Goal: Task Accomplishment & Management: Manage account settings

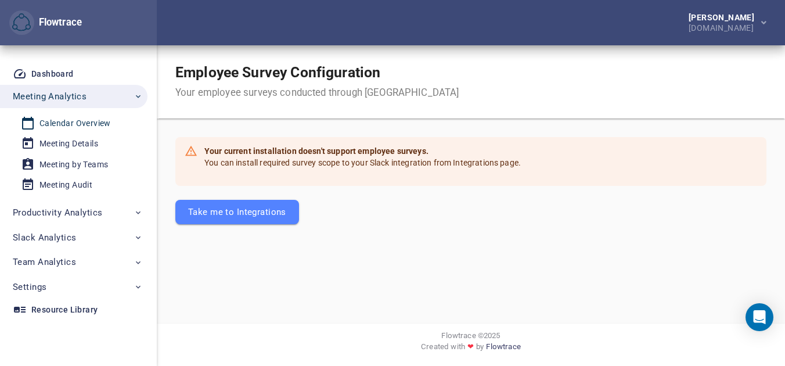
click at [94, 124] on div "Calendar Overview" at bounding box center [74, 123] width 71 height 15
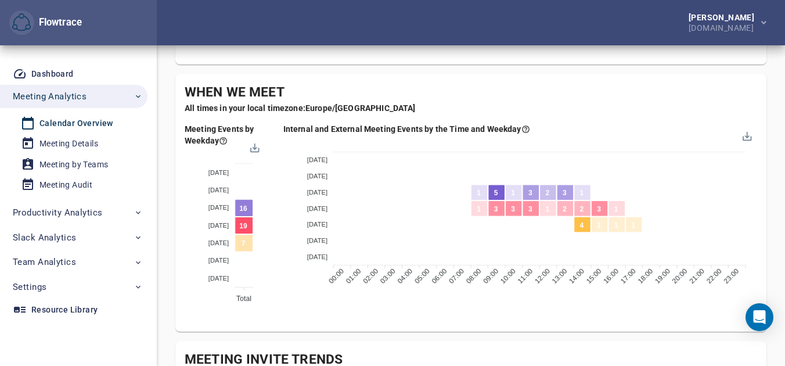
scroll to position [617, 0]
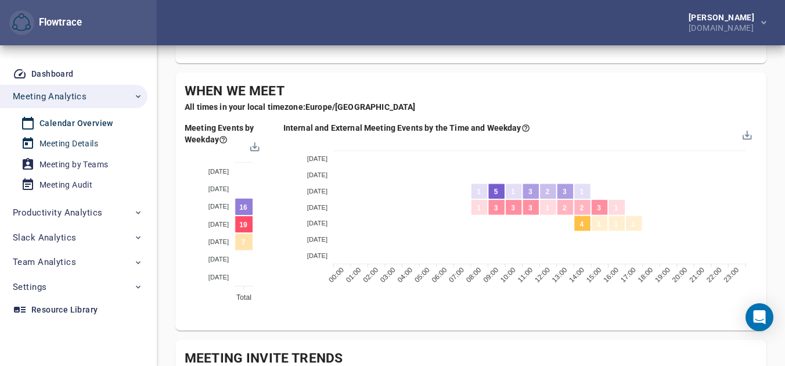
click at [55, 145] on div "Meeting Details" at bounding box center [68, 143] width 59 height 15
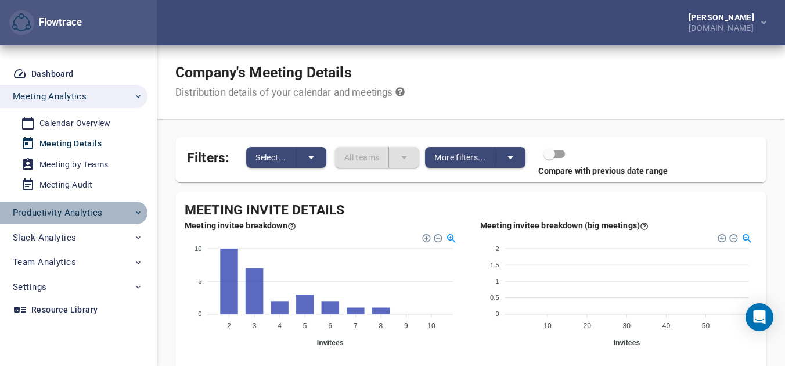
click at [73, 205] on span "Productivity Analytics" at bounding box center [57, 212] width 89 height 15
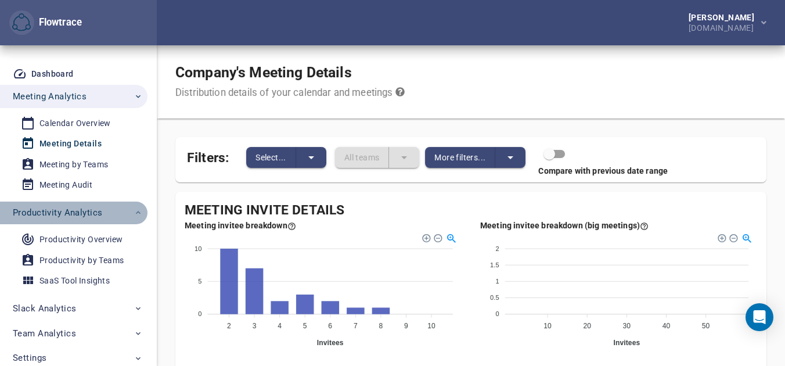
click at [73, 205] on span "Productivity Analytics" at bounding box center [57, 212] width 89 height 15
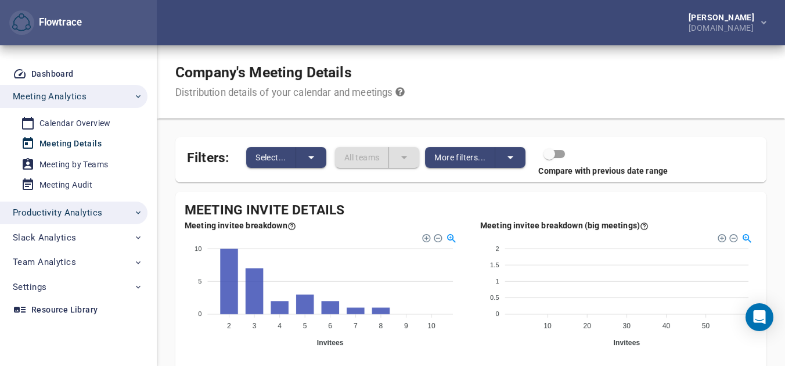
click at [73, 207] on span "Productivity Analytics" at bounding box center [57, 212] width 89 height 15
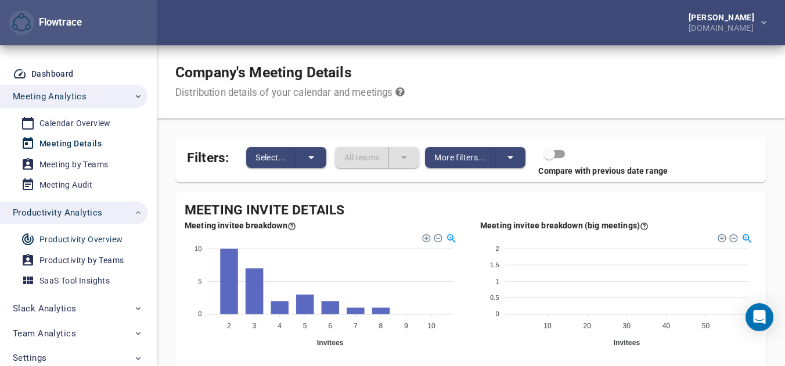
click at [63, 236] on div "Productivity Overview" at bounding box center [80, 239] width 83 height 15
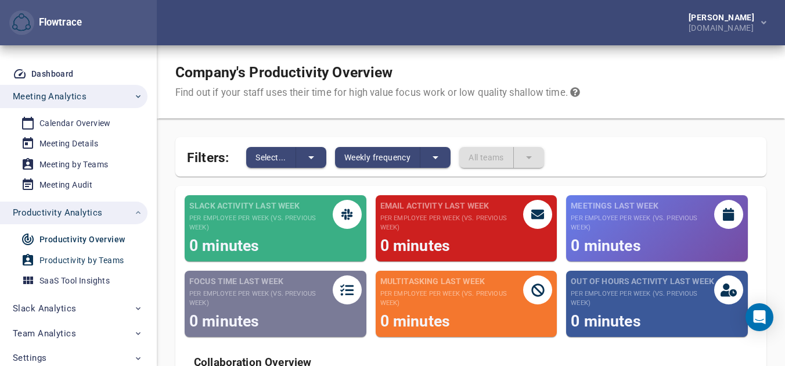
click at [62, 251] on link "Productivity by Teams" at bounding box center [69, 260] width 138 height 19
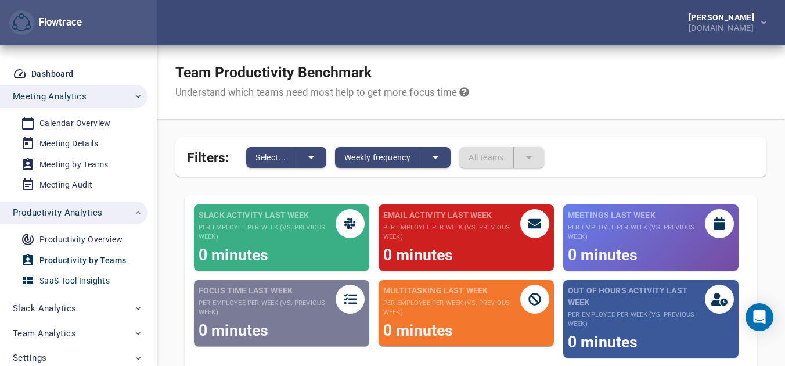
click at [64, 274] on div "SaaS Tool Insights" at bounding box center [74, 280] width 70 height 15
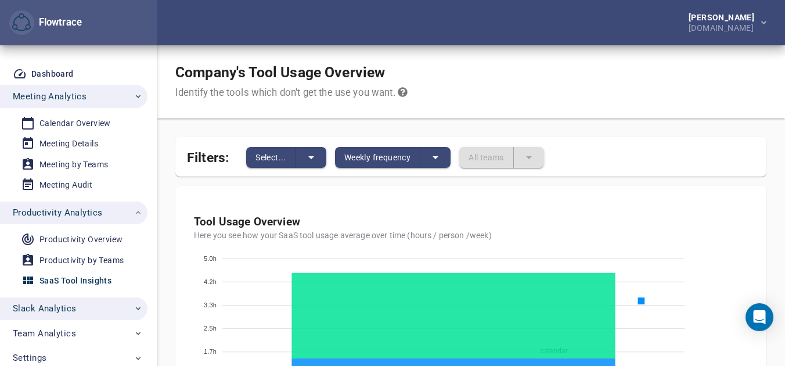
click at [84, 300] on button "Slack Analytics" at bounding box center [73, 308] width 147 height 23
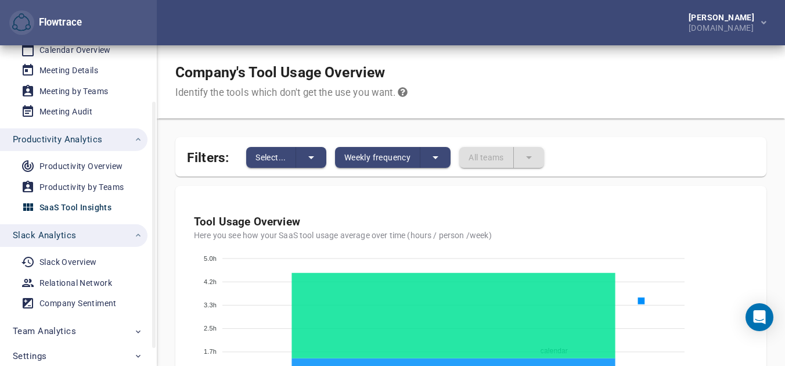
scroll to position [96, 0]
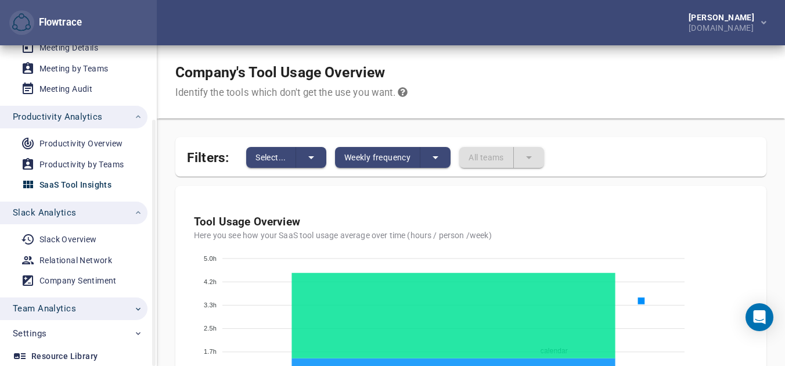
click at [82, 302] on span "Team Analytics" at bounding box center [78, 308] width 130 height 15
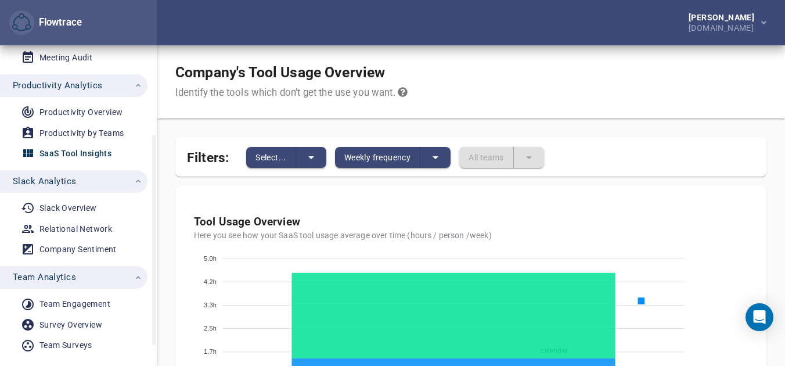
scroll to position [167, 0]
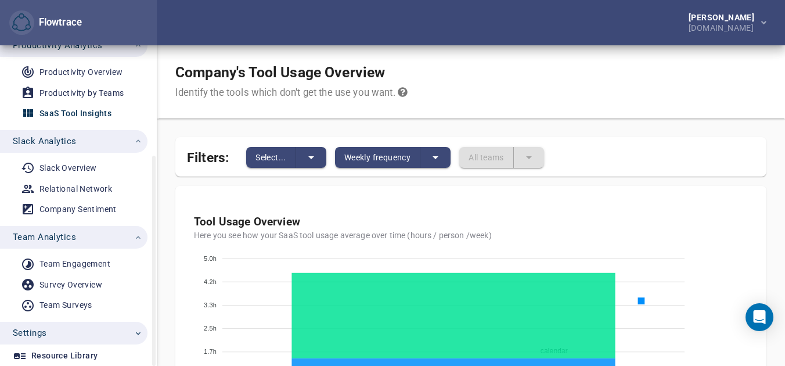
click at [60, 336] on span "Settings" at bounding box center [78, 332] width 130 height 15
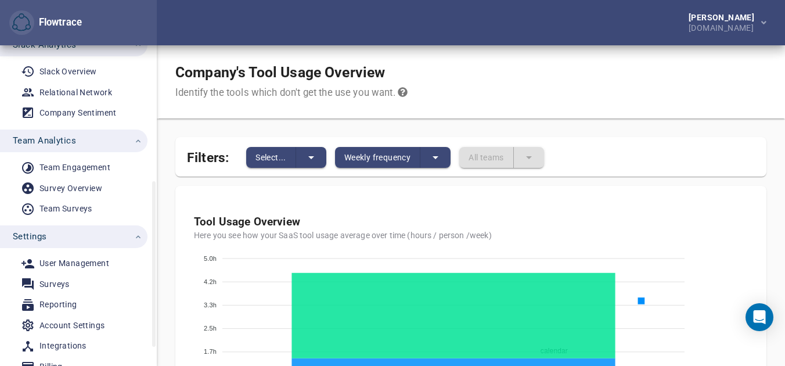
scroll to position [300, 0]
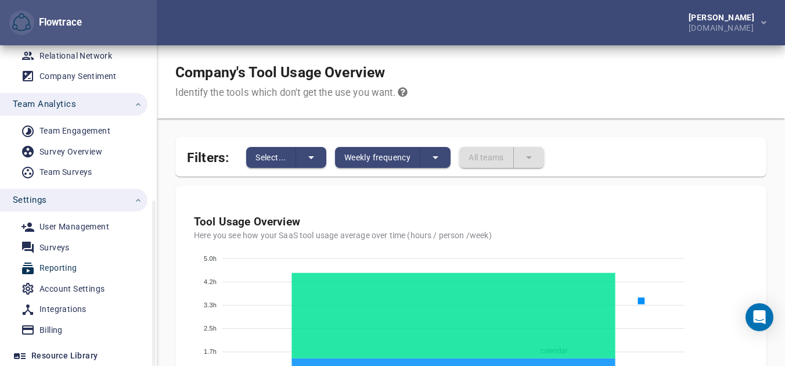
click at [86, 268] on span "Reporting" at bounding box center [74, 268] width 107 height 15
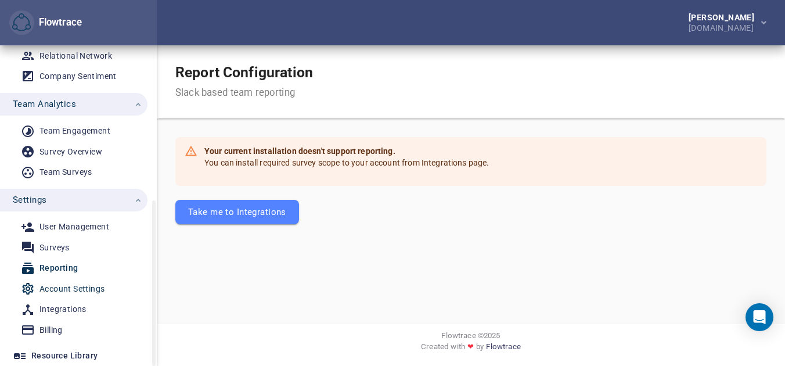
click at [82, 286] on div "Account Settings" at bounding box center [71, 289] width 65 height 15
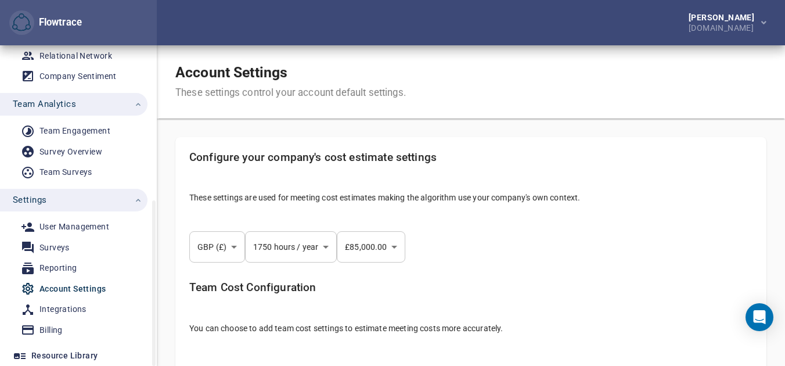
select select "***"
click at [77, 301] on link "Integrations" at bounding box center [69, 309] width 138 height 19
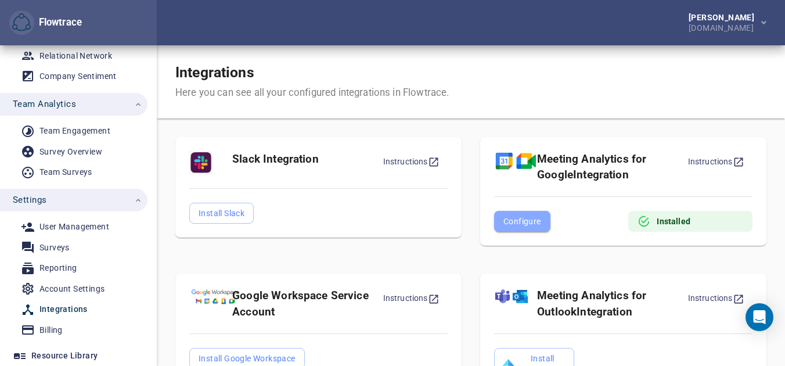
click at [510, 219] on span "Configure" at bounding box center [522, 221] width 38 height 14
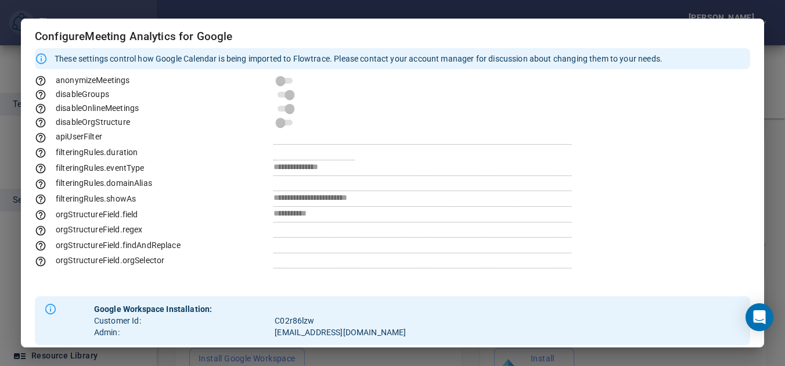
click at [277, 81] on span at bounding box center [284, 81] width 15 height 6
click at [773, 162] on div "**********" at bounding box center [392, 183] width 785 height 366
click at [181, 358] on div "**********" at bounding box center [392, 183] width 785 height 366
click at [302, 15] on div "**********" at bounding box center [392, 183] width 785 height 366
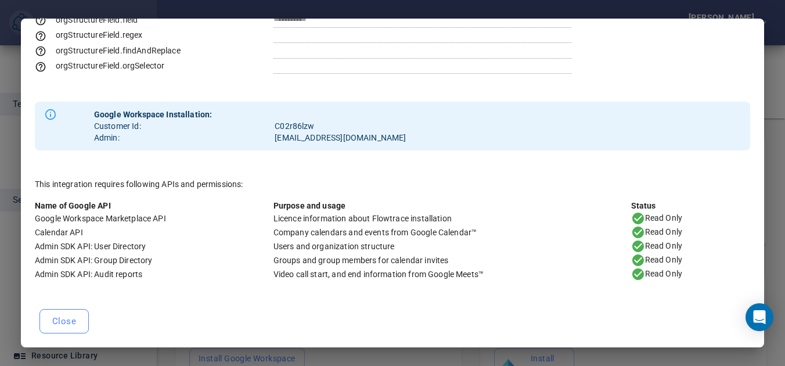
click at [67, 312] on button "Close" at bounding box center [63, 321] width 49 height 24
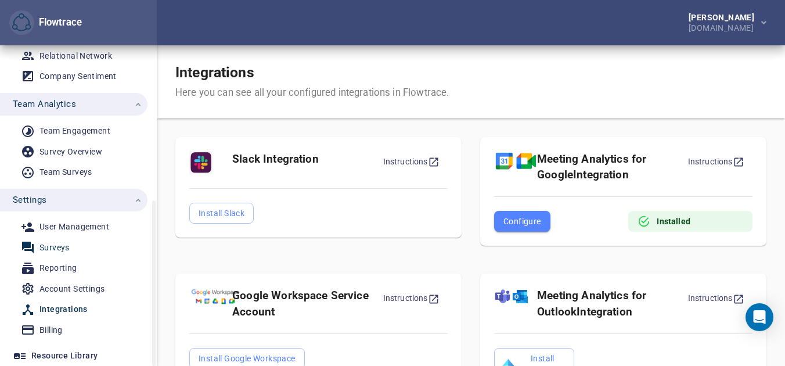
click at [91, 248] on span "Surveys" at bounding box center [74, 247] width 107 height 15
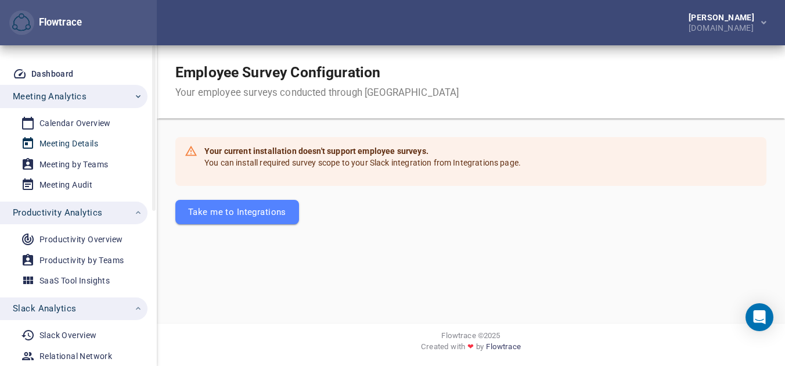
click at [95, 145] on div "Meeting Details" at bounding box center [68, 143] width 59 height 15
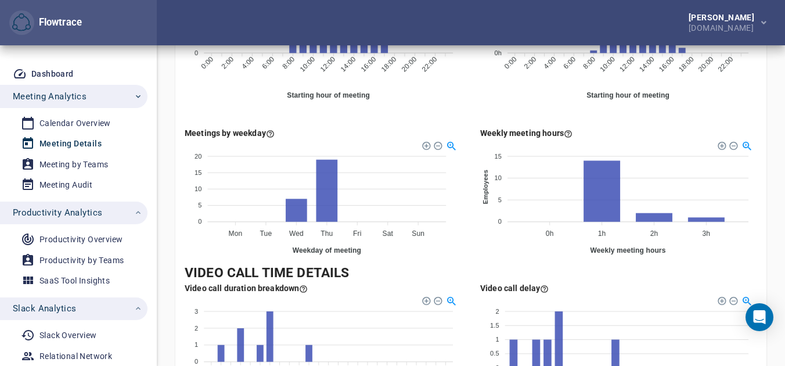
scroll to position [805, 0]
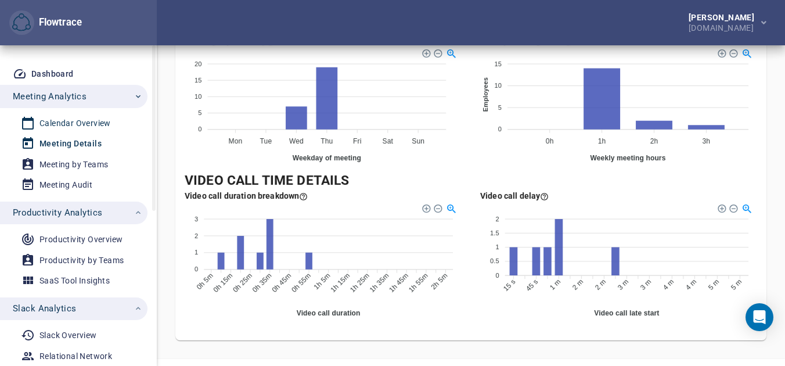
click at [96, 124] on div "Calendar Overview" at bounding box center [74, 123] width 71 height 15
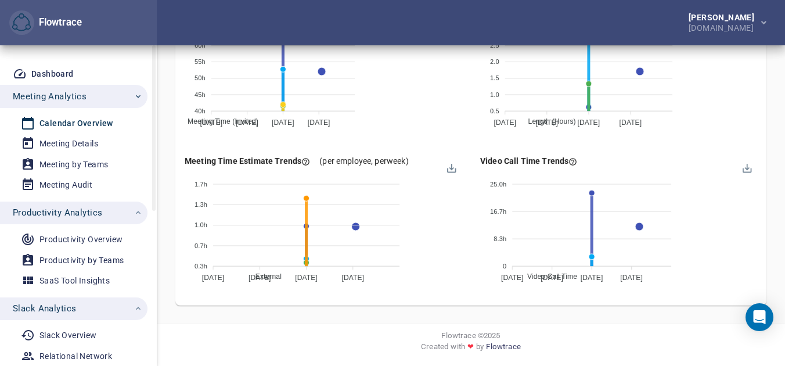
scroll to position [1, 0]
click at [58, 185] on div "Meeting Audit" at bounding box center [65, 183] width 53 height 15
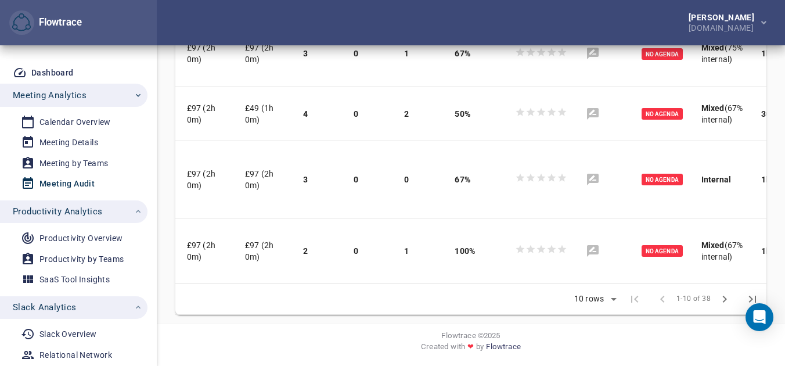
scroll to position [679, 0]
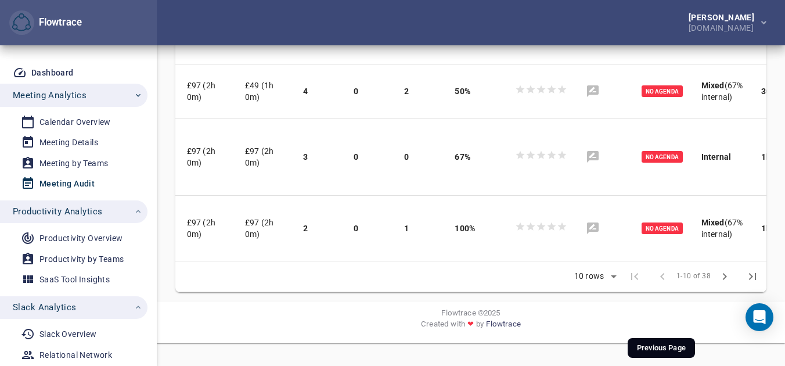
click at [659, 290] on span at bounding box center [662, 276] width 28 height 28
click at [624, 290] on span at bounding box center [635, 276] width 28 height 28
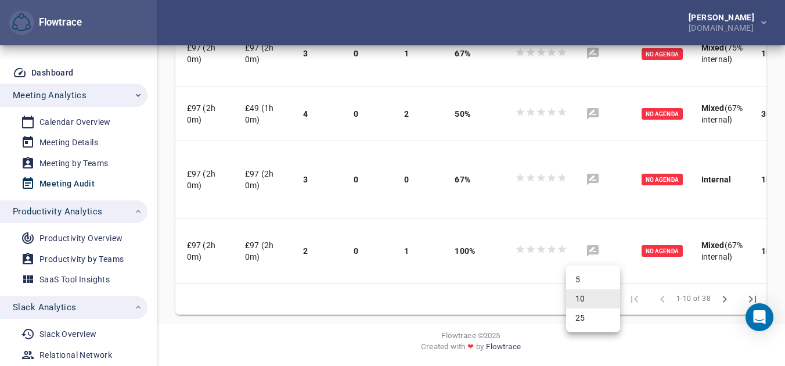
click at [598, 297] on li "10" at bounding box center [593, 298] width 54 height 19
click at [723, 299] on icon "Next Page" at bounding box center [724, 299] width 14 height 14
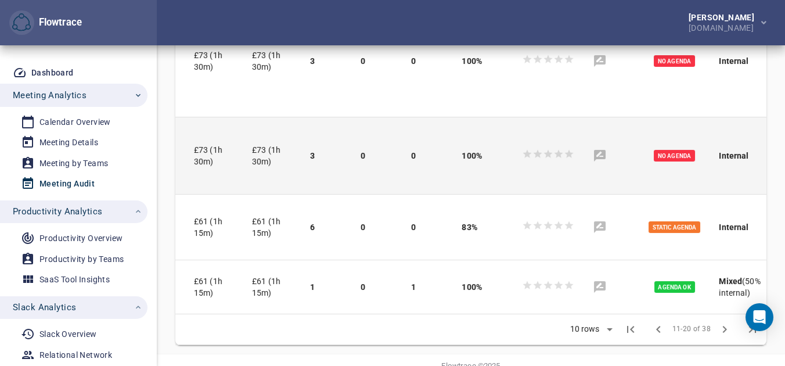
scroll to position [841, 0]
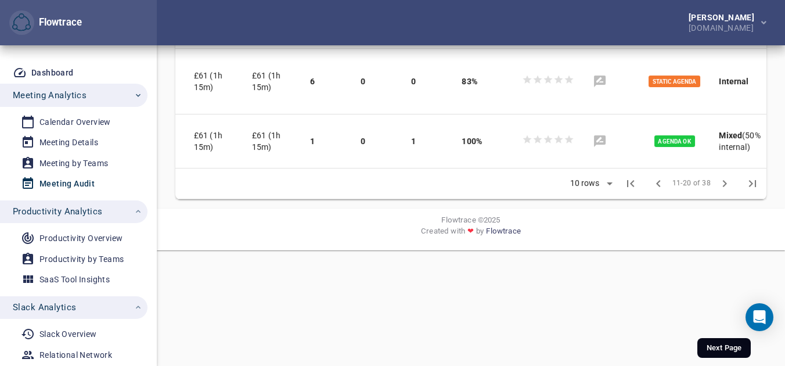
click at [722, 190] on icon "Next Page" at bounding box center [724, 183] width 14 height 14
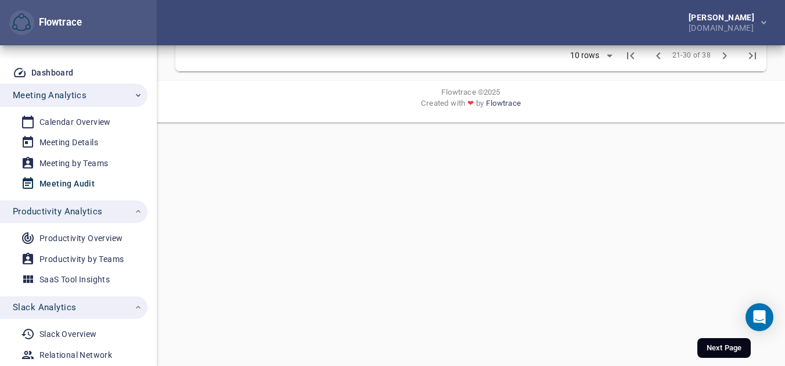
scroll to position [771, 0]
click at [722, 63] on icon "Next Page" at bounding box center [724, 56] width 14 height 14
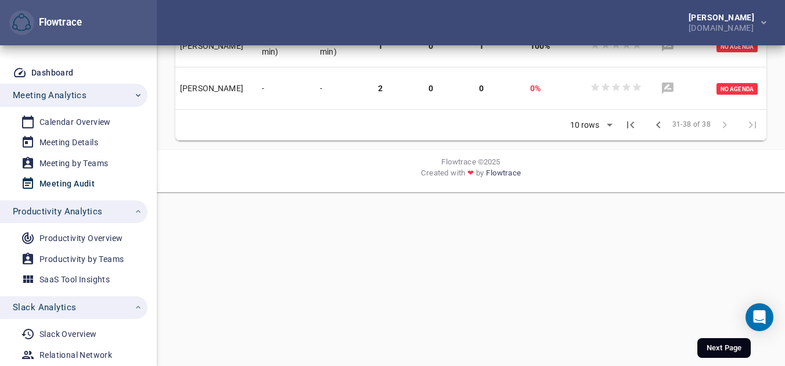
click at [722, 139] on span at bounding box center [724, 125] width 28 height 28
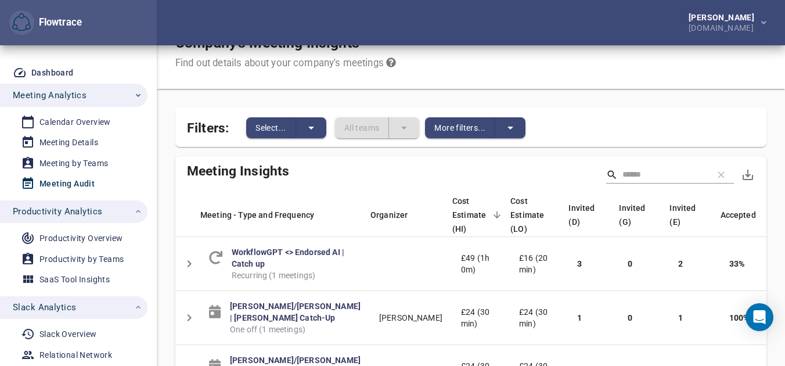
scroll to position [0, 0]
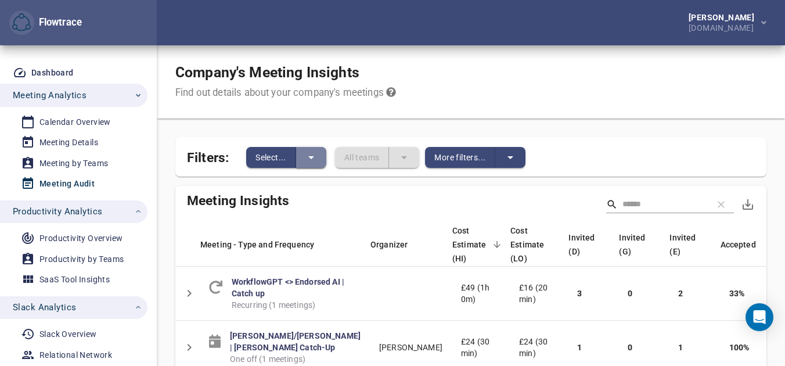
click at [307, 157] on icon "split button" at bounding box center [311, 157] width 14 height 14
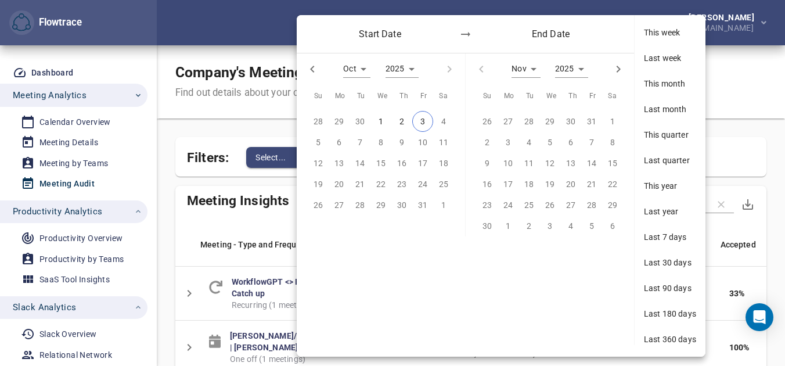
click at [290, 159] on div at bounding box center [392, 183] width 785 height 366
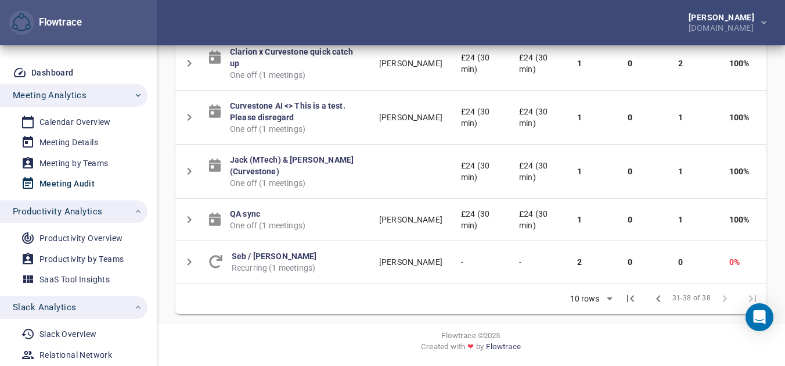
scroll to position [582, 0]
click at [86, 125] on div "Calendar Overview" at bounding box center [74, 122] width 71 height 15
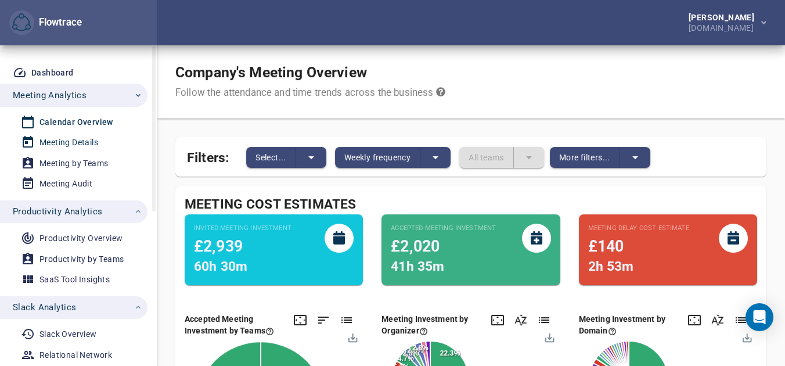
click at [91, 152] on link "Meeting Details" at bounding box center [69, 142] width 138 height 19
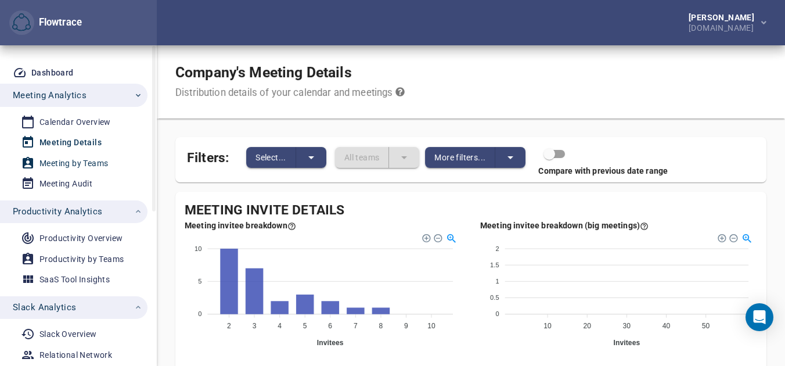
click at [94, 168] on div "Meeting by Teams" at bounding box center [73, 163] width 68 height 15
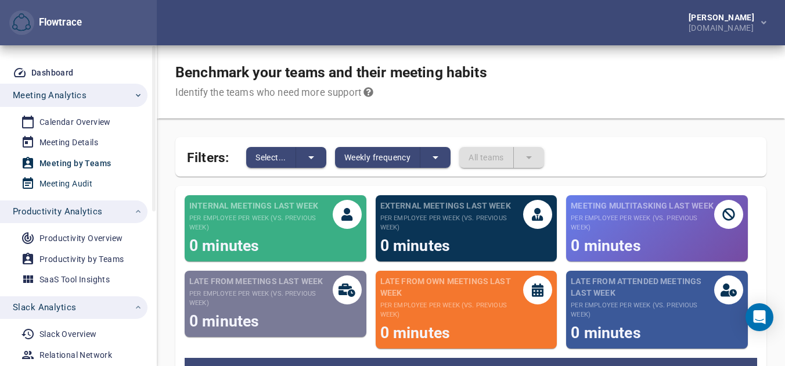
click at [99, 192] on link "Meeting Audit" at bounding box center [69, 183] width 138 height 19
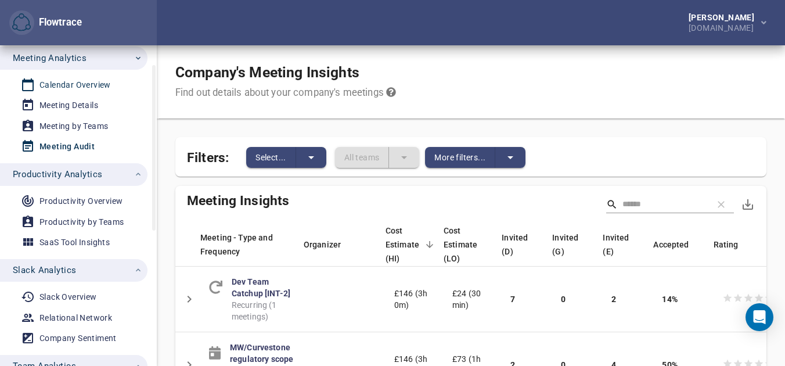
click at [83, 87] on div "Calendar Overview" at bounding box center [74, 85] width 71 height 15
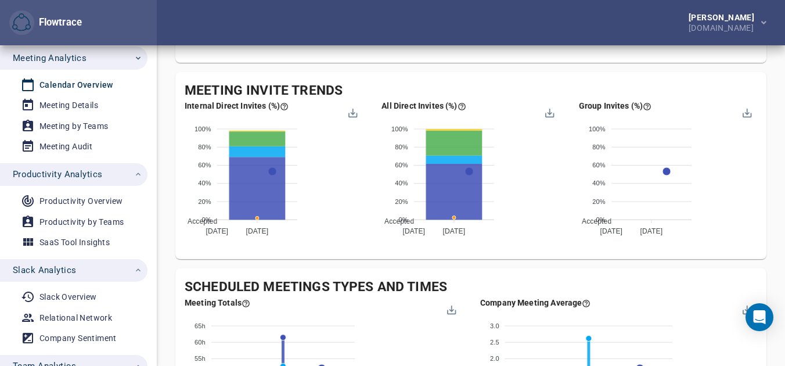
scroll to position [1181, 0]
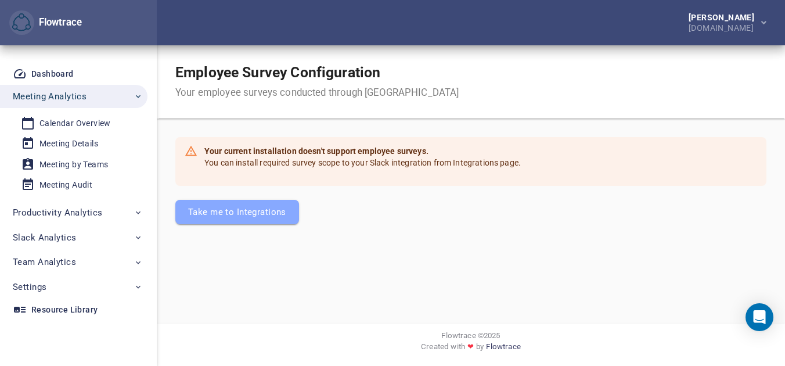
click at [200, 201] on button "Take me to Integrations" at bounding box center [237, 212] width 124 height 24
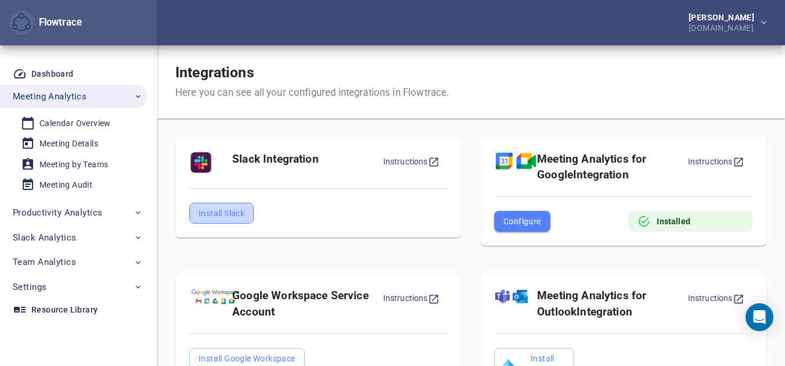
click at [209, 212] on span "Install Slack" at bounding box center [222, 213] width 46 height 14
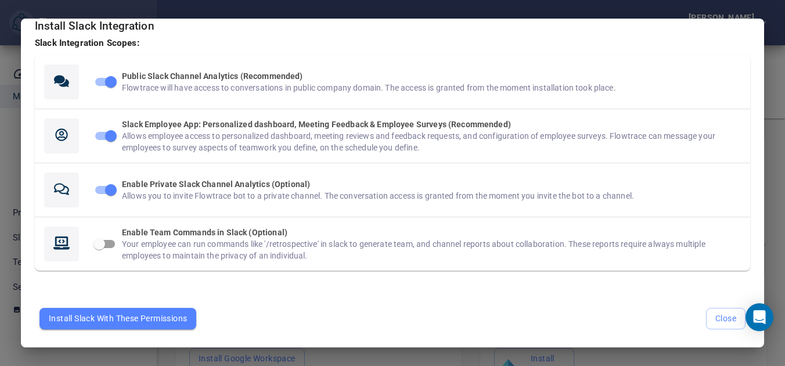
scroll to position [10, 0]
click at [110, 305] on div "Install Slack With These Permissions Close" at bounding box center [392, 309] width 715 height 59
click at [110, 313] on span "Install Slack With These Permissions" at bounding box center [118, 319] width 138 height 15
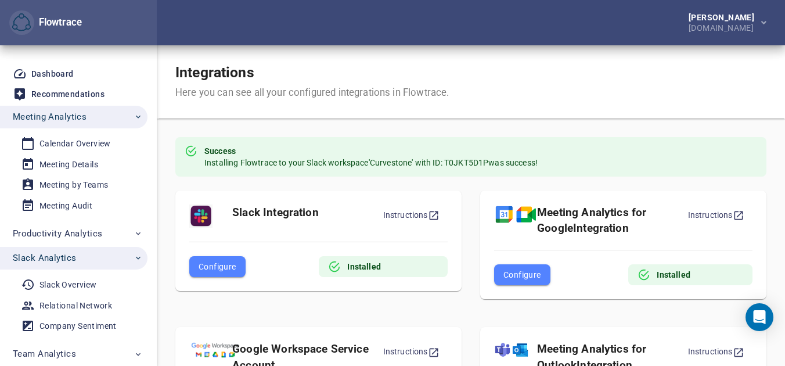
drag, startPoint x: 380, startPoint y: 117, endPoint x: 426, endPoint y: 172, distance: 72.2
click at [426, 172] on div "Success Installing Flowtrace to your Slack workspace 'Curvestone' with ID: T0JK…" at bounding box center [370, 156] width 333 height 33
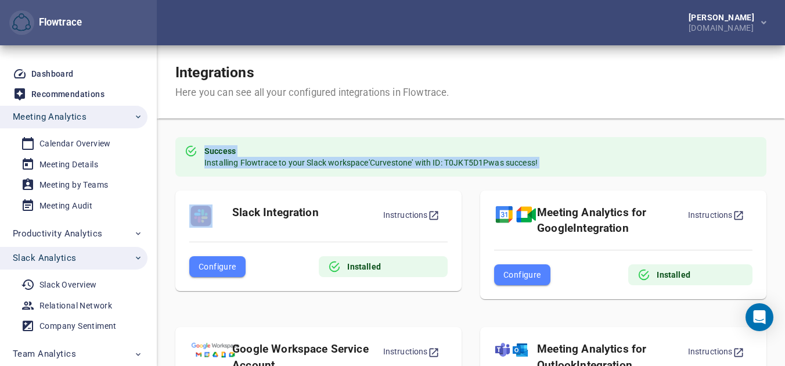
drag, startPoint x: 426, startPoint y: 172, endPoint x: 388, endPoint y: 133, distance: 54.6
drag, startPoint x: 388, startPoint y: 133, endPoint x: 415, endPoint y: 174, distance: 48.6
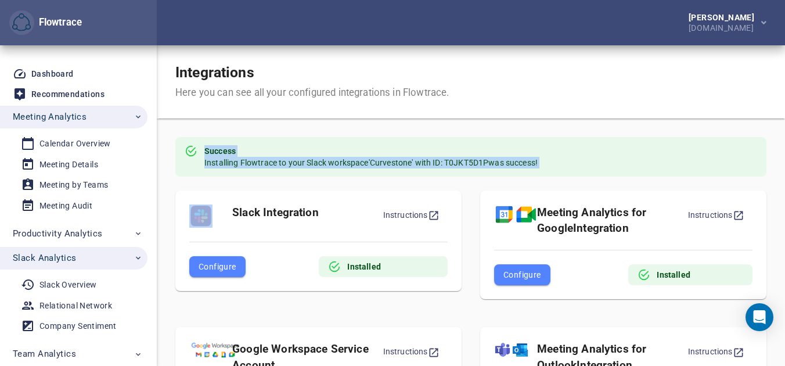
click at [415, 174] on div "Success Installing Flowtrace to your Slack workspace 'Curvestone' with ID: T0JK…" at bounding box center [470, 156] width 591 height 39
drag, startPoint x: 415, startPoint y: 174, endPoint x: 404, endPoint y: 143, distance: 32.1
click at [404, 143] on div "Success Installing Flowtrace to your Slack workspace 'Curvestone' with ID: T0JK…" at bounding box center [470, 156] width 591 height 39
click at [404, 143] on div "Success Installing Flowtrace to your Slack workspace 'Curvestone' with ID: T0JK…" at bounding box center [370, 156] width 333 height 33
drag, startPoint x: 404, startPoint y: 143, endPoint x: 412, endPoint y: 165, distance: 23.3
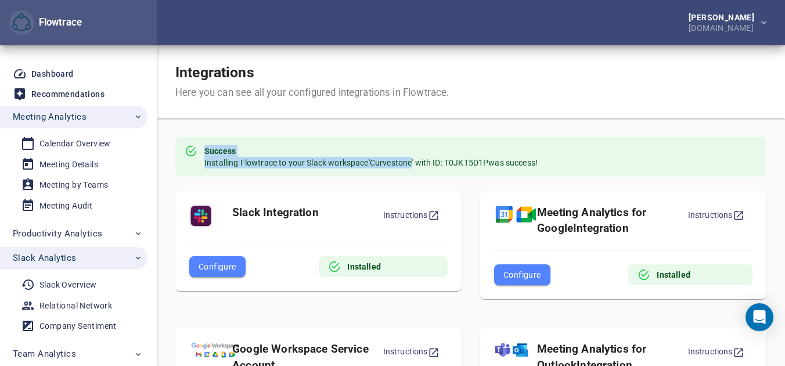
click at [412, 166] on div "Success Installing Flowtrace to your Slack workspace 'Curvestone' with ID: T0JK…" at bounding box center [370, 156] width 333 height 33
click at [412, 165] on span "Success Installing Flowtrace to your Slack workspace 'Curvestone' with ID: T0JK…" at bounding box center [370, 156] width 333 height 23
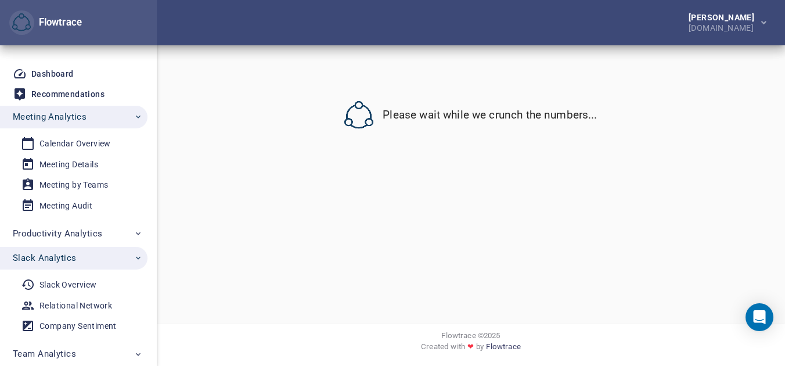
select select "*"
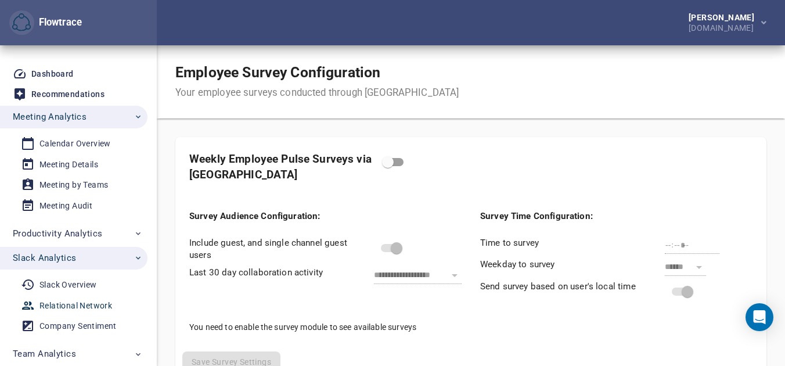
click at [82, 301] on div "Relational Network" at bounding box center [75, 305] width 73 height 15
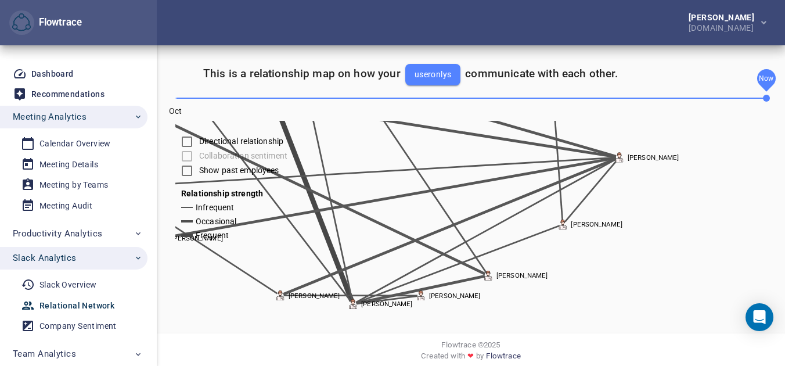
click at [441, 254] on icon at bounding box center [271, 171] width 427 height 204
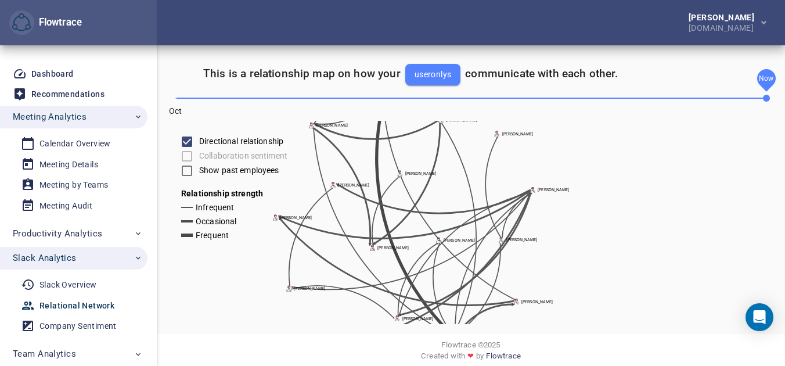
drag, startPoint x: 333, startPoint y: 189, endPoint x: 380, endPoint y: 302, distance: 121.8
click at [380, 302] on icon "[PERSON_NAME] [PERSON_NAME] [PERSON_NAME] [PERSON_NAME] [PERSON_NAME] [PERSON_N…" at bounding box center [567, 222] width 785 height 203
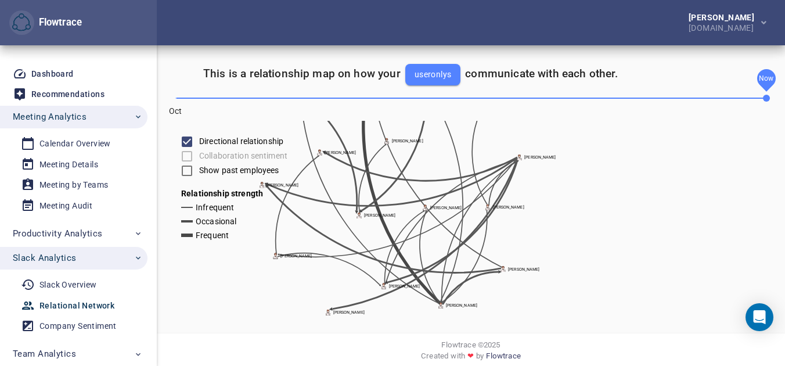
drag, startPoint x: 354, startPoint y: 205, endPoint x: 341, endPoint y: 174, distance: 34.1
click at [341, 174] on icon "[PERSON_NAME] [PERSON_NAME] [PERSON_NAME] [PERSON_NAME] [PERSON_NAME] [PERSON_N…" at bounding box center [567, 222] width 785 height 203
click at [370, 180] on icon at bounding box center [401, 186] width 77 height 233
click at [407, 81] on button "useronlys" at bounding box center [433, 74] width 56 height 21
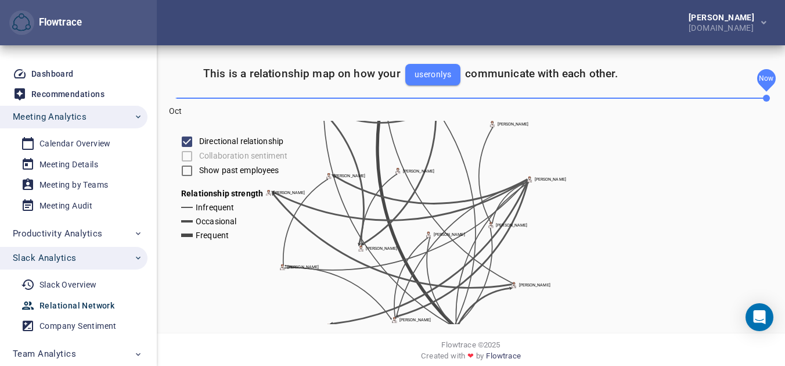
drag, startPoint x: 377, startPoint y: 244, endPoint x: 387, endPoint y: 278, distance: 35.1
click at [387, 279] on icon "[PERSON_NAME] [PERSON_NAME] [PERSON_NAME] [PERSON_NAME] [PERSON_NAME] [PERSON_N…" at bounding box center [567, 222] width 785 height 203
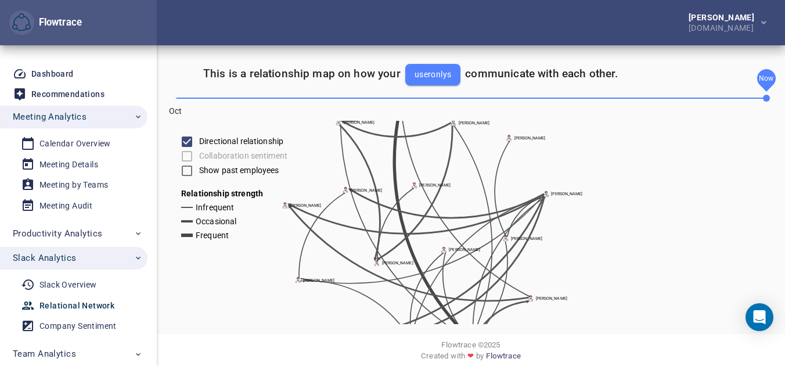
drag, startPoint x: 320, startPoint y: 212, endPoint x: 336, endPoint y: 213, distance: 15.1
click at [336, 213] on icon "[PERSON_NAME] [PERSON_NAME] [PERSON_NAME] [PERSON_NAME] [PERSON_NAME] [PERSON_N…" at bounding box center [567, 222] width 785 height 203
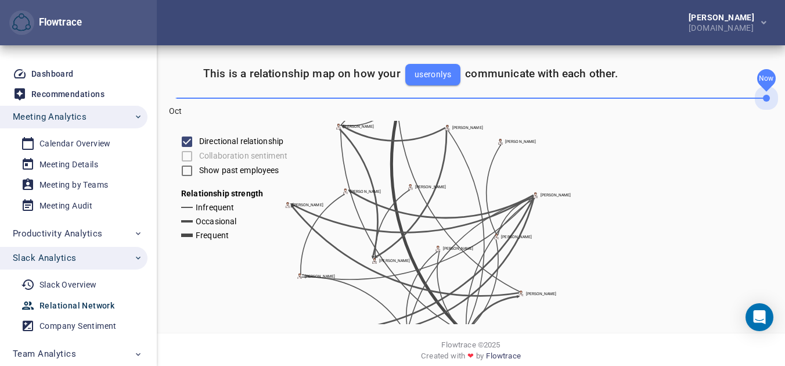
click at [358, 99] on span "Oct Now" at bounding box center [470, 98] width 591 height 16
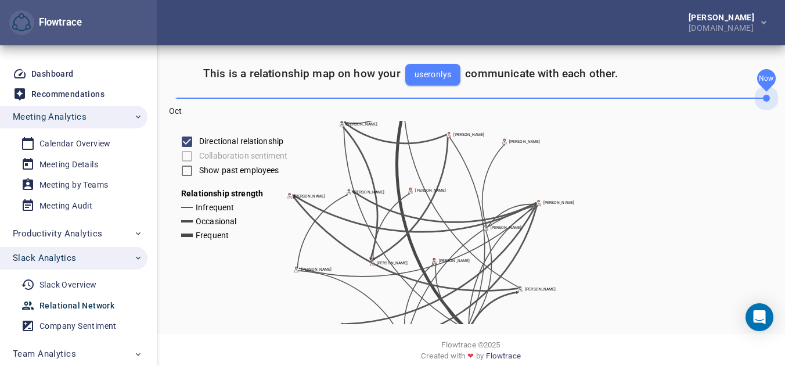
drag, startPoint x: 764, startPoint y: 100, endPoint x: 485, endPoint y: 94, distance: 279.3
click at [485, 95] on span "Oct Now" at bounding box center [470, 98] width 591 height 16
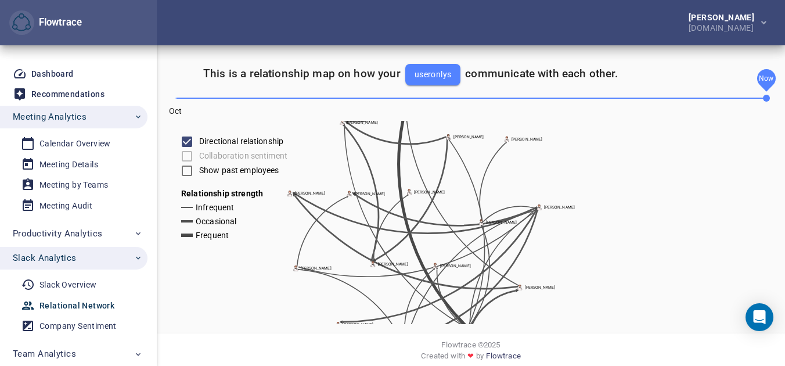
click at [175, 98] on span "Oct Now" at bounding box center [470, 98] width 591 height 16
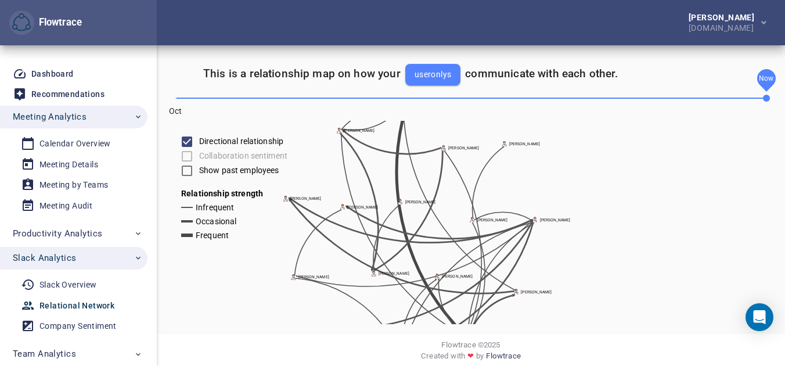
drag, startPoint x: 437, startPoint y: 204, endPoint x: 434, endPoint y: 215, distance: 12.0
click at [434, 215] on icon "[PERSON_NAME] [PERSON_NAME] [PERSON_NAME] [PERSON_NAME] [PERSON_NAME] [PERSON_N…" at bounding box center [567, 222] width 785 height 203
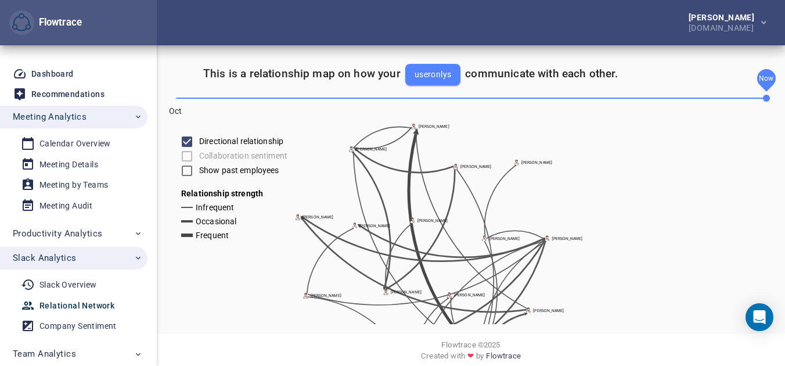
drag, startPoint x: 533, startPoint y: 282, endPoint x: 546, endPoint y: 301, distance: 23.2
click at [546, 301] on icon "[PERSON_NAME] [PERSON_NAME] [PERSON_NAME] [PERSON_NAME] [PERSON_NAME] [PERSON_N…" at bounding box center [567, 222] width 785 height 203
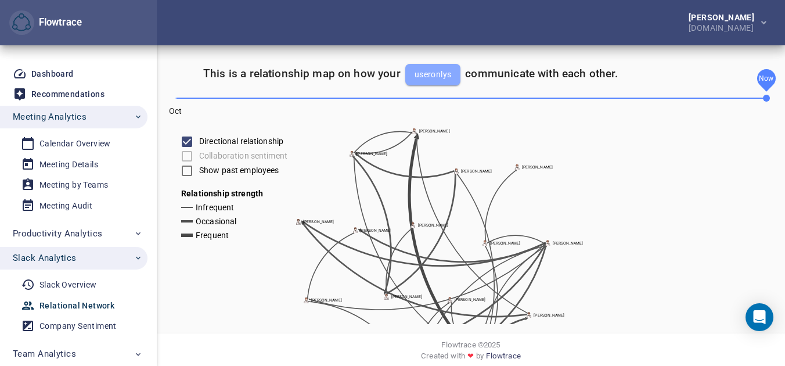
click at [427, 75] on span "useronlys" at bounding box center [432, 74] width 37 height 14
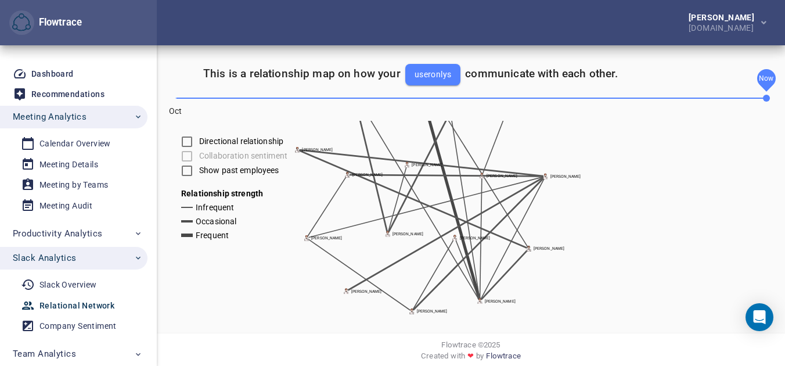
drag, startPoint x: 424, startPoint y: 239, endPoint x: 422, endPoint y: 176, distance: 63.3
click at [422, 176] on icon at bounding box center [446, 175] width 194 height 2
click at [306, 239] on div "Frequent" at bounding box center [245, 236] width 129 height 14
click at [333, 231] on icon at bounding box center [425, 207] width 235 height 60
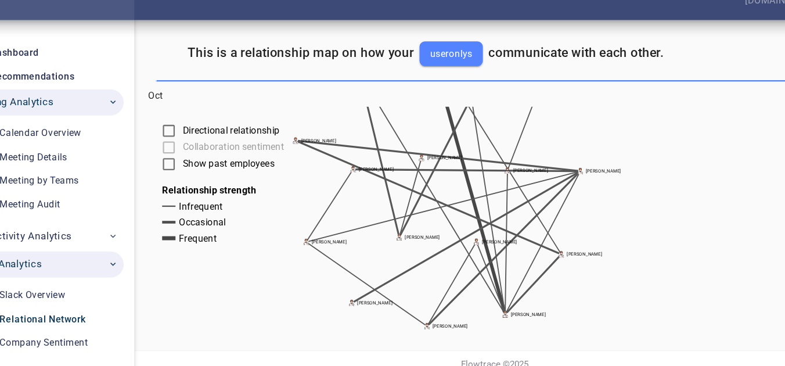
click at [316, 235] on icon at bounding box center [425, 207] width 235 height 60
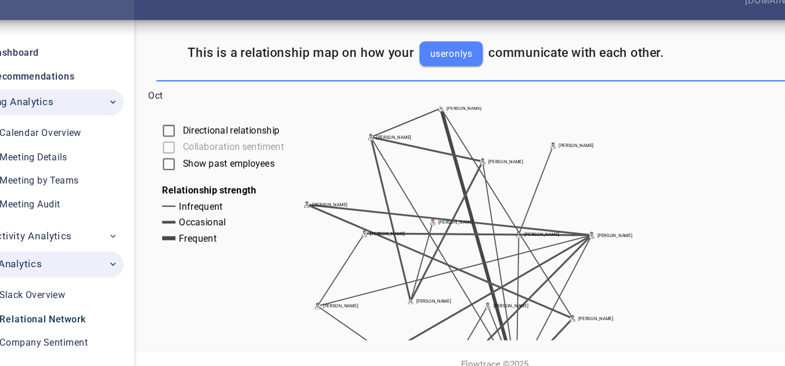
drag, startPoint x: 551, startPoint y: 239, endPoint x: 561, endPoint y: 294, distance: 56.6
click at [561, 294] on icon "[PERSON_NAME] [PERSON_NAME] [PERSON_NAME] [PERSON_NAME] [PERSON_NAME] [PERSON_N…" at bounding box center [567, 222] width 785 height 203
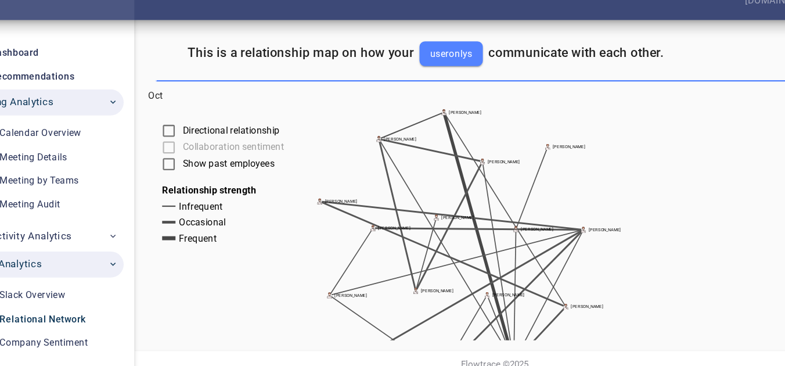
click at [262, 142] on span "Directional relationship" at bounding box center [241, 141] width 84 height 12
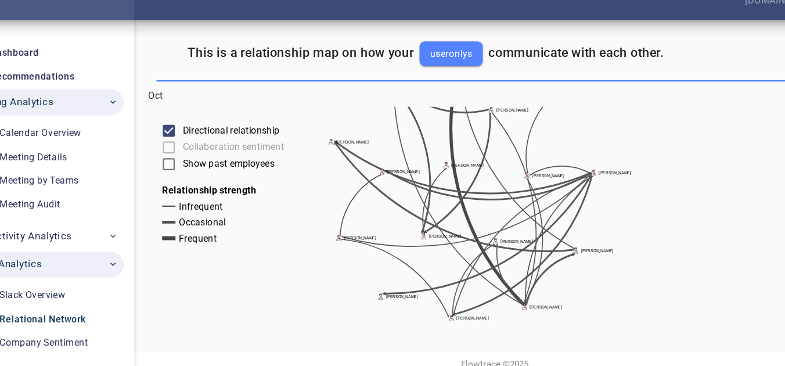
drag, startPoint x: 448, startPoint y: 207, endPoint x: 456, endPoint y: 160, distance: 47.8
click at [456, 160] on icon "[PERSON_NAME] [PERSON_NAME] [PERSON_NAME] [PERSON_NAME] [PERSON_NAME] [PERSON_N…" at bounding box center [567, 222] width 785 height 203
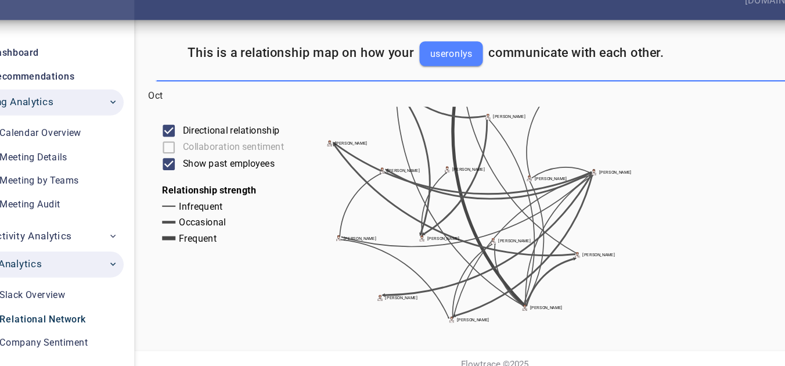
click at [232, 171] on span "Show past employees" at bounding box center [239, 170] width 80 height 12
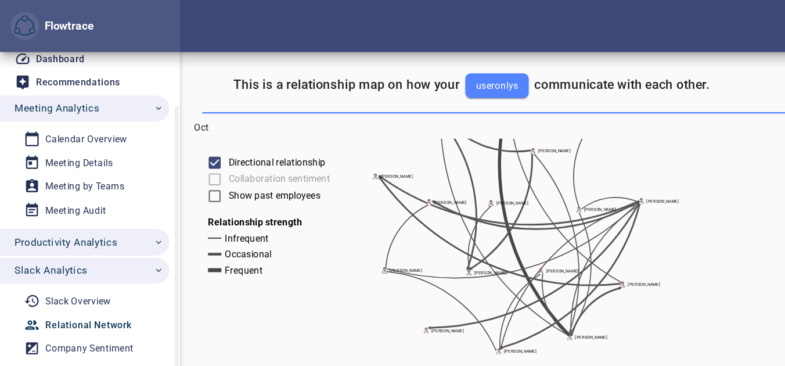
scroll to position [52, 0]
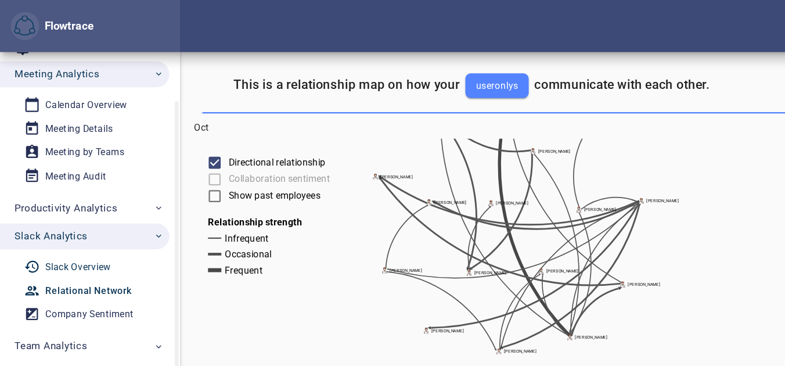
click at [79, 239] on div "Slack Overview" at bounding box center [67, 232] width 57 height 15
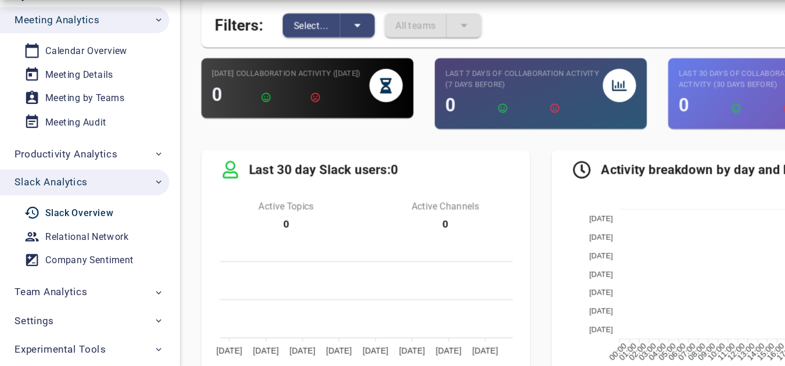
scroll to position [98, 0]
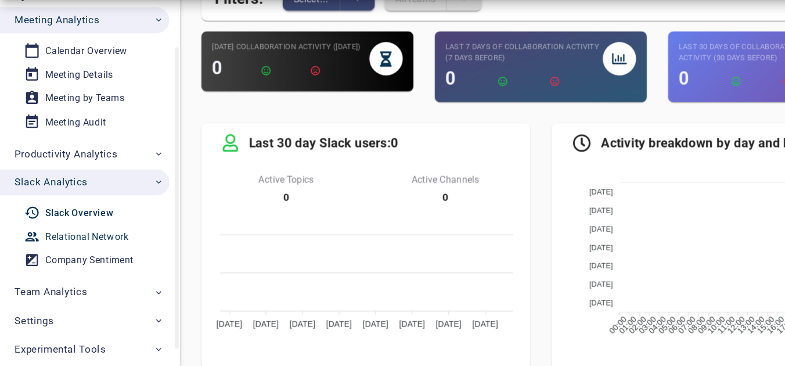
click at [46, 248] on div "Relational Network" at bounding box center [75, 253] width 73 height 15
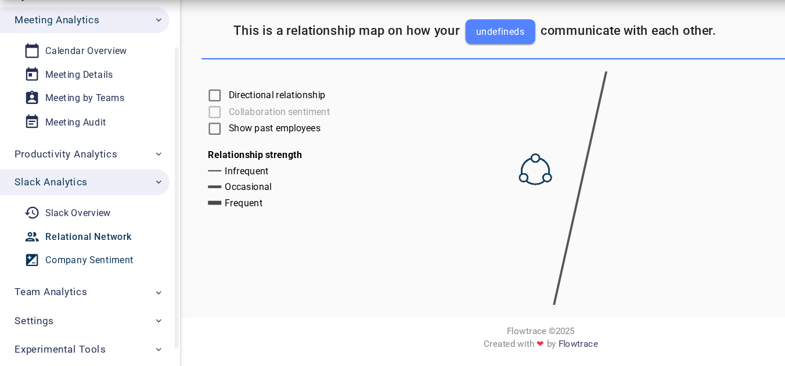
click at [59, 269] on div "Company Sentiment" at bounding box center [77, 273] width 77 height 15
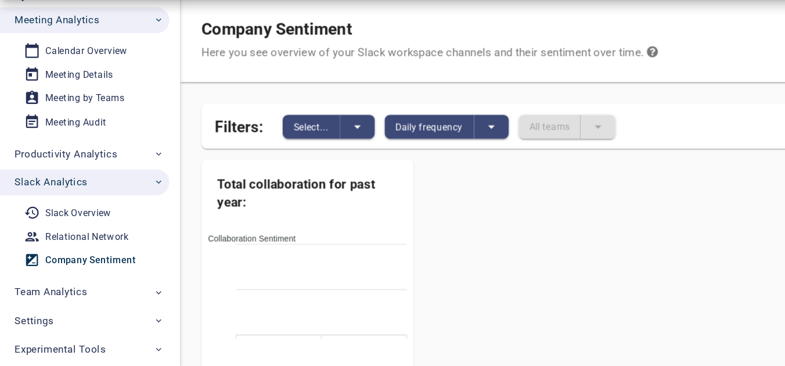
click at [569, 92] on icon at bounding box center [567, 91] width 9 height 9
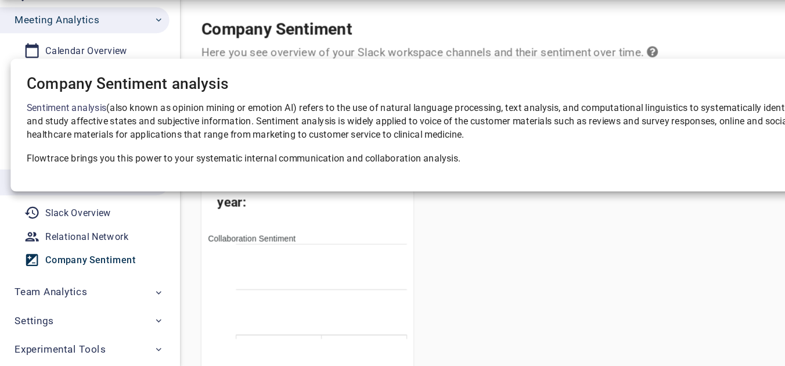
click at [530, 223] on div at bounding box center [392, 183] width 785 height 366
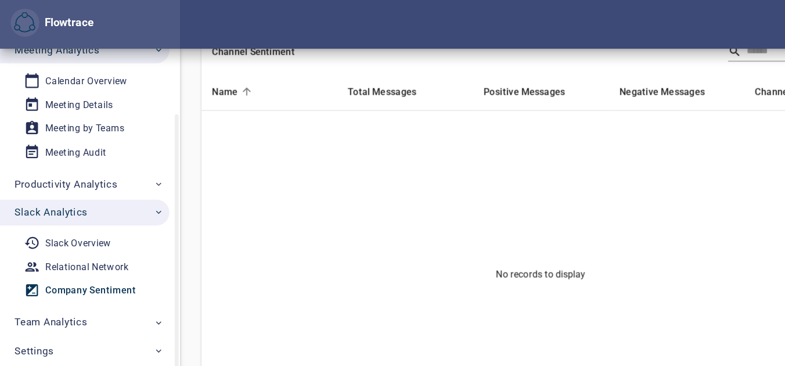
scroll to position [70, 0]
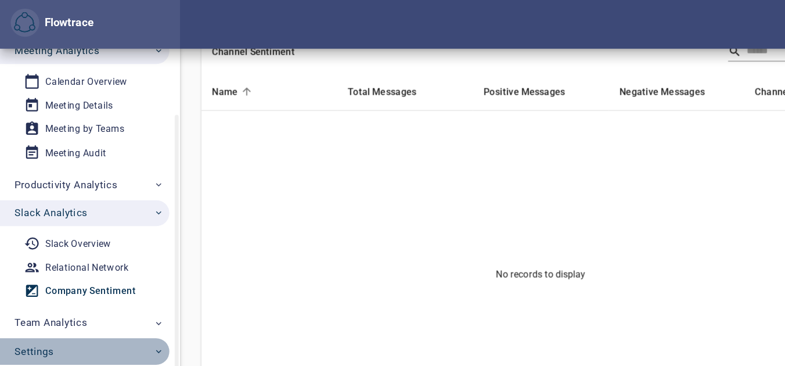
click at [85, 303] on span "Settings" at bounding box center [78, 308] width 130 height 15
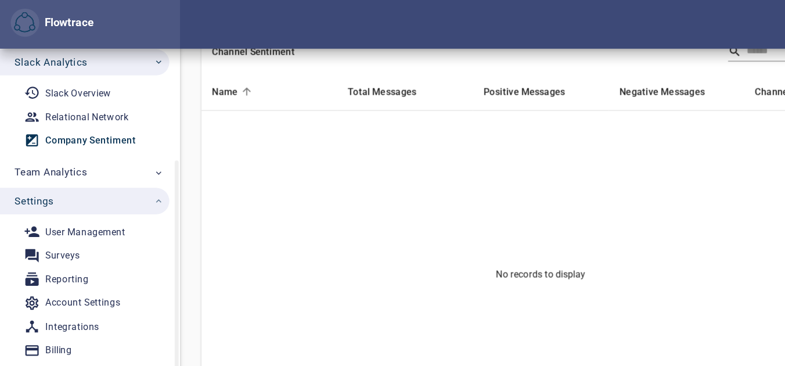
scroll to position [203, 0]
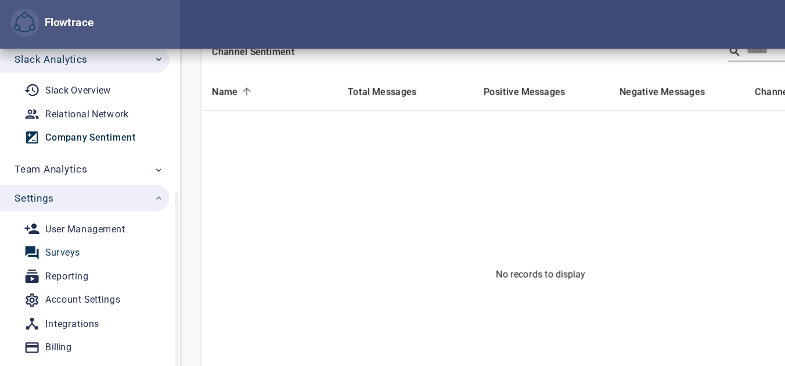
click at [80, 225] on span "Surveys" at bounding box center [74, 222] width 107 height 15
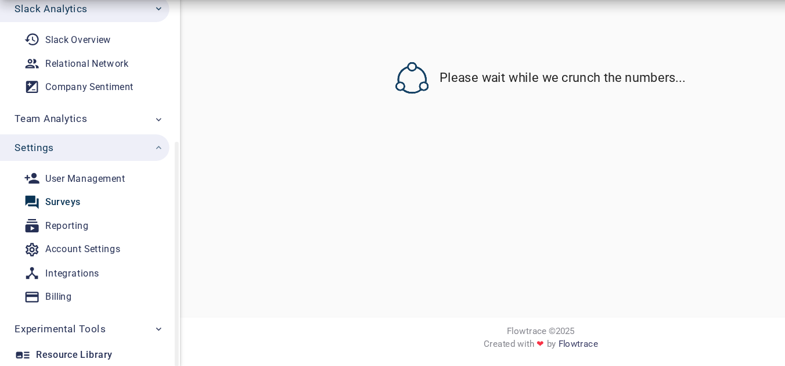
select select "*"
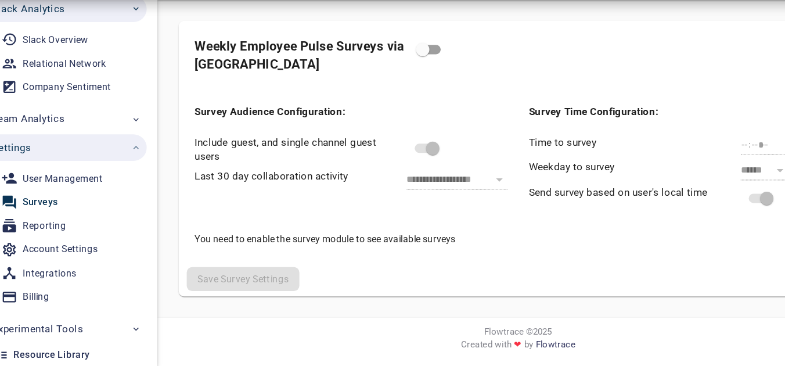
scroll to position [71, 0]
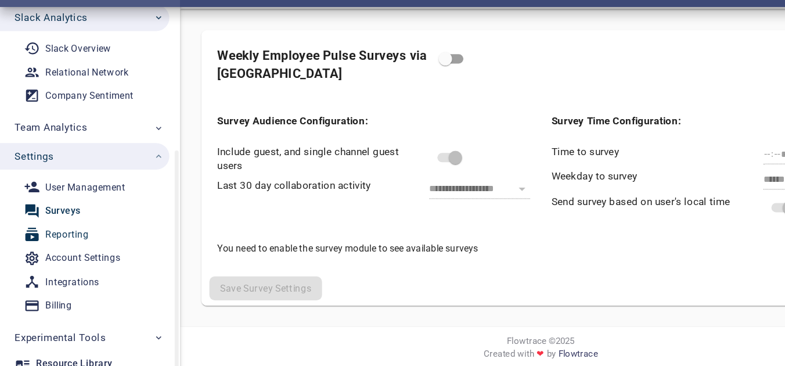
click at [101, 241] on span "Reporting" at bounding box center [74, 243] width 107 height 15
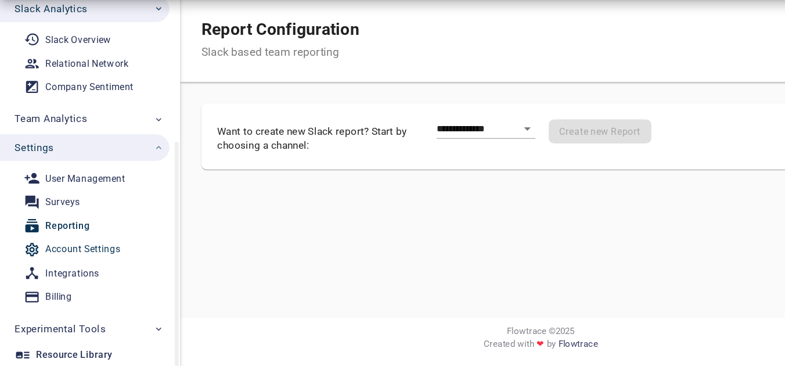
click at [98, 263] on div "Account Settings" at bounding box center [71, 264] width 65 height 15
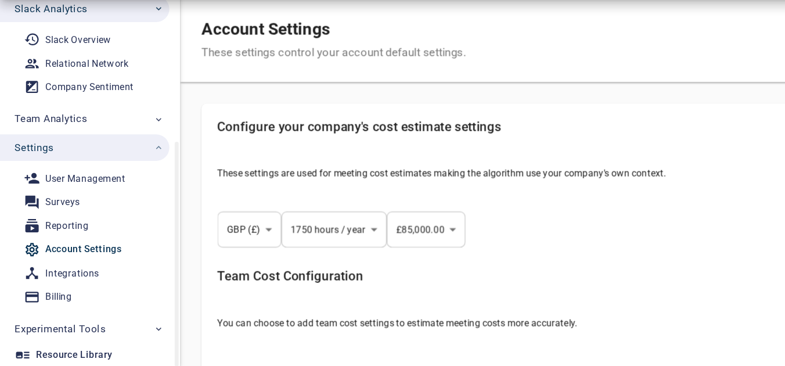
select select "***"
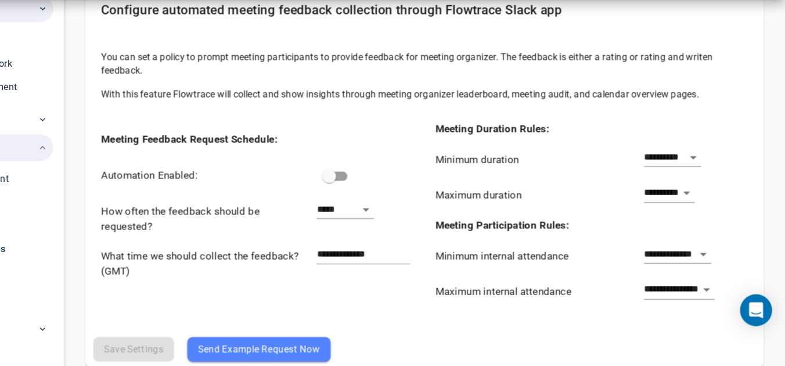
scroll to position [1053, 0]
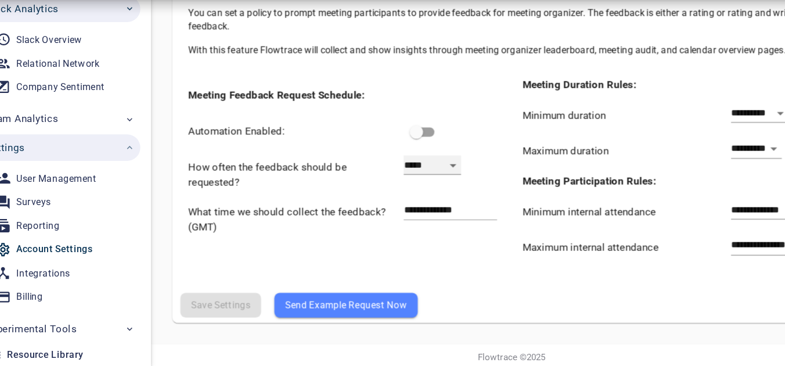
click at [419, 194] on select "**********" at bounding box center [402, 190] width 50 height 17
click at [377, 182] on select "**********" at bounding box center [402, 190] width 50 height 17
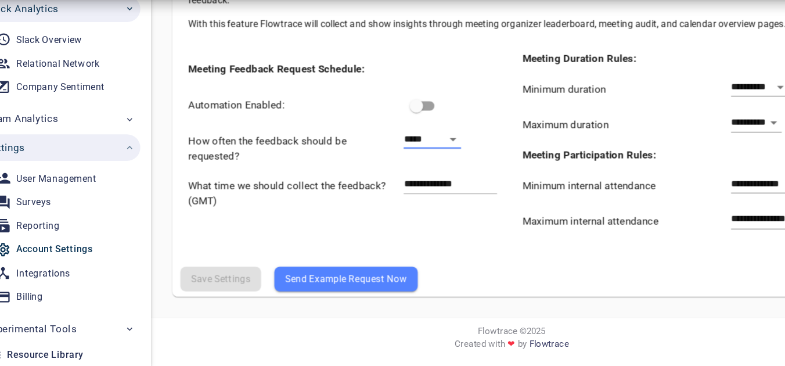
click at [348, 295] on span "Send Example Request Now" at bounding box center [326, 290] width 106 height 14
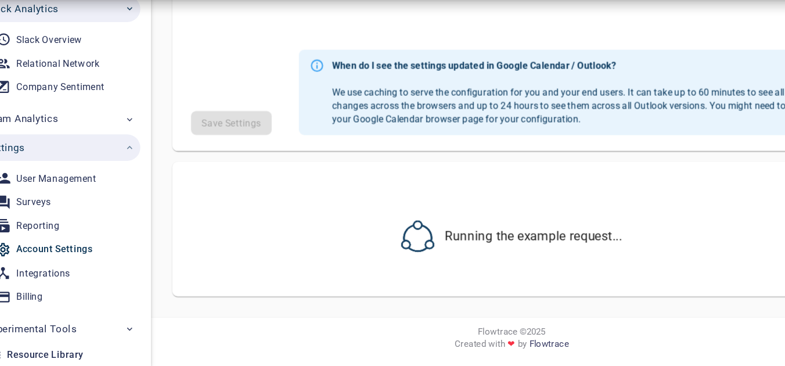
scroll to position [863, 0]
select select "***"
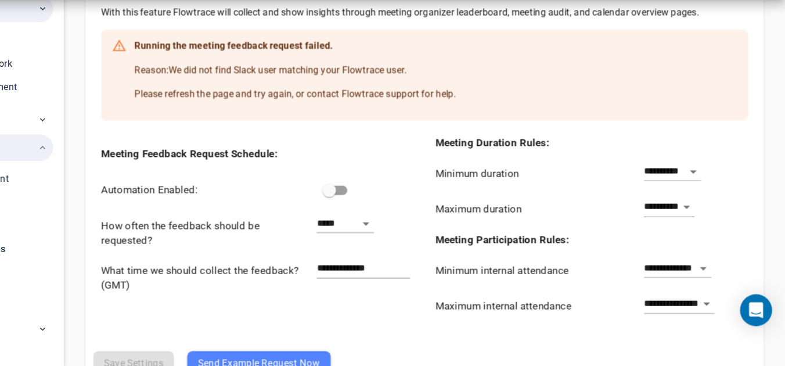
scroll to position [1159, 0]
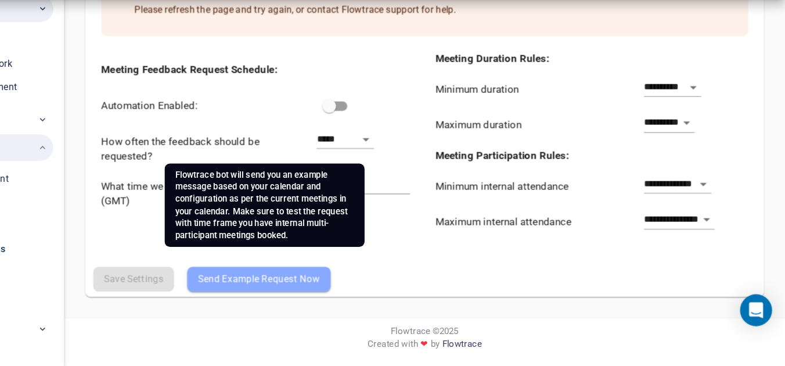
click at [372, 292] on span "Send Example Request Now" at bounding box center [326, 290] width 106 height 14
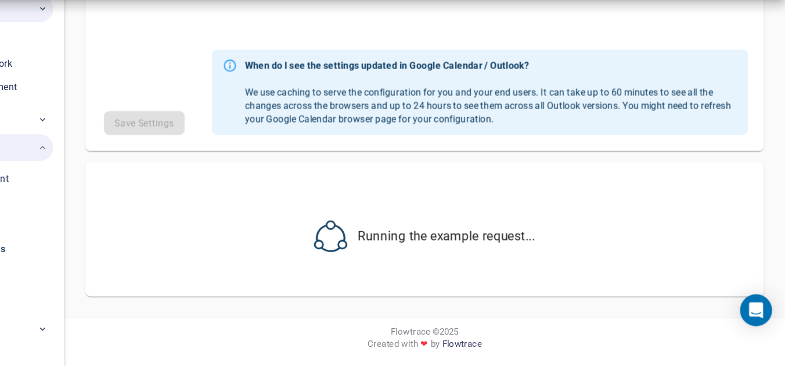
select select "***"
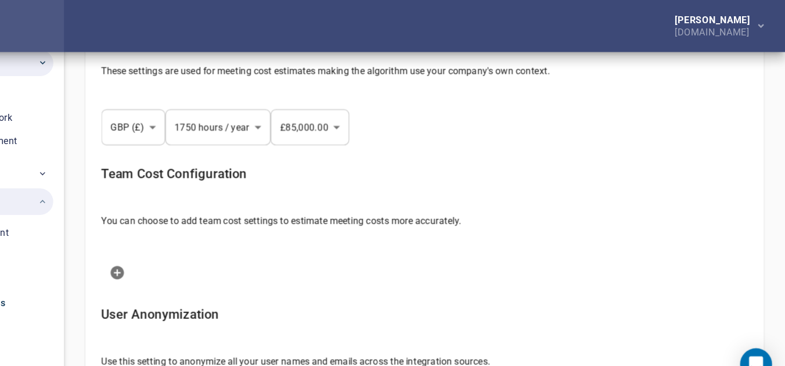
scroll to position [125, 0]
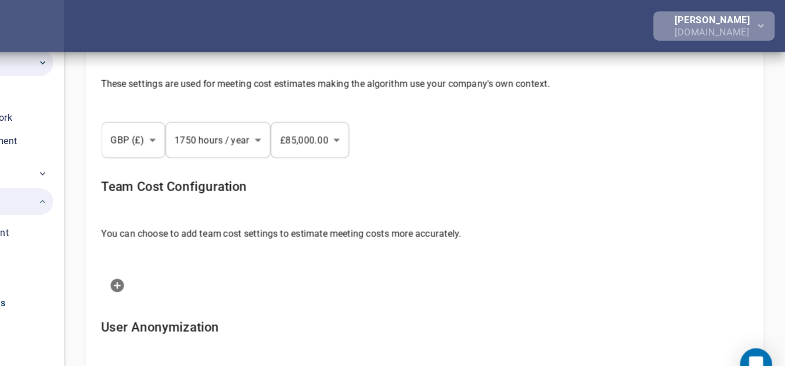
click at [735, 24] on div "[DOMAIN_NAME]" at bounding box center [723, 26] width 70 height 10
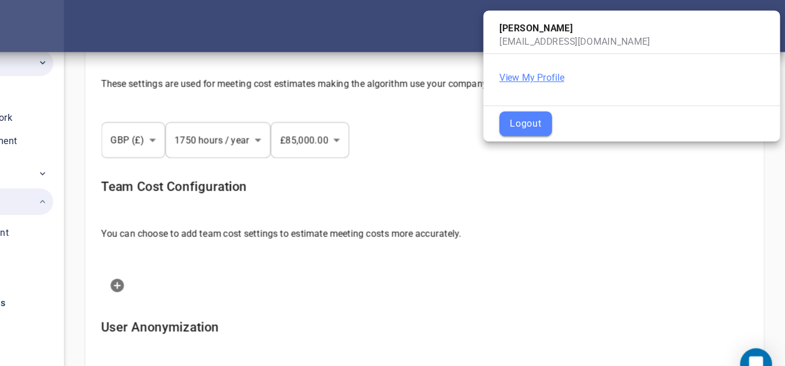
click at [578, 67] on button "View My Profile" at bounding box center [564, 68] width 56 height 12
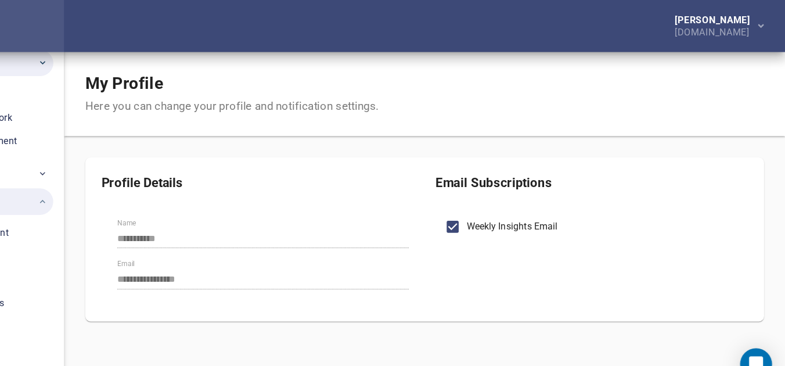
click at [362, 253] on div "**********" at bounding box center [325, 221] width 272 height 90
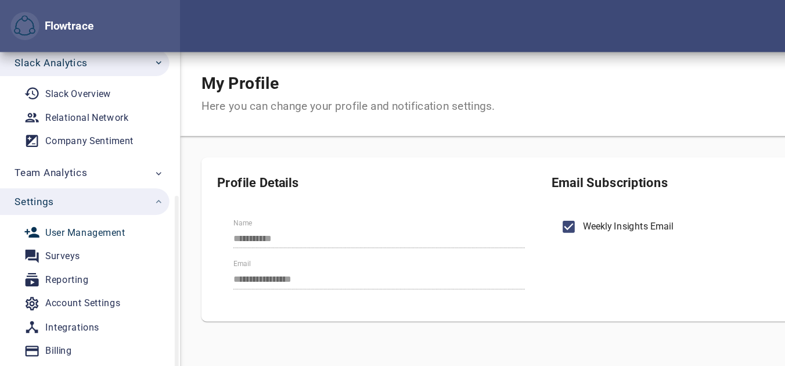
click at [82, 202] on div "User Management" at bounding box center [74, 202] width 70 height 15
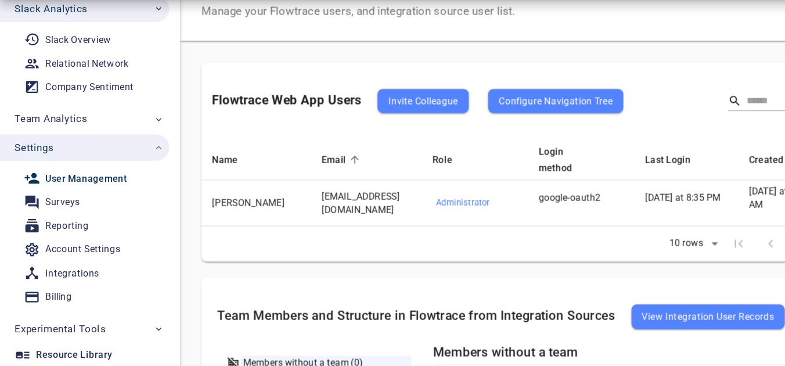
scroll to position [171, 0]
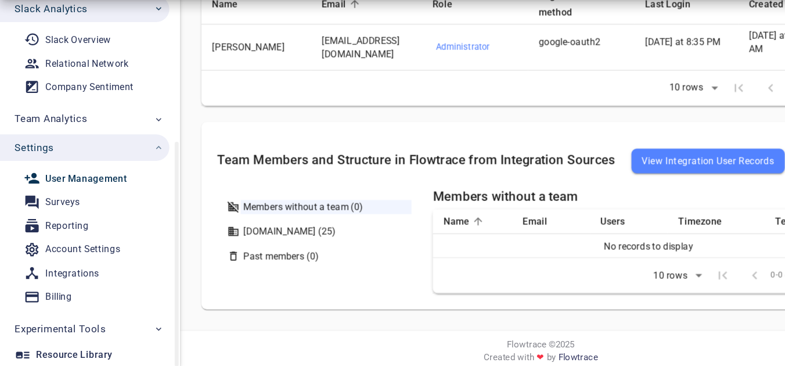
click at [82, 204] on div "User Management" at bounding box center [74, 202] width 71 height 15
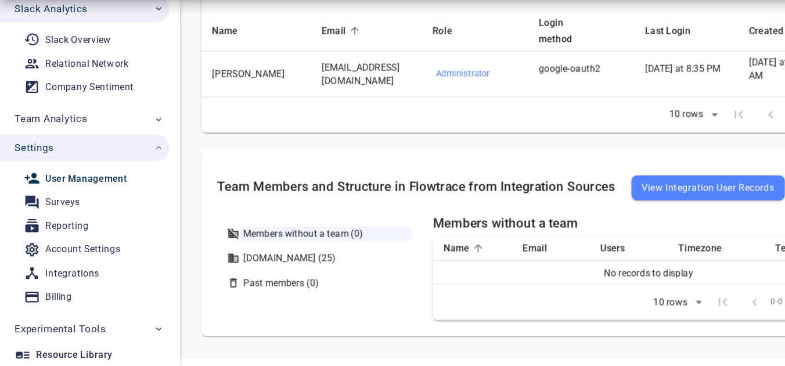
scroll to position [161, 0]
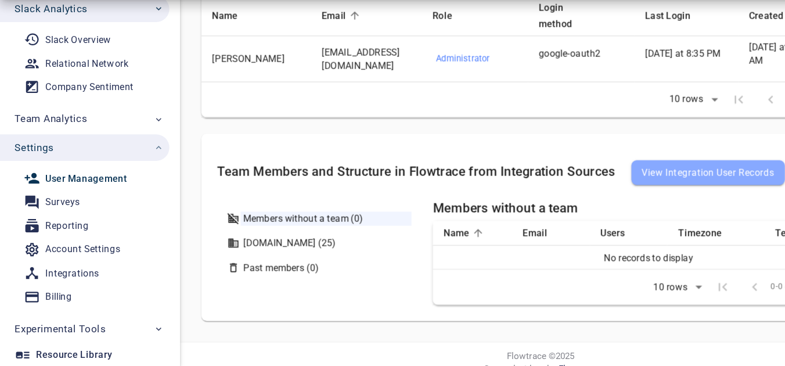
click at [583, 190] on span "View Integration User Records" at bounding box center [617, 197] width 116 height 14
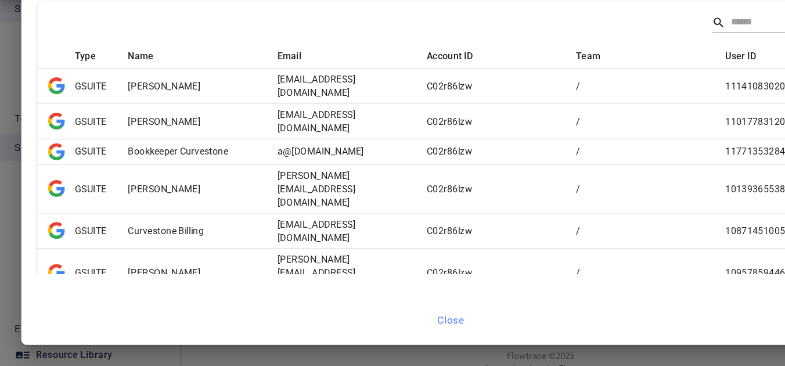
scroll to position [77, 0]
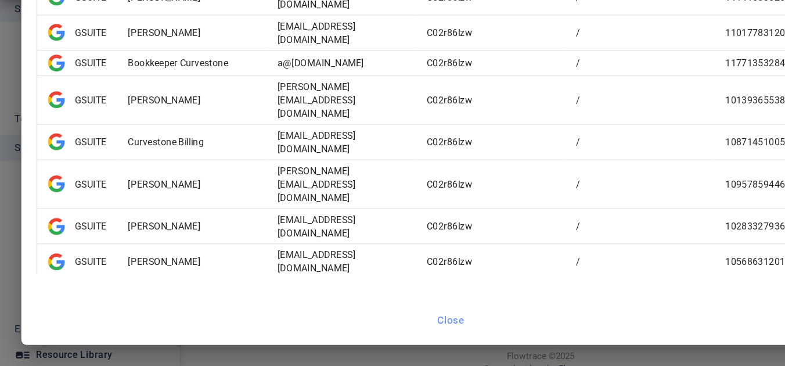
click at [576, 204] on body "Flowtrace [PERSON_NAME] [DOMAIN_NAME] Flowtrace Dashboard Recommendations Meeti…" at bounding box center [392, 22] width 785 height 366
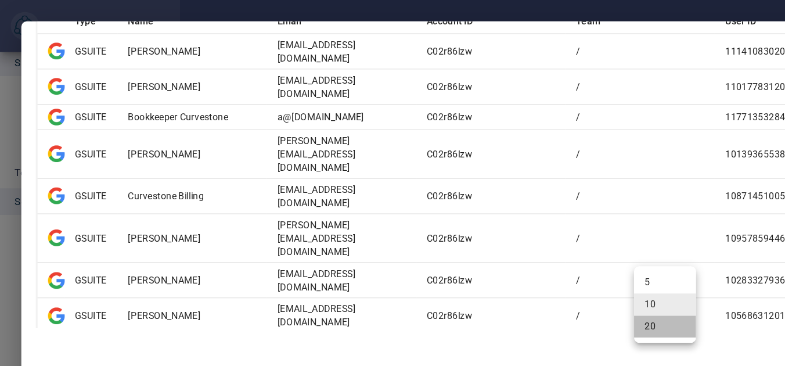
click at [565, 282] on li "20" at bounding box center [579, 284] width 54 height 19
type input "**"
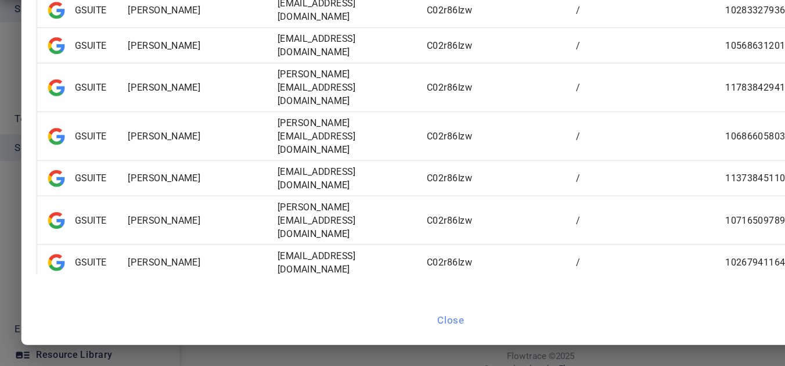
scroll to position [298, 0]
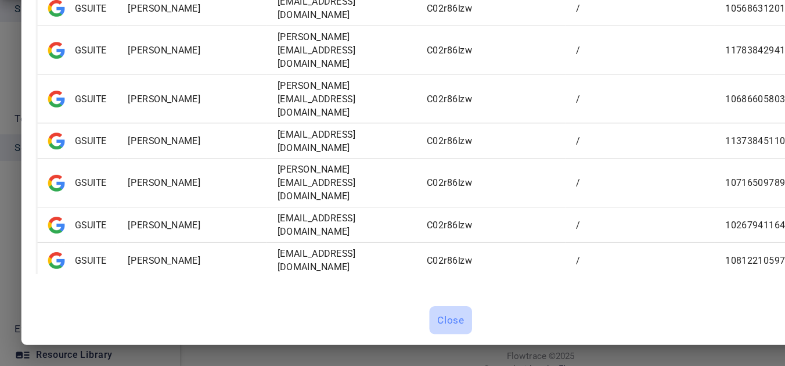
click at [401, 327] on span "Close" at bounding box center [392, 325] width 24 height 15
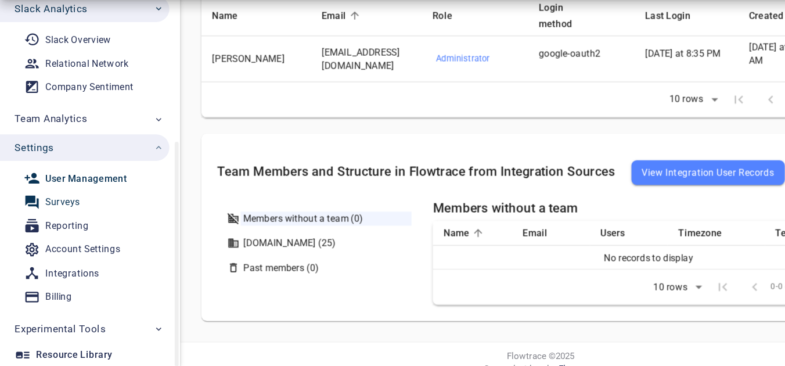
scroll to position [203, 0]
click at [45, 265] on div "Account Settings" at bounding box center [71, 264] width 65 height 15
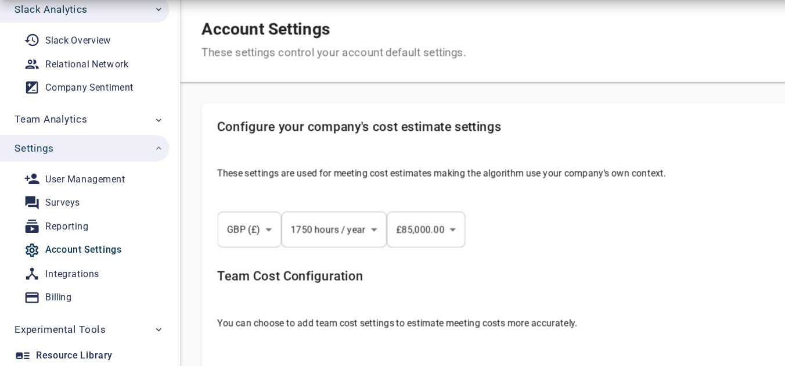
select select "***"
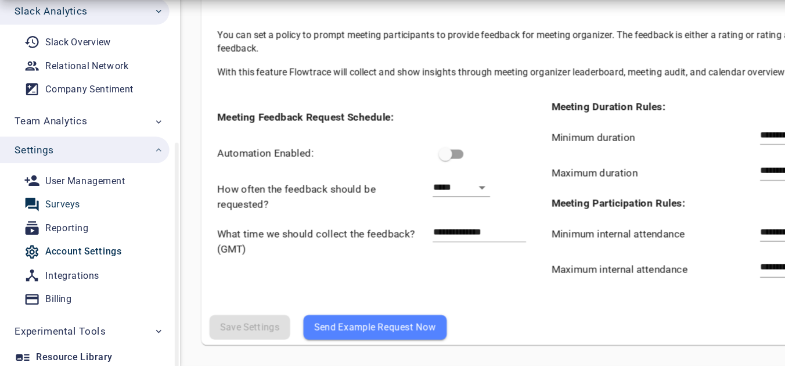
scroll to position [203, 0]
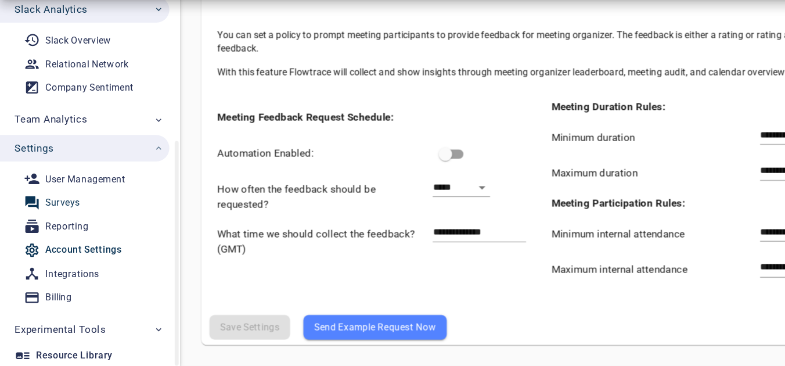
click at [66, 228] on div "Surveys" at bounding box center [54, 223] width 30 height 15
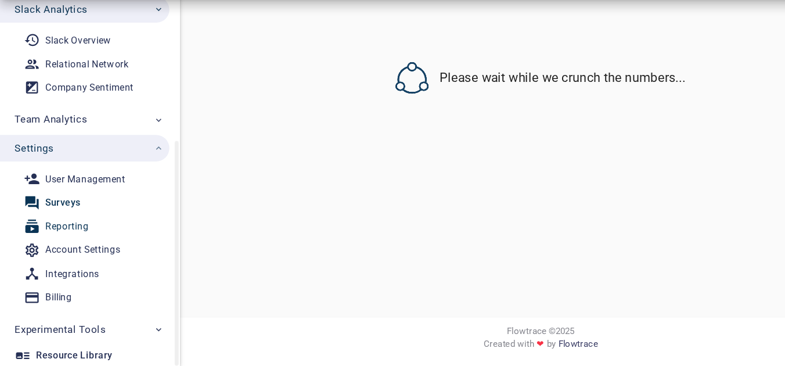
click at [57, 237] on div "Reporting" at bounding box center [58, 244] width 38 height 15
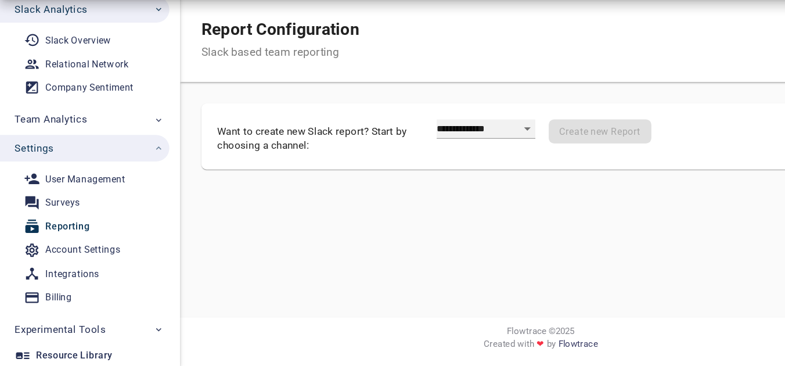
click at [419, 164] on select "**********" at bounding box center [423, 159] width 86 height 17
click at [394, 159] on select "**********" at bounding box center [423, 159] width 86 height 17
click at [67, 240] on div "Reporting" at bounding box center [58, 244] width 39 height 15
click at [63, 226] on div "Surveys" at bounding box center [54, 223] width 30 height 15
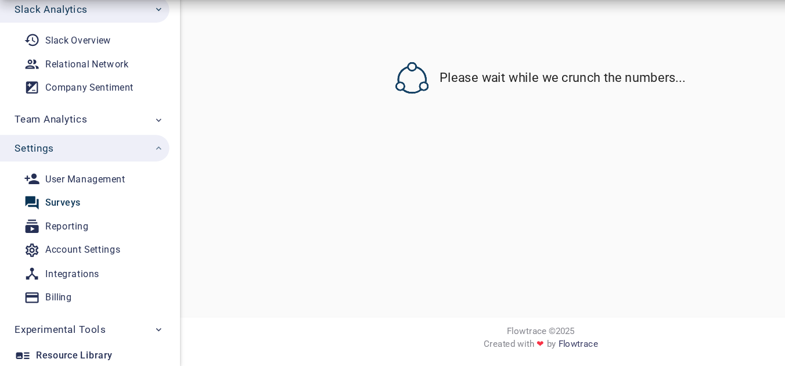
select select "*"
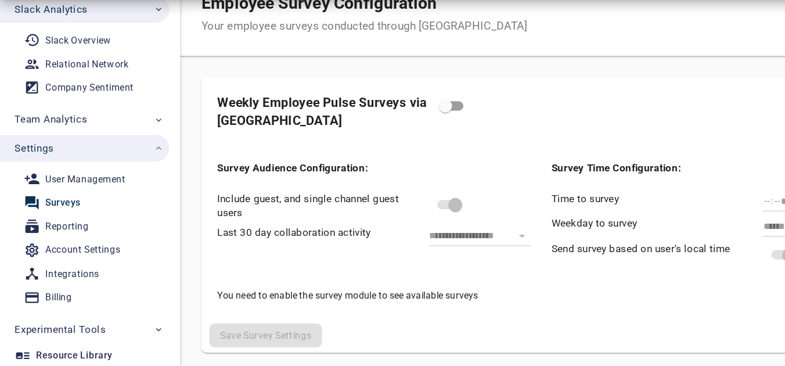
scroll to position [72, 0]
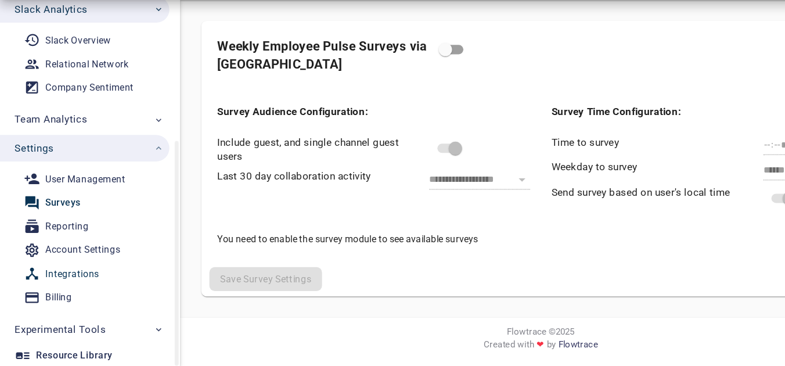
click at [49, 282] on div "Integrations" at bounding box center [62, 285] width 47 height 15
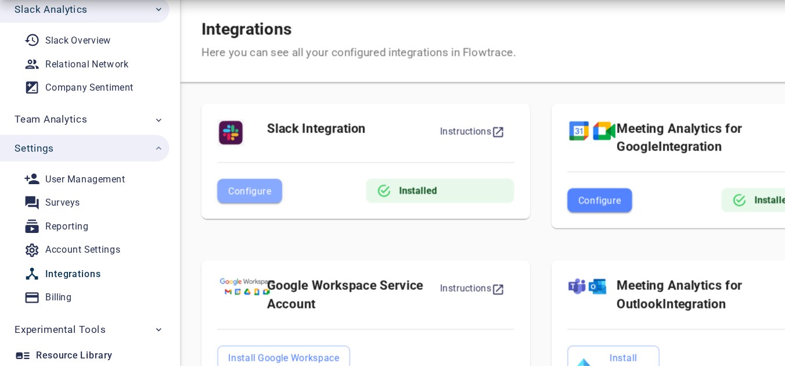
click at [217, 207] on span "Configure" at bounding box center [218, 213] width 38 height 14
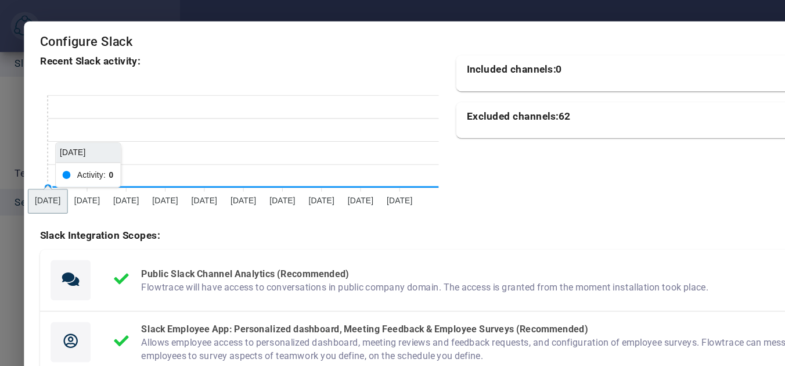
click at [16, 72] on div "Configure Slack Recent Slack activity: [DATE] Sep [DATE] Sep [DATE] Sep [DATE] …" at bounding box center [392, 183] width 785 height 366
click at [9, 22] on div "Configure Slack Recent Slack activity: [DATE] Sep [DATE] Sep [DATE] Sep [DATE] …" at bounding box center [392, 183] width 785 height 366
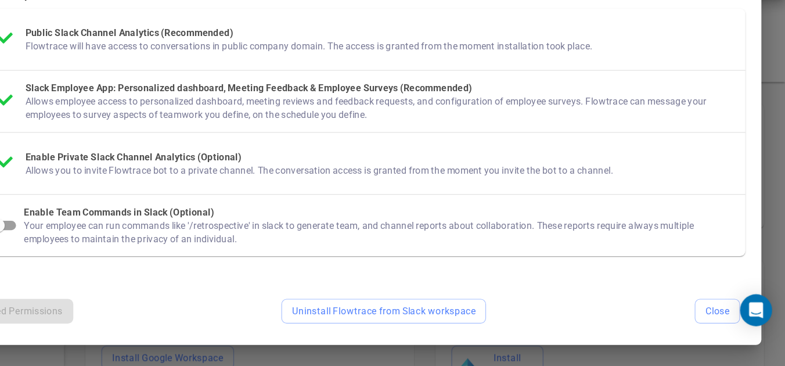
click at [721, 330] on div "Install Updated Permissions Uninstall Flowtrace from Slack workspace Close" at bounding box center [392, 308] width 715 height 59
click at [717, 318] on span "Close" at bounding box center [725, 318] width 21 height 15
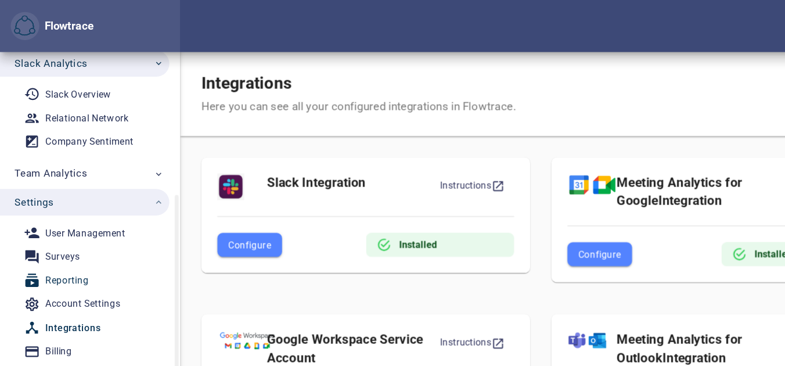
scroll to position [203, 0]
click at [80, 225] on span "Surveys" at bounding box center [74, 222] width 107 height 15
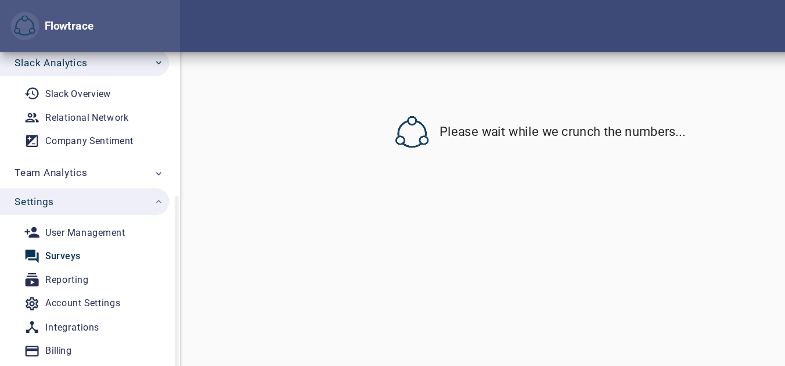
select select "*"
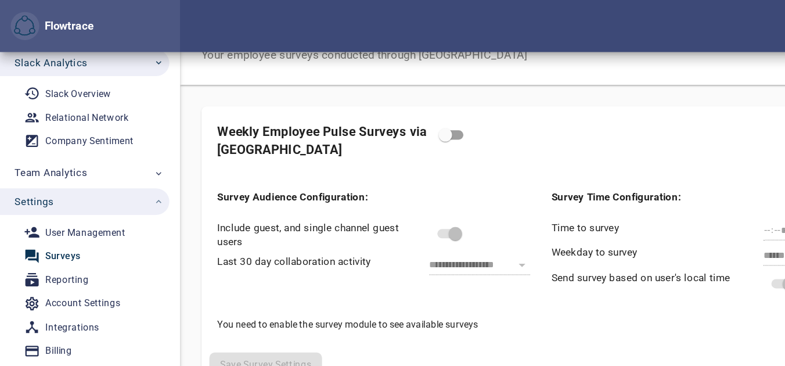
scroll to position [26, 0]
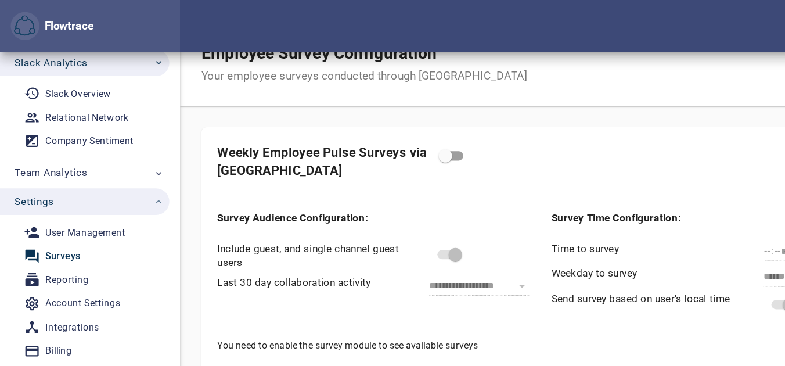
click at [392, 222] on span at bounding box center [391, 222] width 20 height 8
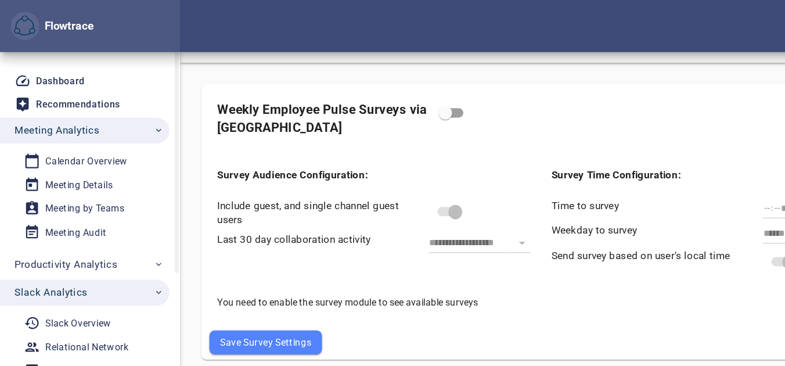
scroll to position [0, 0]
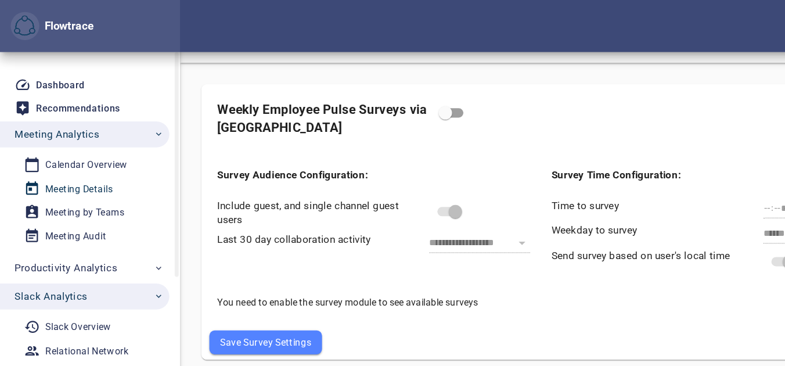
click at [79, 165] on div "Meeting Details" at bounding box center [68, 164] width 59 height 15
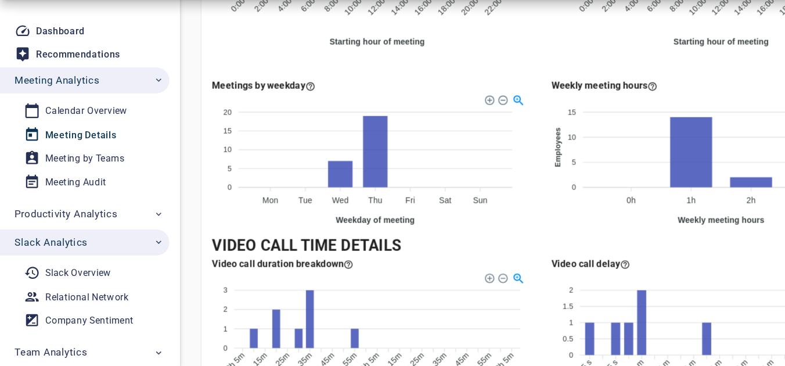
scroll to position [770, 0]
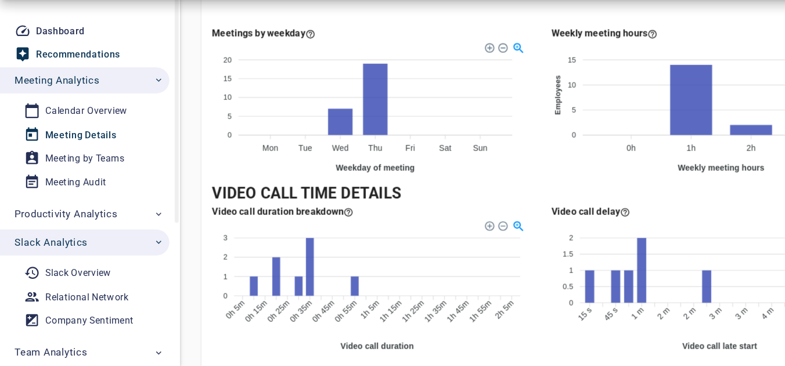
click at [83, 90] on div "Recommendations" at bounding box center [67, 94] width 73 height 15
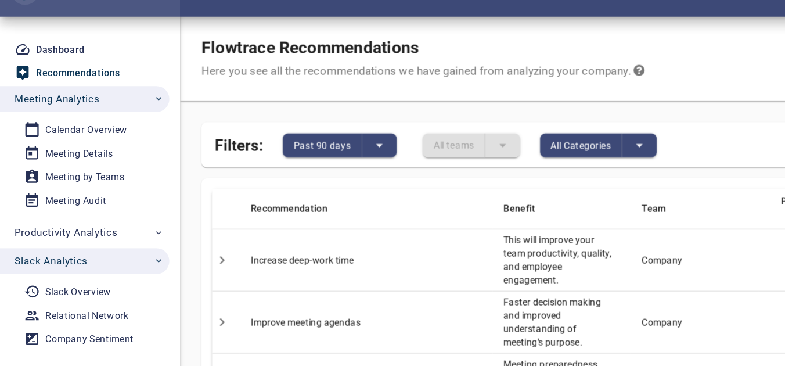
scroll to position [111, 0]
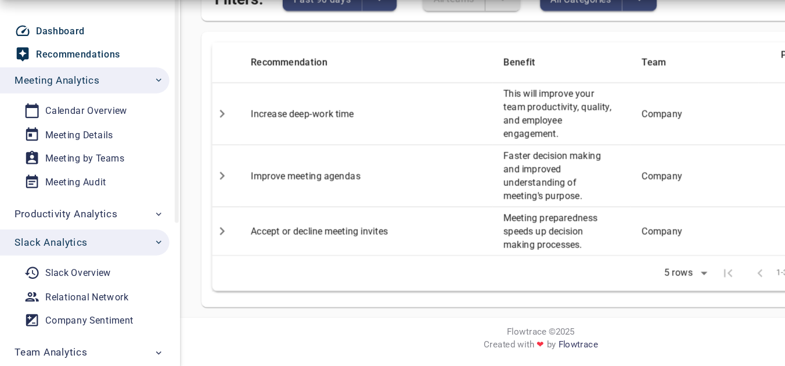
click at [49, 82] on link "Dashboard" at bounding box center [73, 73] width 147 height 19
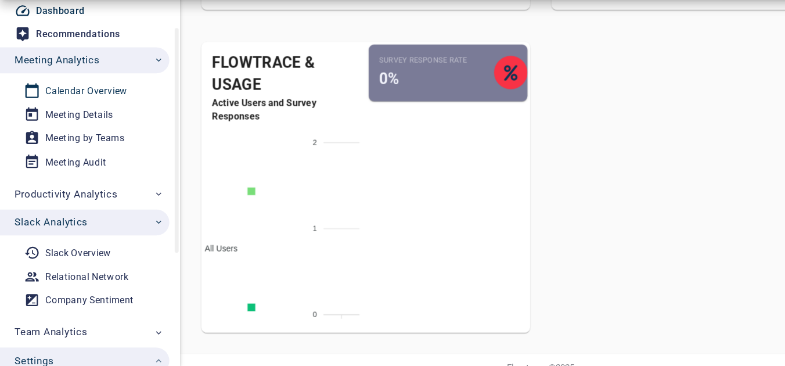
scroll to position [27, 0]
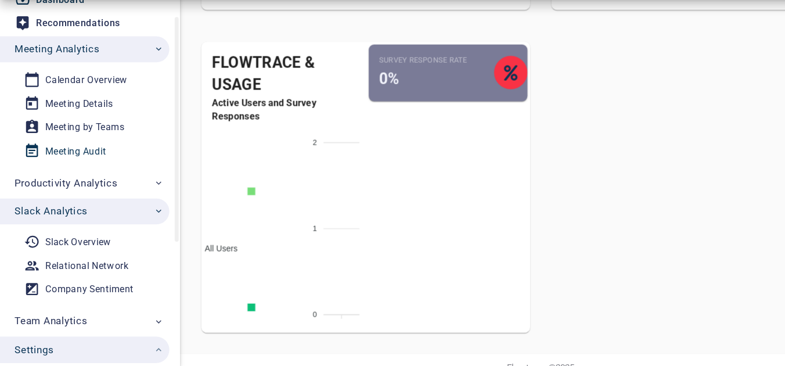
click at [77, 175] on div "Meeting Audit" at bounding box center [65, 178] width 53 height 15
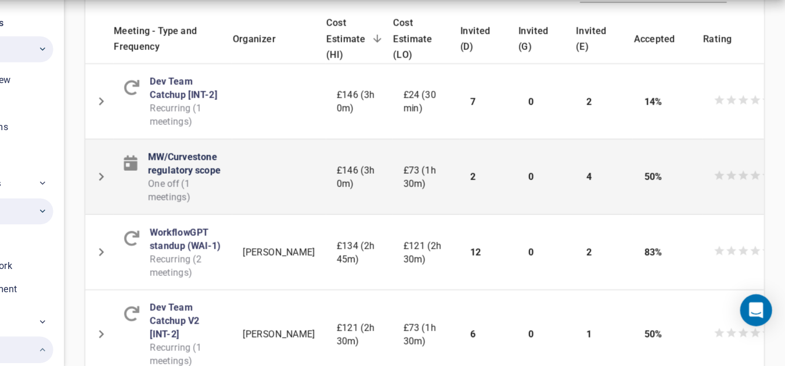
click at [261, 190] on link "MW/Curvestone regulatory scope" at bounding box center [261, 189] width 63 height 21
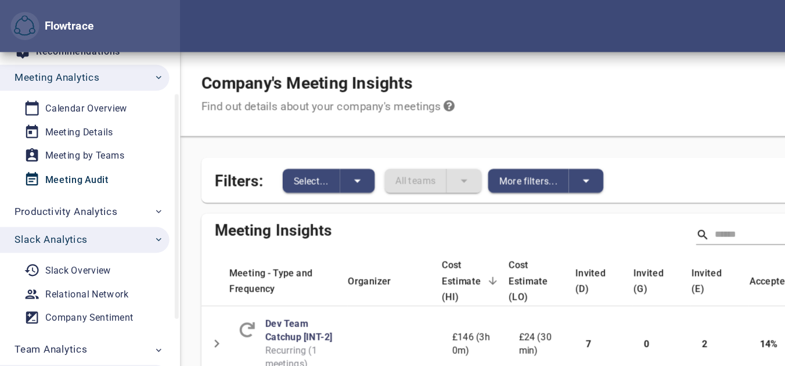
scroll to position [61, 0]
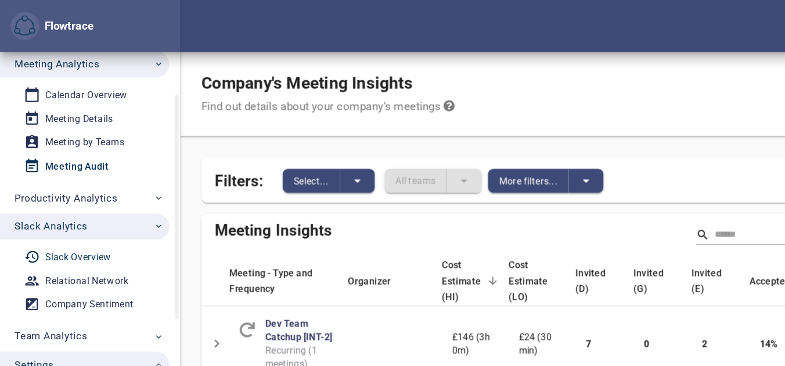
click at [84, 226] on div "Slack Overview" at bounding box center [67, 224] width 57 height 15
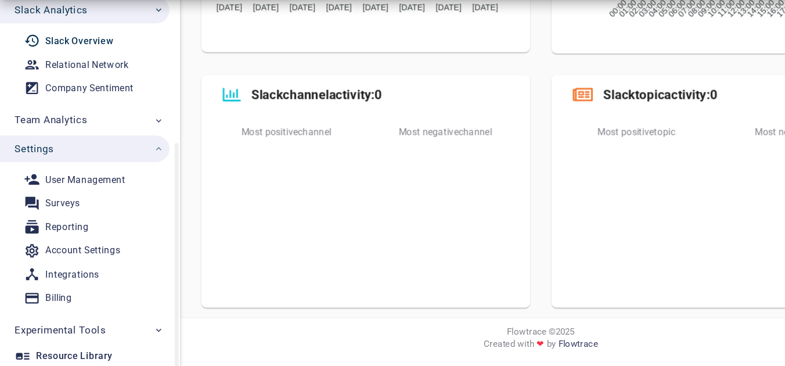
scroll to position [203, 0]
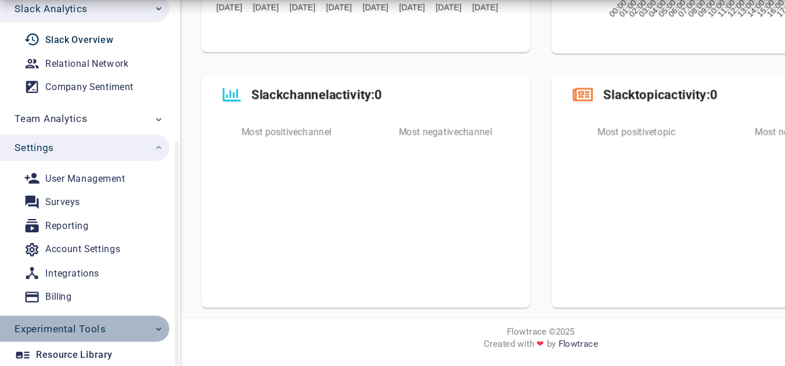
click at [96, 330] on span "Experimental Tools" at bounding box center [78, 333] width 130 height 15
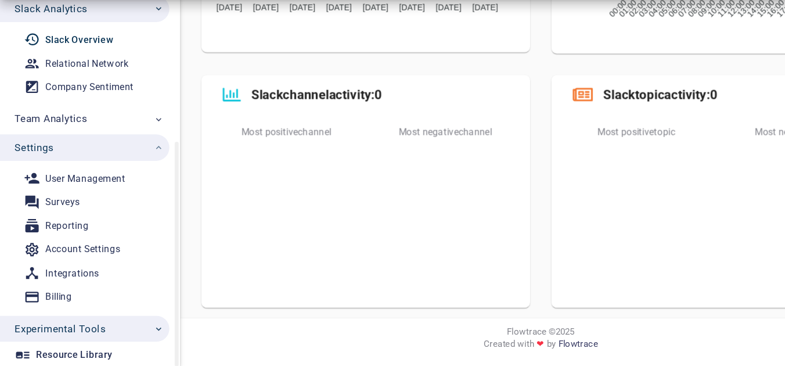
click at [96, 330] on span "Experimental Tools" at bounding box center [78, 333] width 130 height 15
click at [99, 352] on link "Channel Network" at bounding box center [69, 359] width 138 height 19
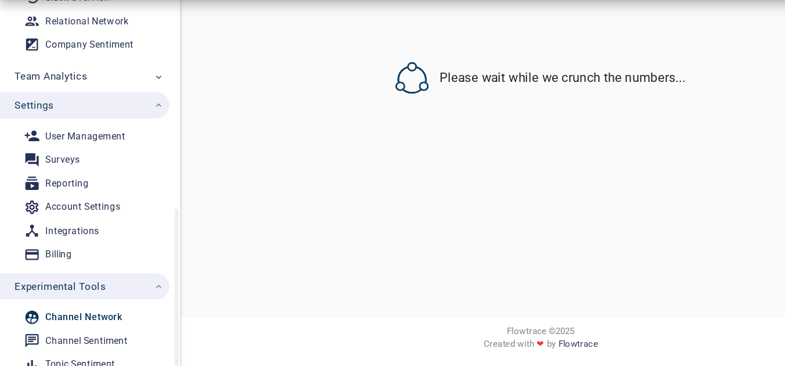
scroll to position [315, 0]
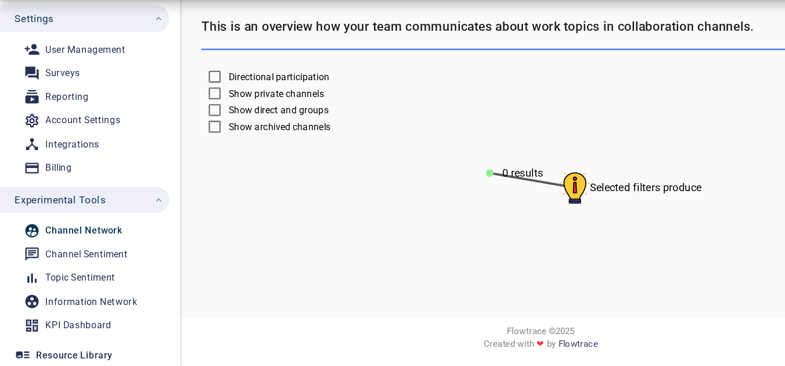
drag, startPoint x: 324, startPoint y: 257, endPoint x: 230, endPoint y: 250, distance: 94.3
click at [230, 250] on icon "Selected filters produce 0 results" at bounding box center [567, 202] width 785 height 203
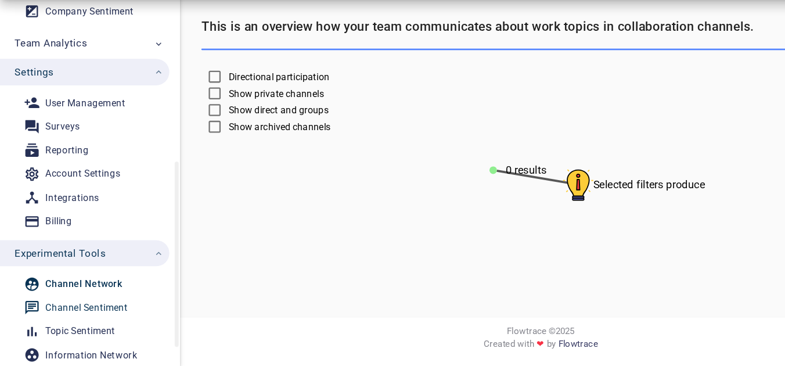
scroll to position [268, 0]
click at [63, 219] on div "Integrations" at bounding box center [62, 220] width 47 height 15
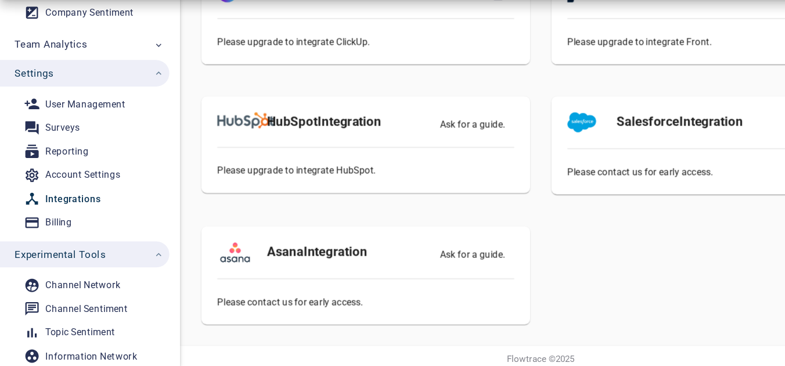
scroll to position [554, 0]
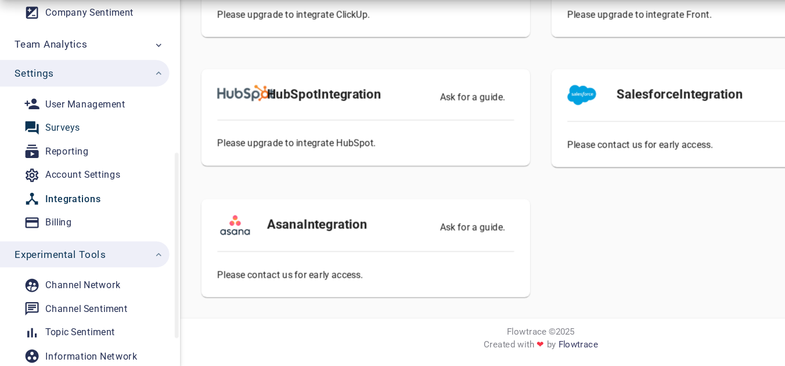
click at [86, 158] on span "Surveys" at bounding box center [74, 158] width 107 height 15
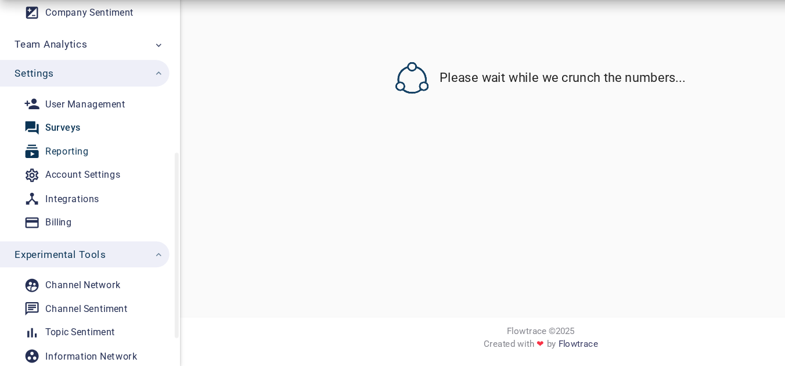
select select "*"
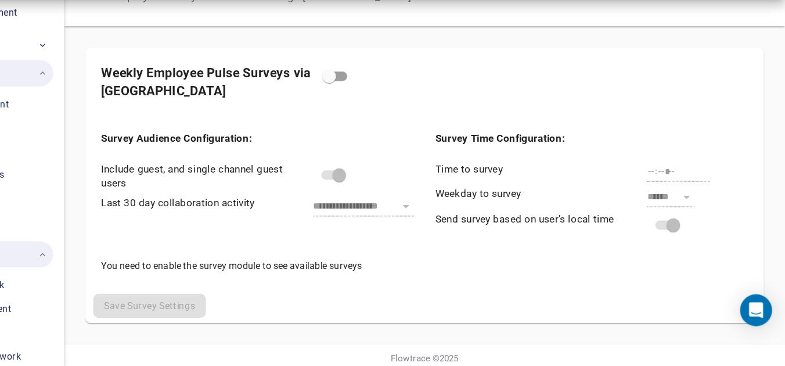
scroll to position [72, 0]
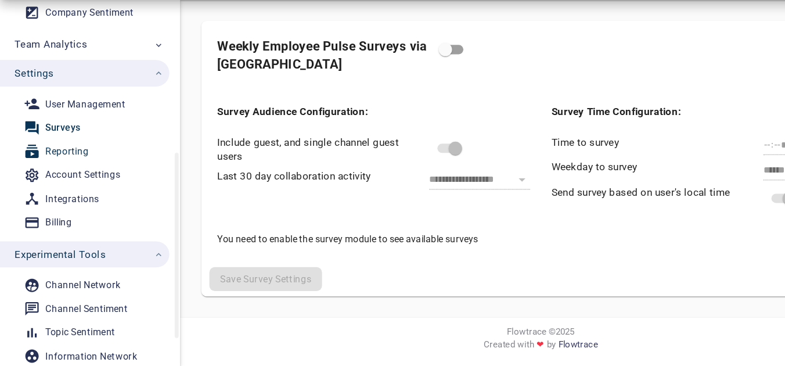
click at [68, 177] on div "Reporting" at bounding box center [58, 179] width 38 height 15
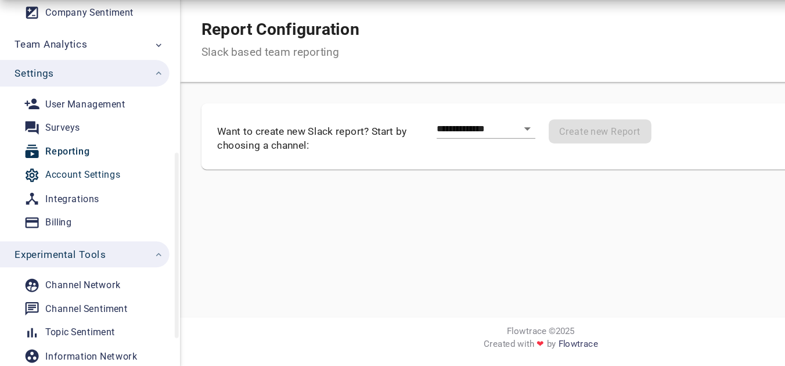
click at [71, 198] on div "Account Settings" at bounding box center [71, 199] width 65 height 15
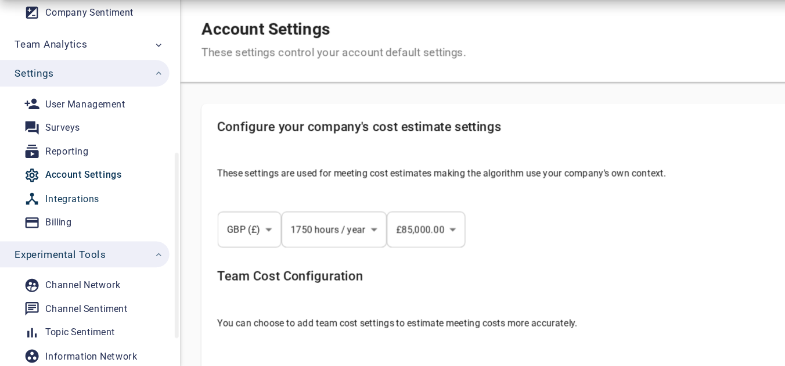
select select "***"
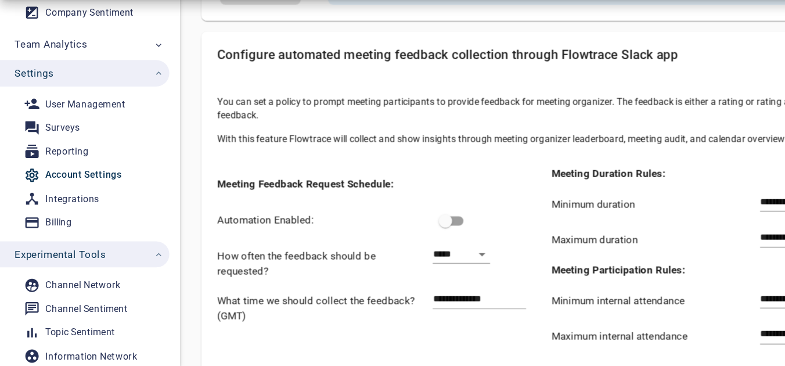
scroll to position [1076, 0]
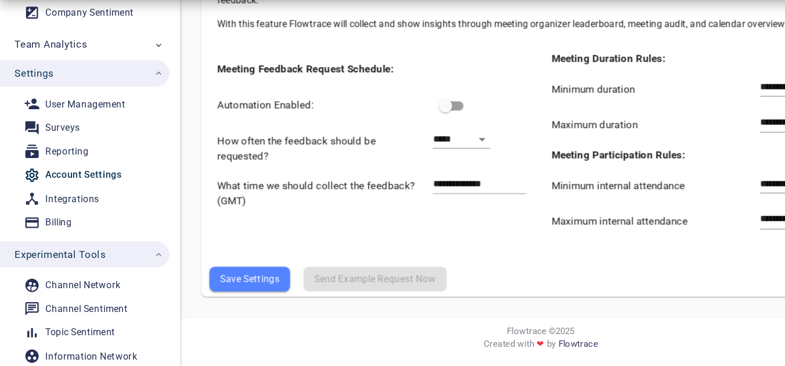
click at [294, 197] on div "What time we should collect the feedback? (GMT)" at bounding box center [278, 213] width 187 height 39
click at [382, 168] on select "**********" at bounding box center [402, 168] width 50 height 17
click at [377, 160] on select "**********" at bounding box center [402, 168] width 50 height 17
click at [385, 169] on select "**********" at bounding box center [402, 168] width 50 height 17
select select "*****"
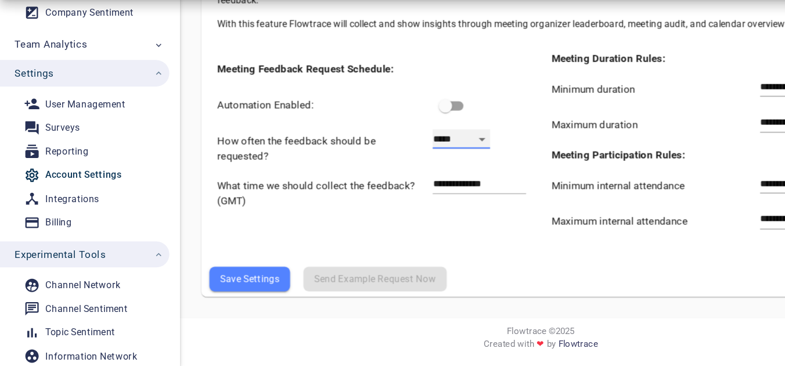
click at [377, 160] on select "**********" at bounding box center [402, 168] width 50 height 17
click at [355, 165] on div "How often the feedback should be requested?" at bounding box center [278, 175] width 178 height 30
click at [219, 284] on span "Save Settings" at bounding box center [218, 290] width 52 height 14
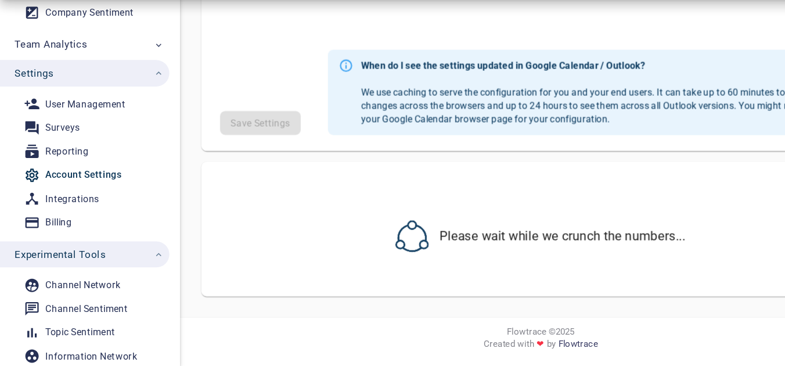
select select "***"
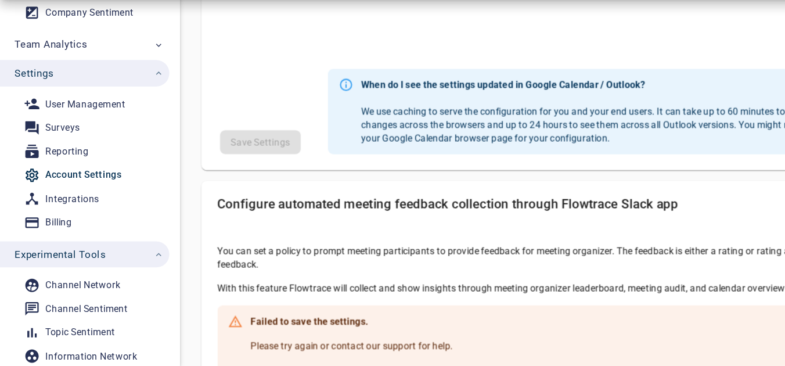
scroll to position [856, 0]
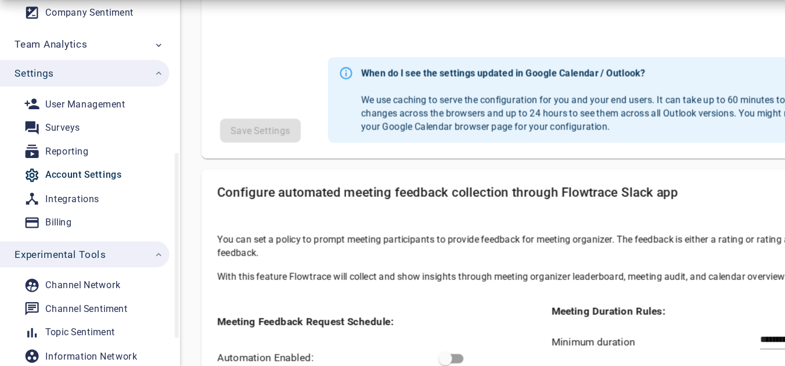
click at [73, 204] on div "Account Settings" at bounding box center [72, 199] width 66 height 15
click at [64, 189] on li "Account Settings" at bounding box center [73, 199] width 147 height 21
click at [63, 182] on div "Reporting" at bounding box center [58, 179] width 38 height 15
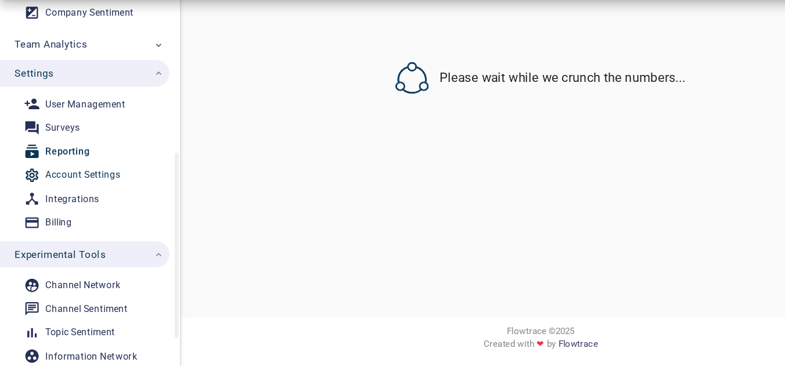
click at [66, 201] on div "Account Settings" at bounding box center [71, 199] width 65 height 15
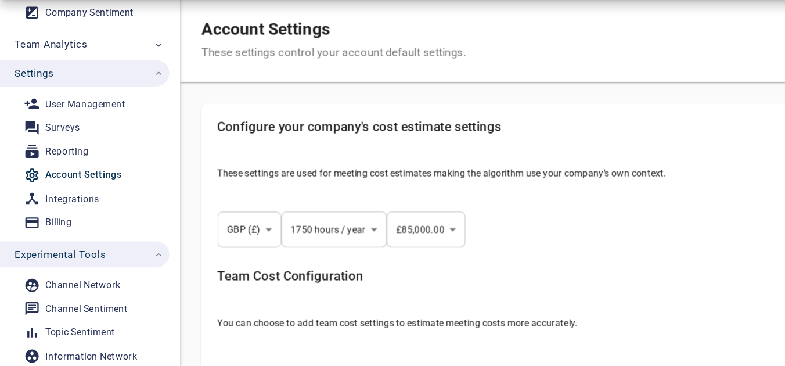
select select "***"
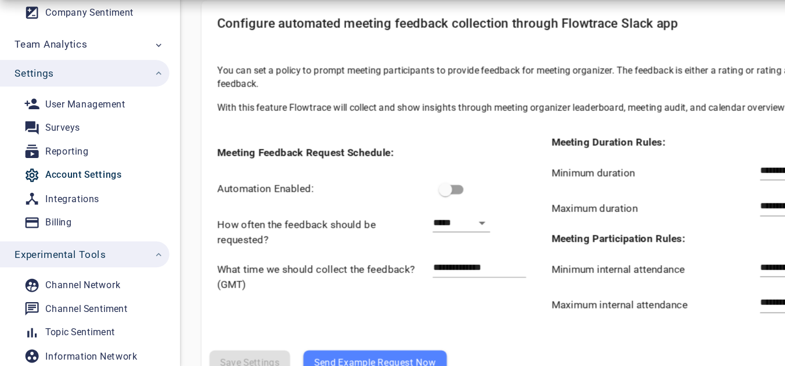
scroll to position [1076, 0]
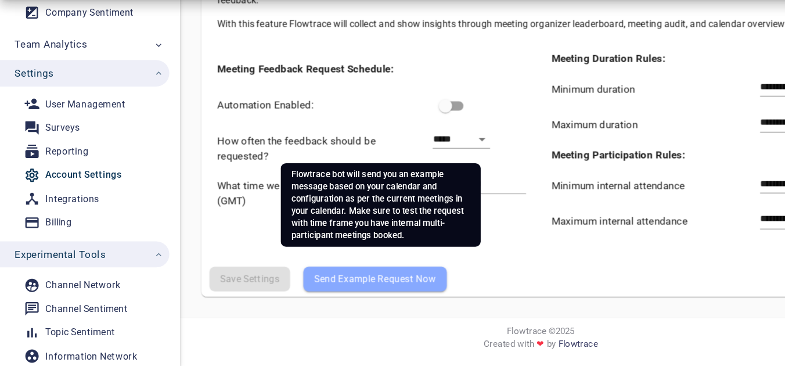
click at [298, 288] on span "Send Example Request Now" at bounding box center [326, 290] width 106 height 14
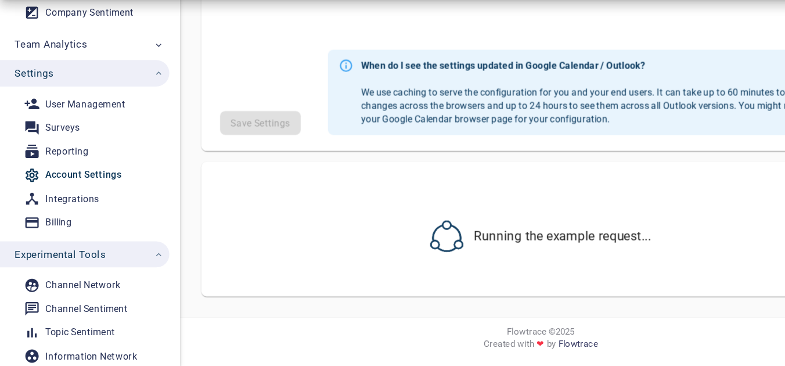
select select "***"
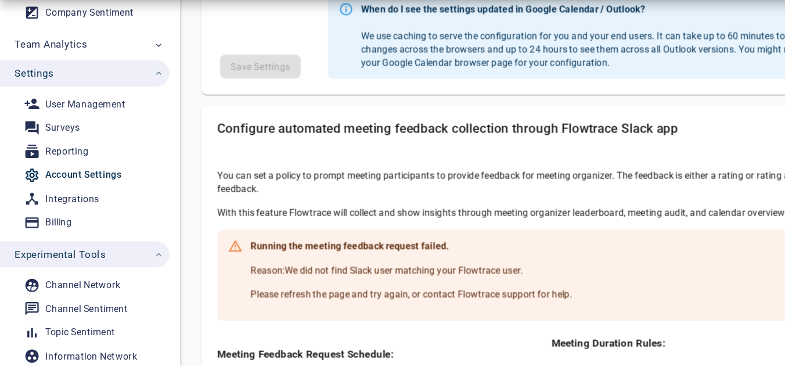
scroll to position [948, 0]
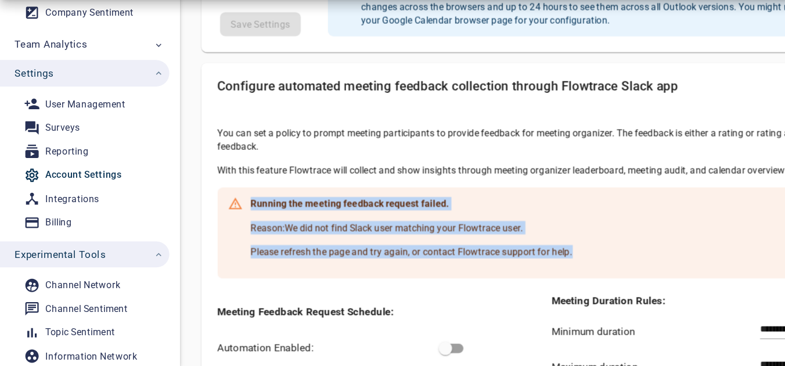
drag, startPoint x: 220, startPoint y: 225, endPoint x: 446, endPoint y: 274, distance: 231.1
click at [446, 274] on span "Running the meeting feedback request failed. Reason: We did not find Slack user…" at bounding box center [358, 249] width 280 height 63
copy span "Running the meeting feedback request failed. Reason: We did not find Slack user…"
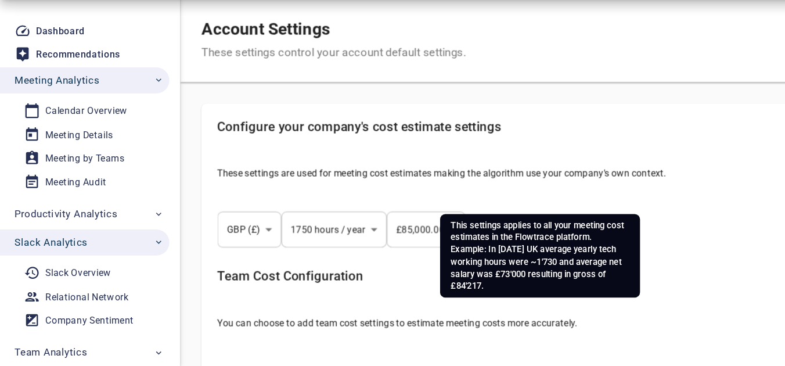
select select "***"
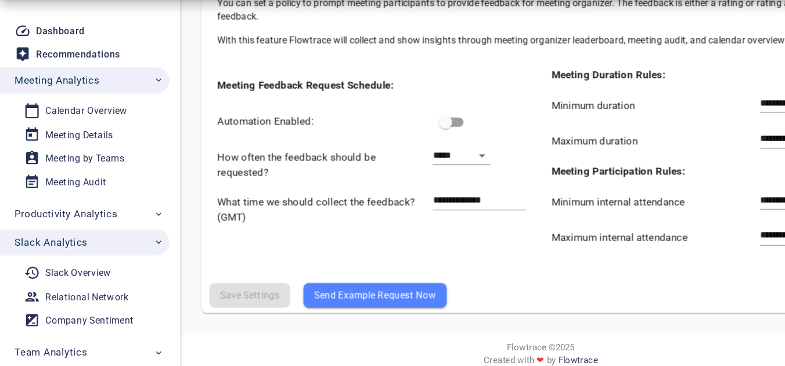
scroll to position [1076, 0]
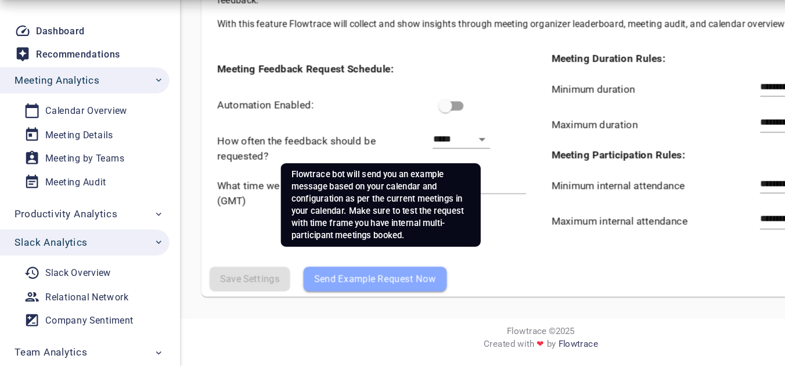
click at [331, 290] on span "Send Example Request Now" at bounding box center [326, 290] width 106 height 14
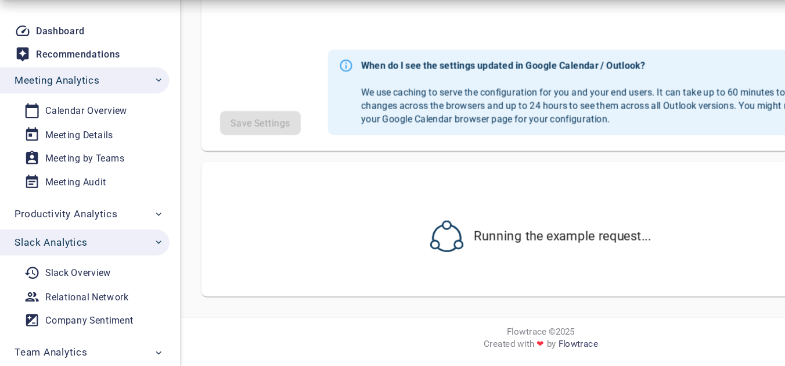
select select "***"
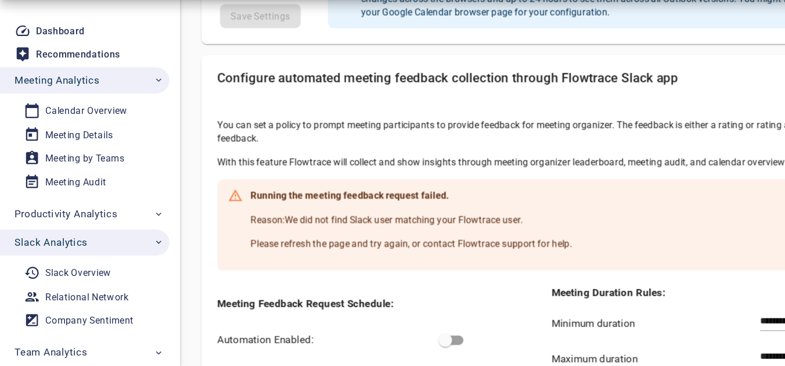
scroll to position [1012, 0]
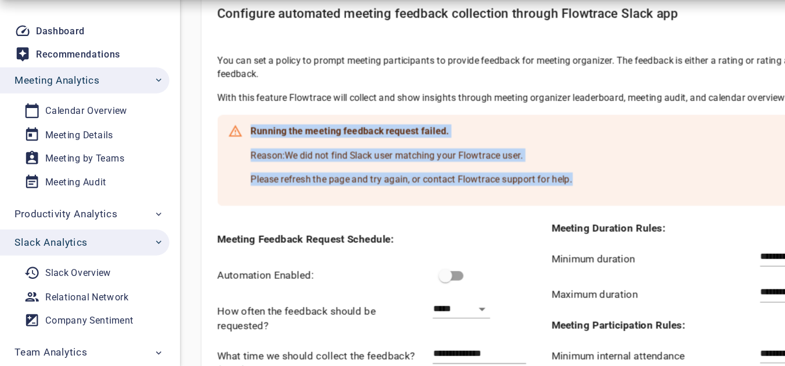
drag, startPoint x: 370, startPoint y: 214, endPoint x: 205, endPoint y: 164, distance: 172.6
click at [205, 164] on div "Running the meeting feedback request failed. Reason: We did not find Slack user…" at bounding box center [470, 186] width 563 height 79
copy span "Running the meeting feedback request failed. Reason: We did not find Slack user…"
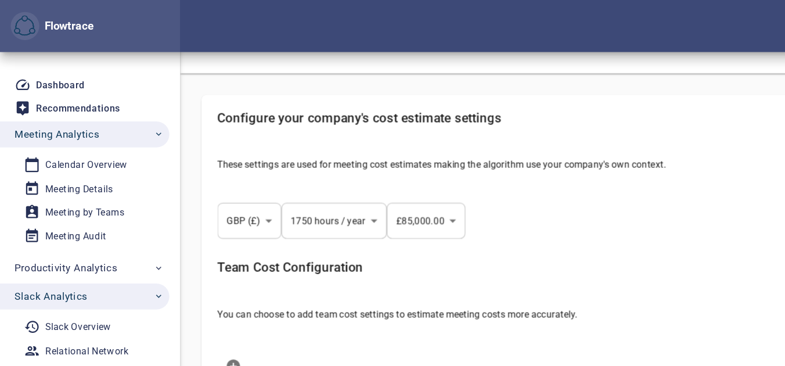
scroll to position [0, 0]
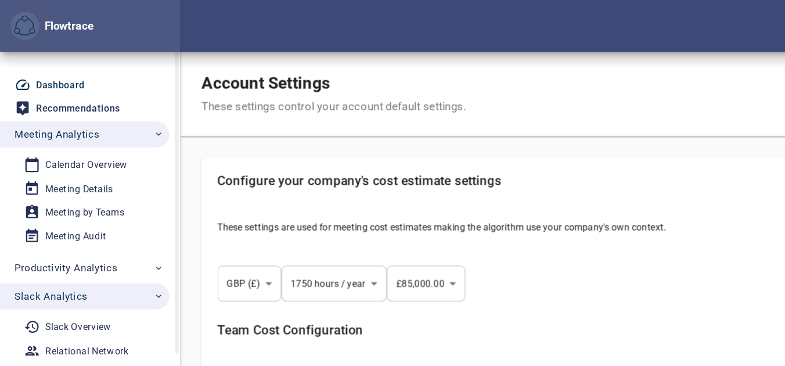
click at [68, 75] on div "Dashboard" at bounding box center [52, 74] width 42 height 15
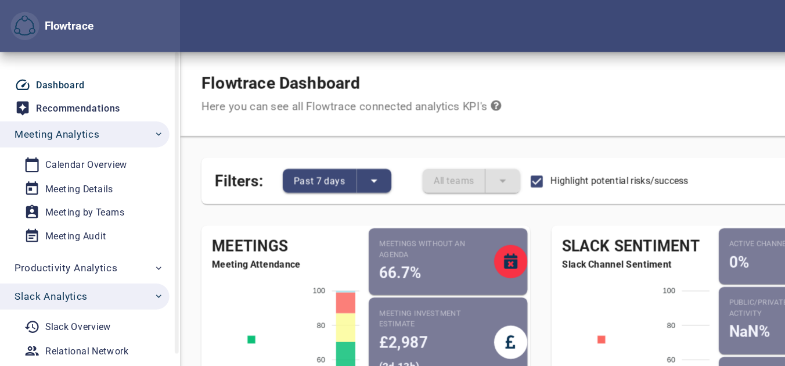
click at [69, 77] on div "Dashboard" at bounding box center [52, 74] width 42 height 15
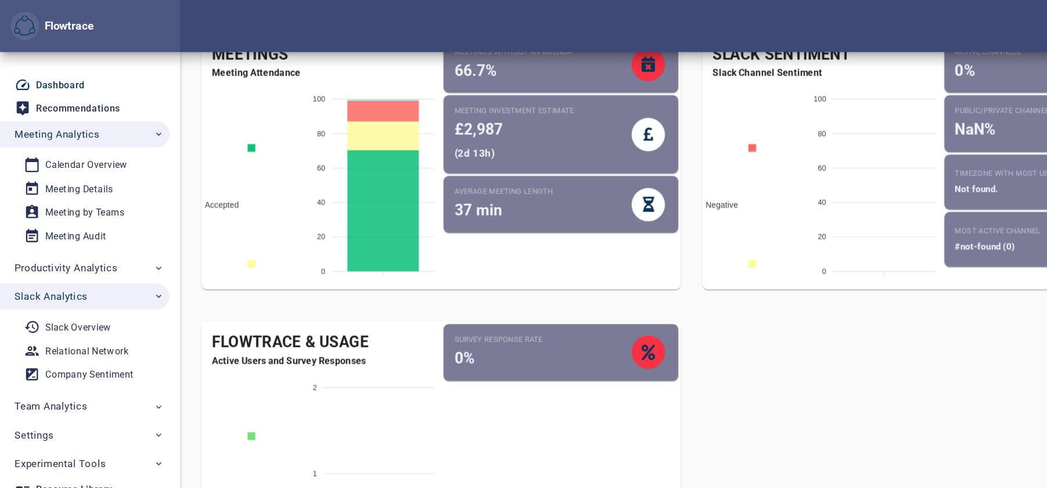
scroll to position [166, 0]
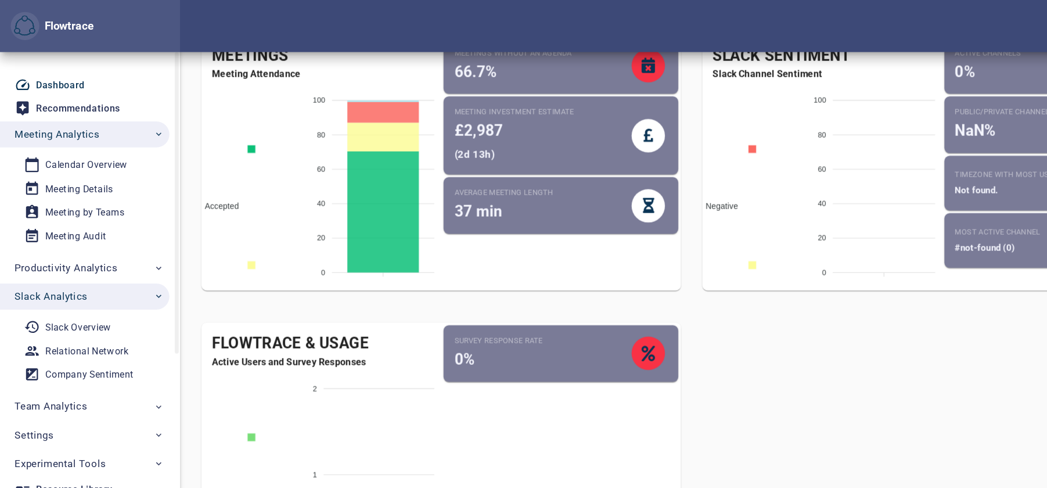
click at [86, 77] on span "Dashboard" at bounding box center [75, 74] width 125 height 15
click at [32, 71] on div "Dashboard" at bounding box center [52, 74] width 42 height 15
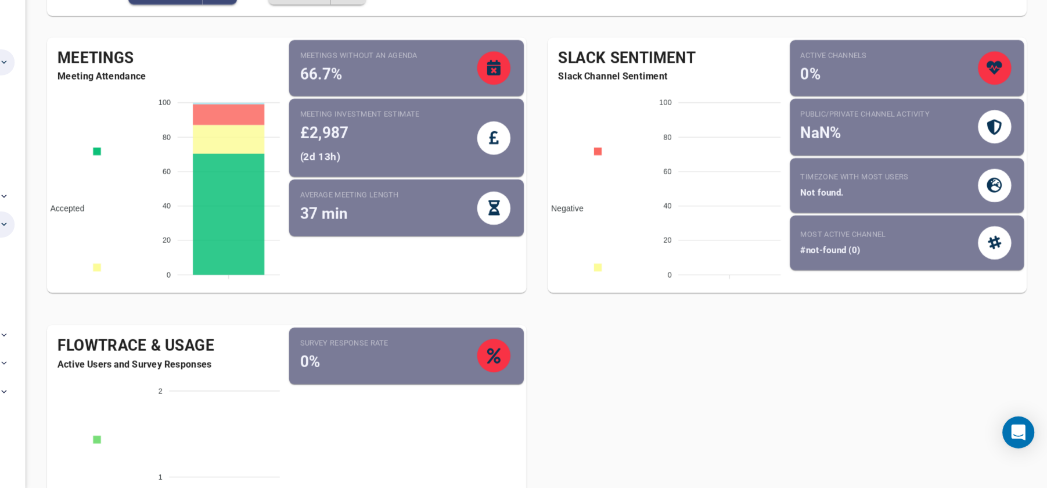
scroll to position [242, 0]
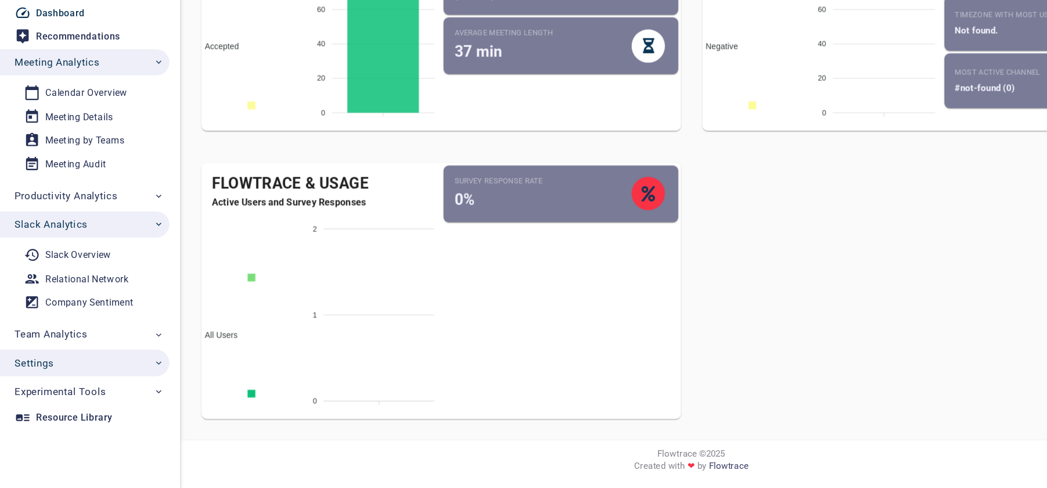
click at [81, 365] on span "Settings" at bounding box center [78, 378] width 130 height 15
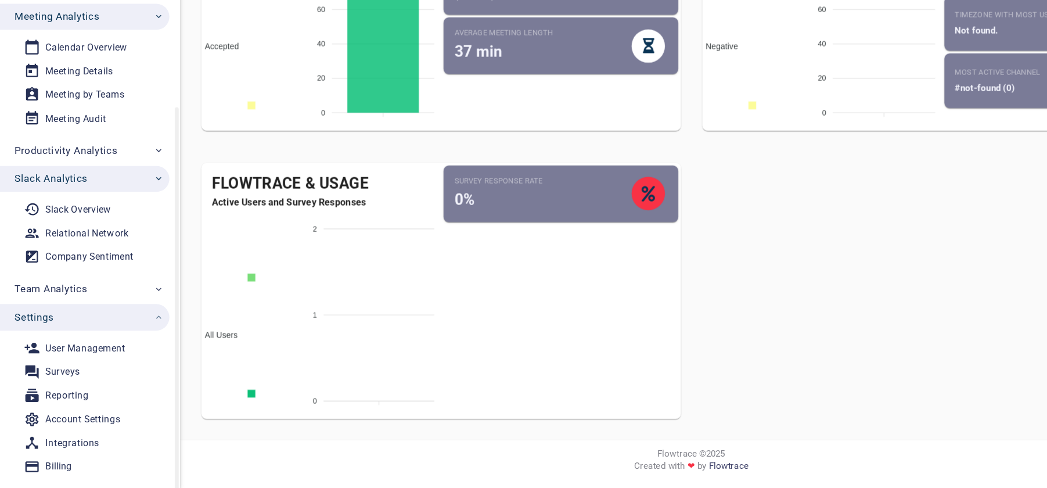
scroll to position [81, 0]
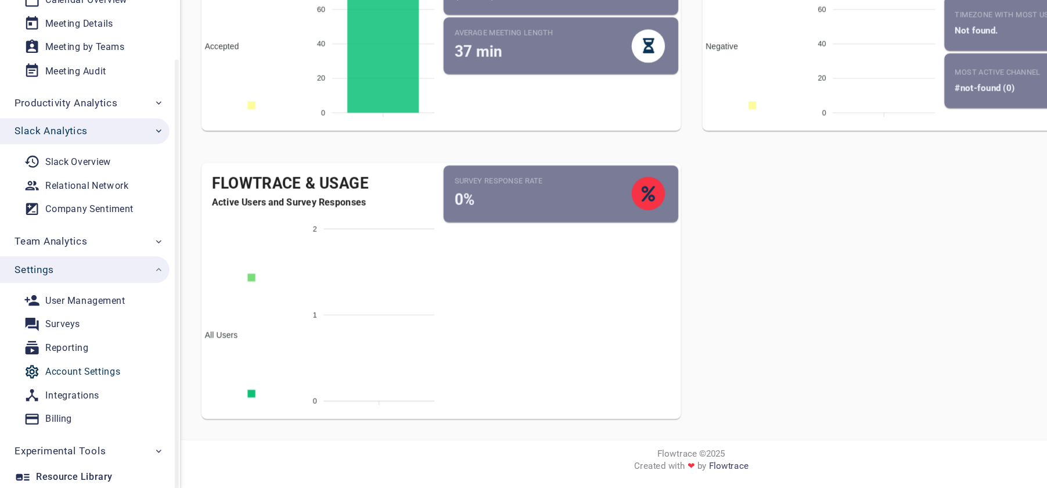
click at [82, 365] on div "Account Settings" at bounding box center [71, 385] width 65 height 15
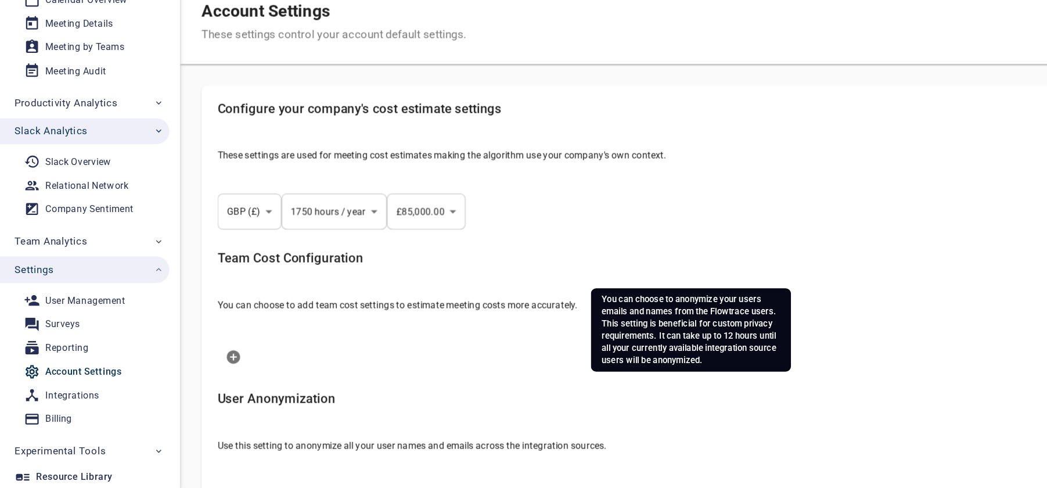
select select "***"
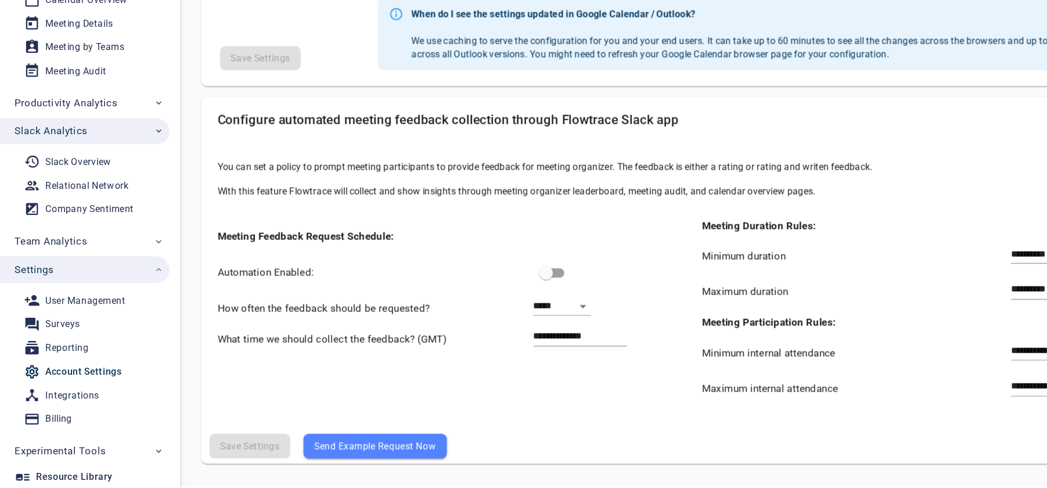
scroll to position [919, 0]
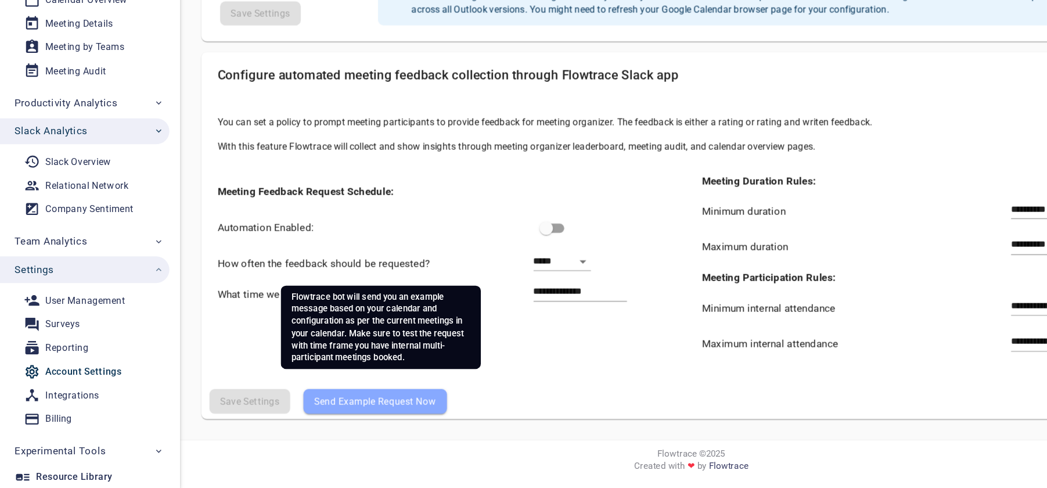
click at [298, 365] on span "Send Example Request Now" at bounding box center [326, 412] width 106 height 14
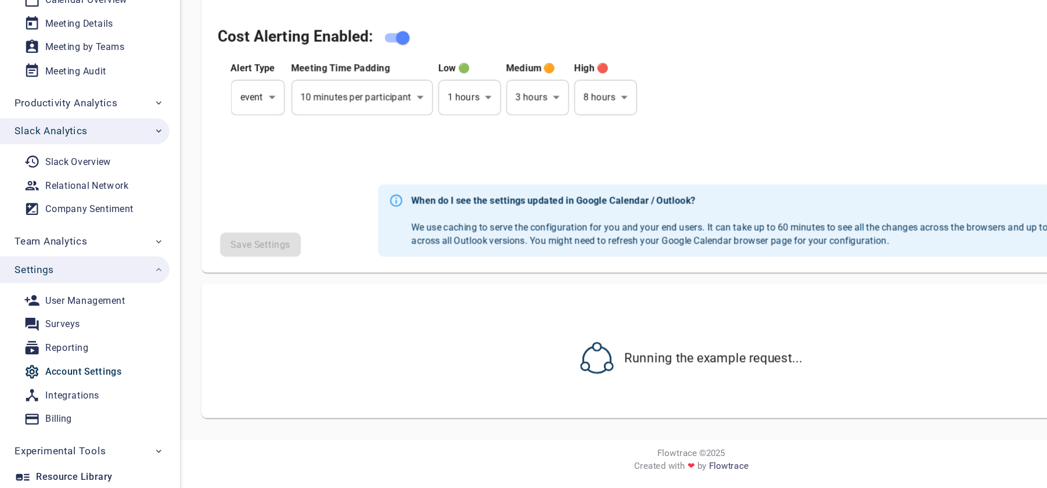
select select "***"
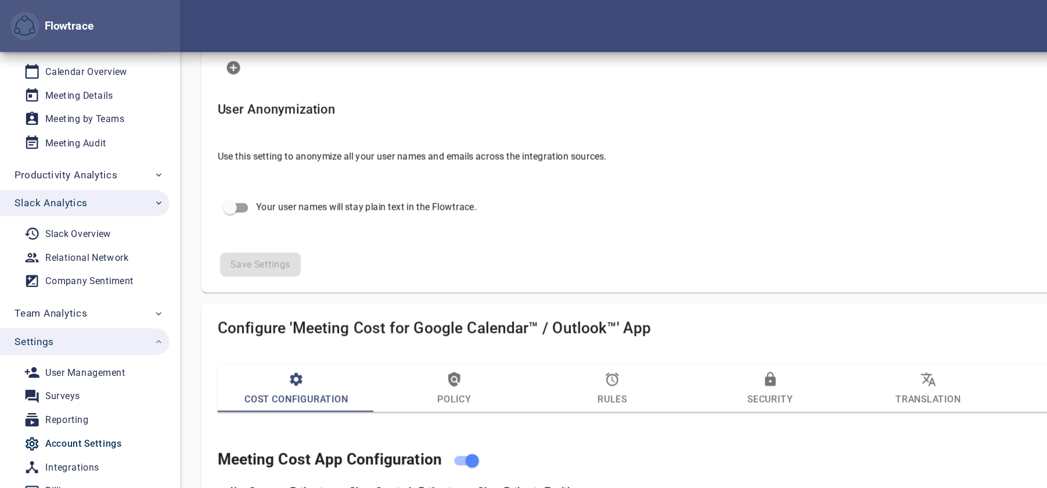
scroll to position [310, 0]
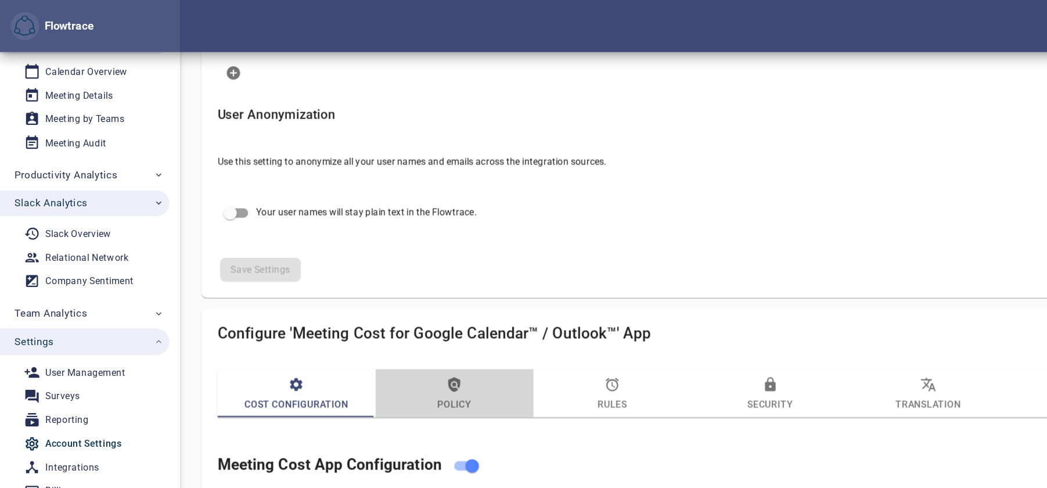
click at [369, 349] on span "Policy" at bounding box center [396, 342] width 124 height 31
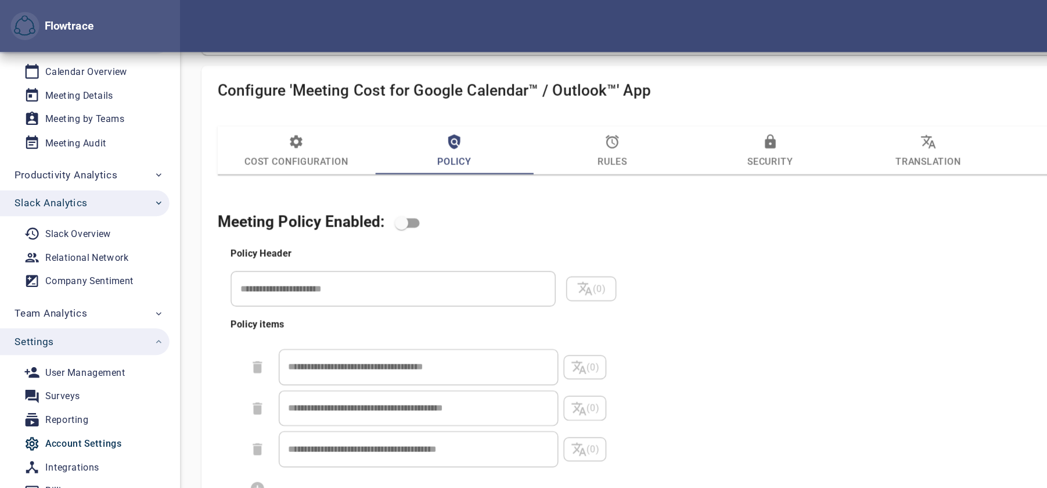
scroll to position [498, 0]
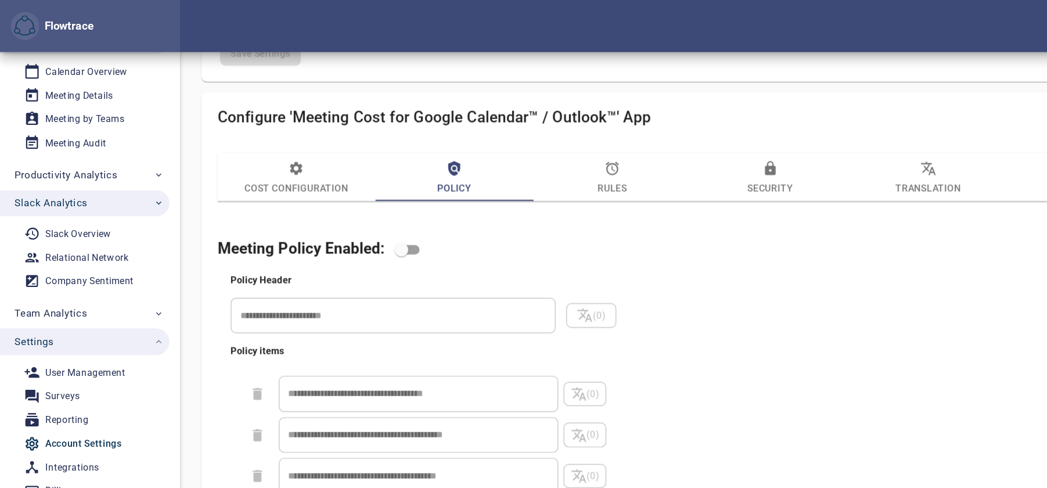
click at [519, 155] on span "Rules" at bounding box center [533, 154] width 124 height 31
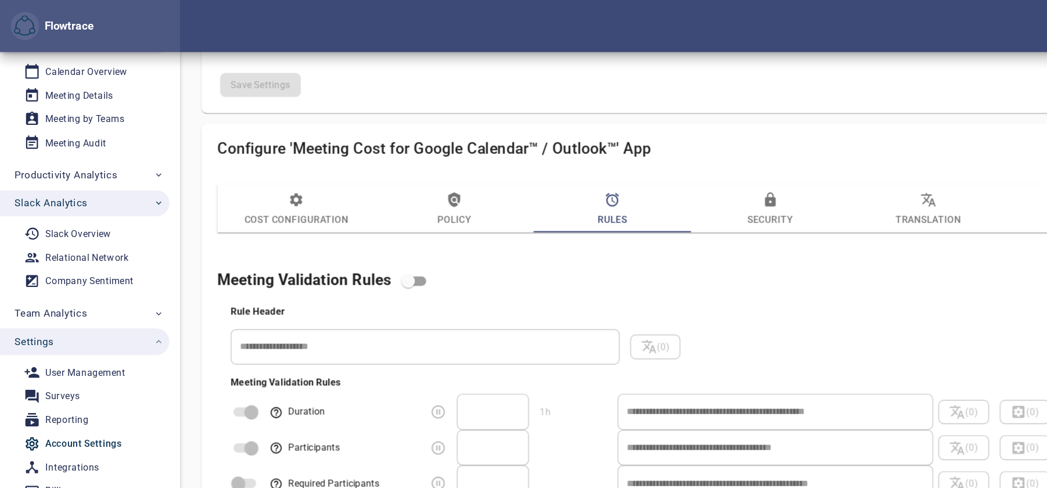
scroll to position [374, 0]
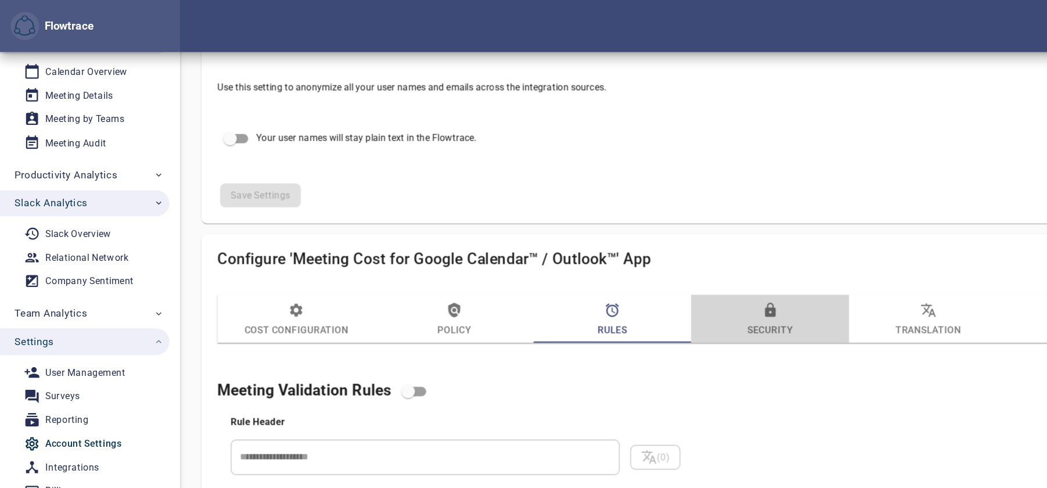
click at [691, 276] on span "Security" at bounding box center [670, 278] width 124 height 31
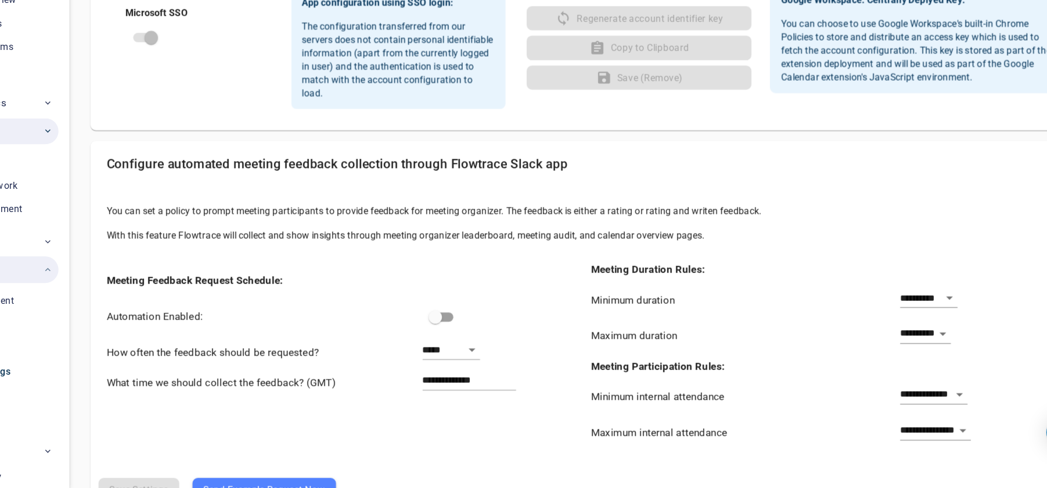
scroll to position [775, 0]
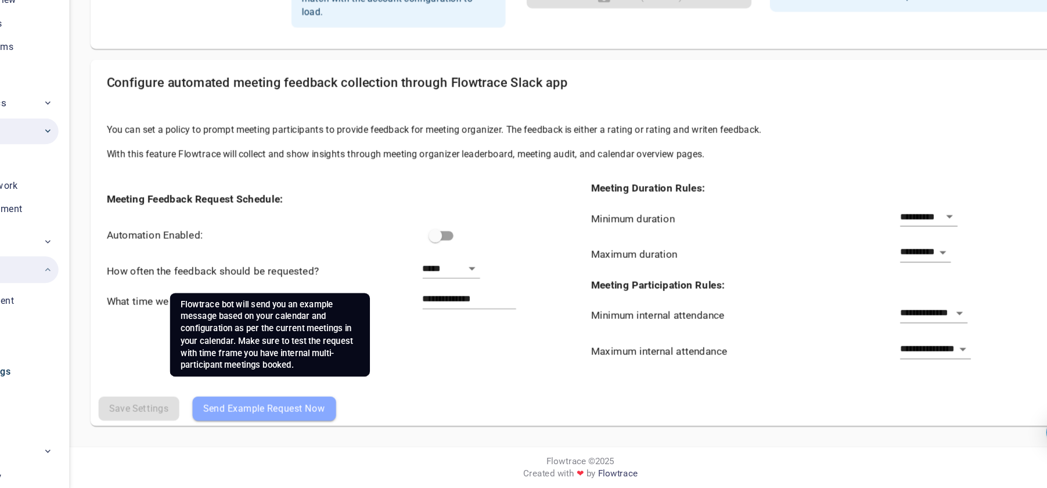
click at [370, 365] on span "Send Example Request Now" at bounding box center [326, 418] width 106 height 14
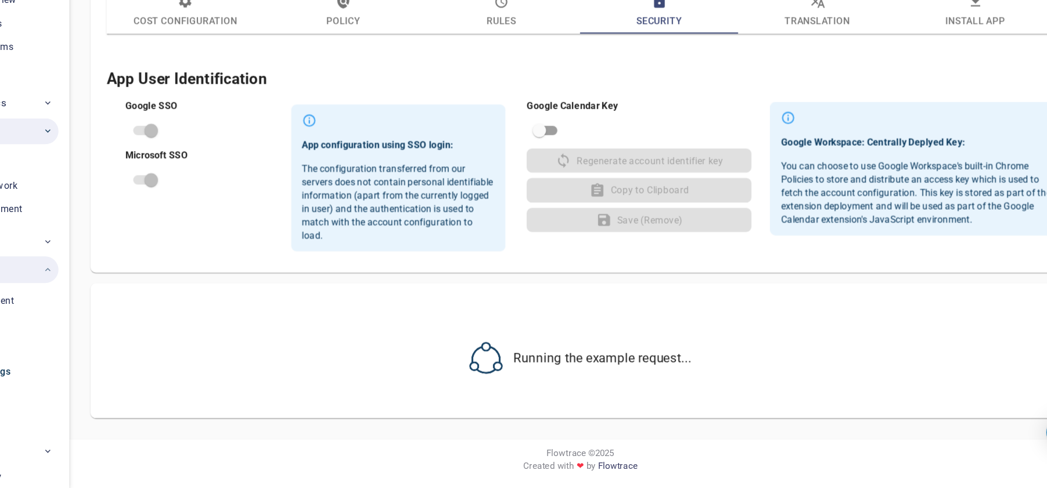
select select "***"
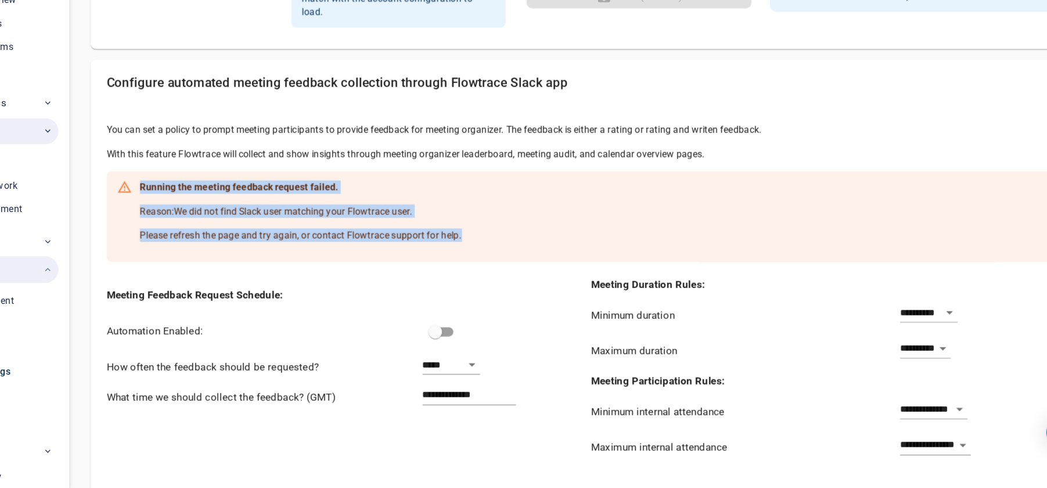
drag, startPoint x: 218, startPoint y: 226, endPoint x: 500, endPoint y: 278, distance: 286.3
click at [499, 278] on span "Running the meeting feedback request failed. Reason: We did not find Slack user…" at bounding box center [358, 250] width 280 height 63
copy span "Running the meeting feedback request failed. Reason: We did not find Slack user…"
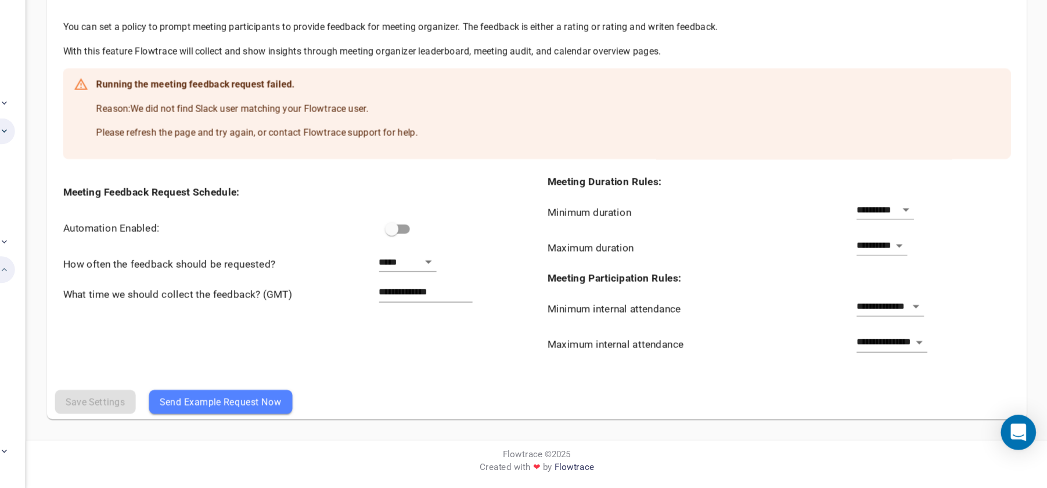
click at [784, 365] on div "Open Intercom Messenger" at bounding box center [1021, 439] width 31 height 31
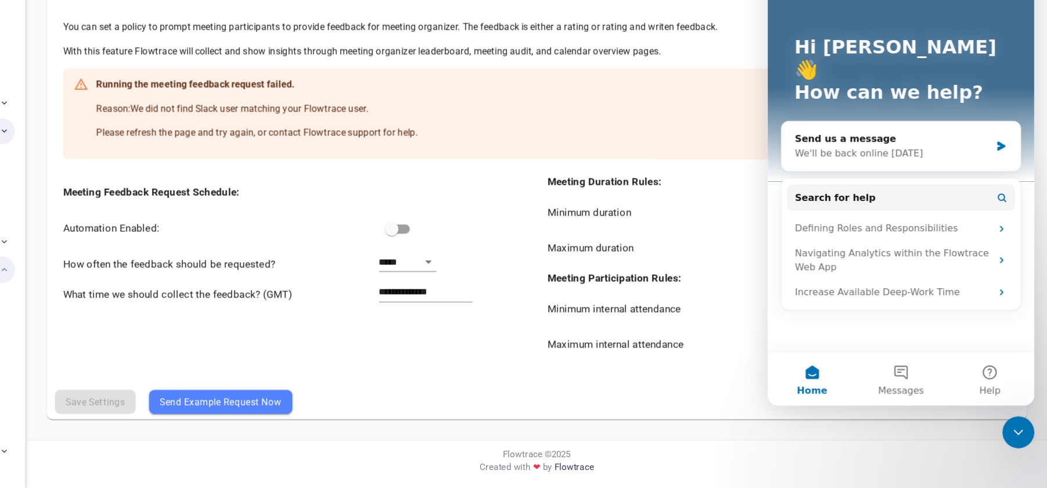
scroll to position [0, 0]
click at [784, 113] on div "Send us a message We'll be back online on Monday" at bounding box center [883, 119] width 208 height 43
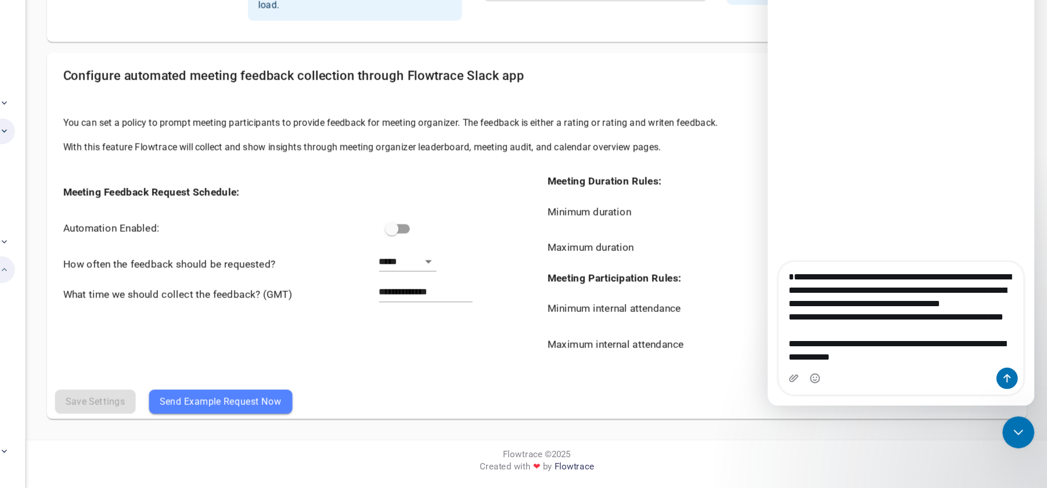
scroll to position [19, 0]
click at [784, 298] on textarea "**********" at bounding box center [883, 267] width 213 height 92
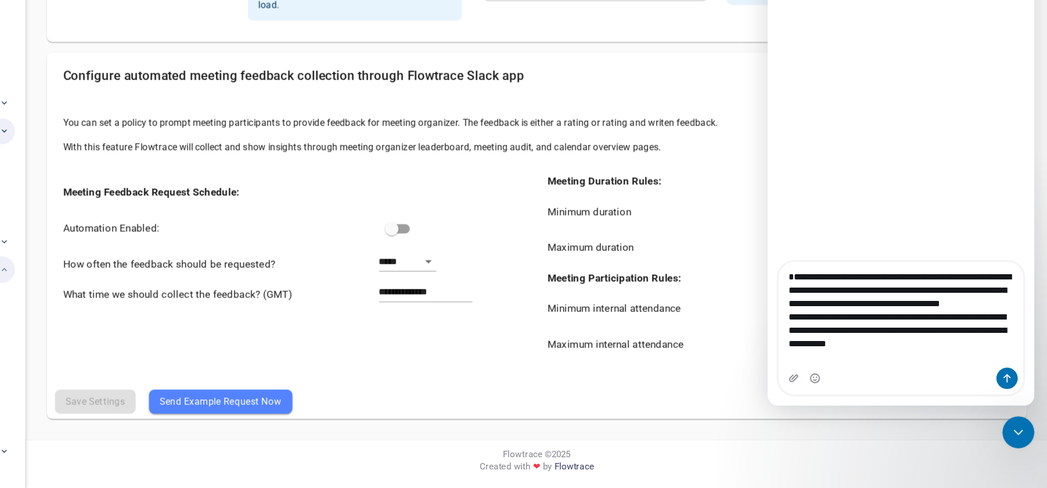
scroll to position [0, 0]
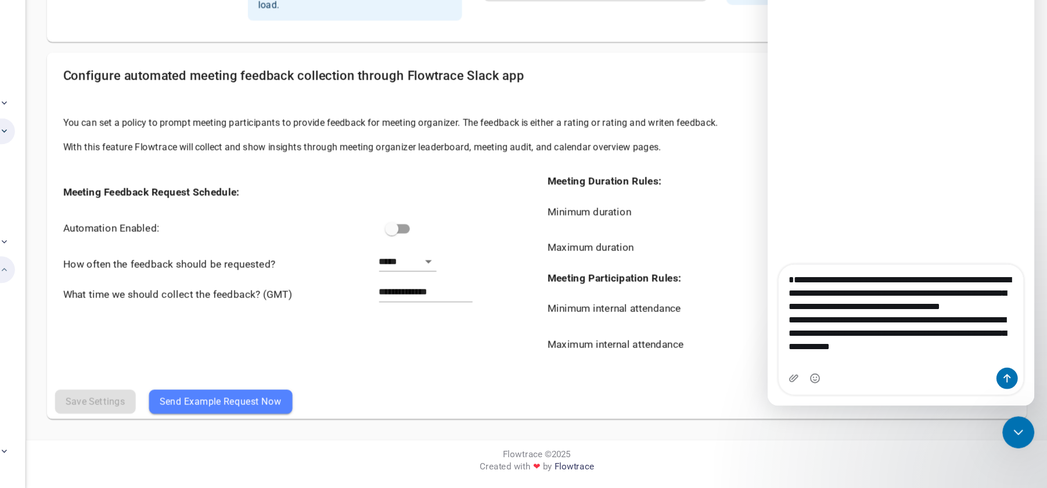
click at [784, 283] on textarea "**********" at bounding box center [883, 267] width 213 height 89
click at [784, 307] on textarea "**********" at bounding box center [883, 267] width 213 height 89
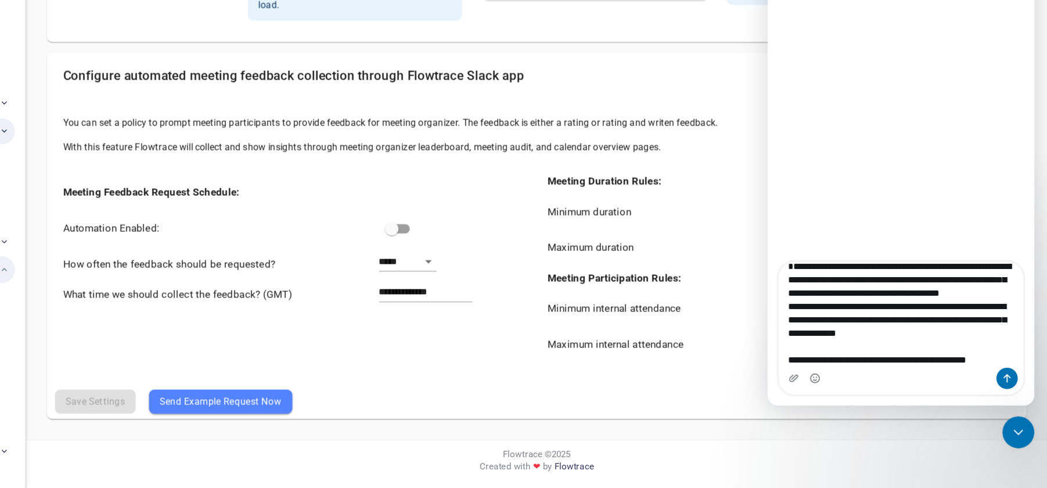
type textarea "**********"
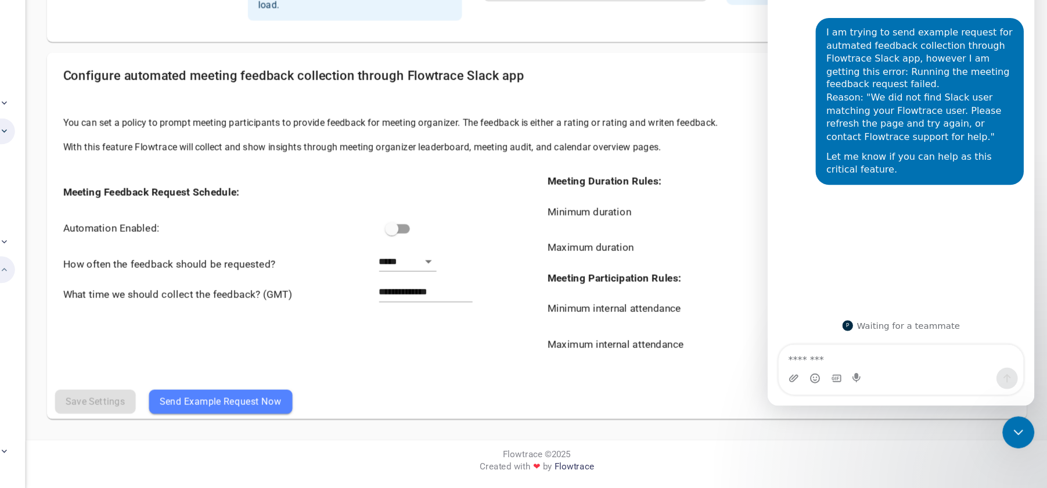
scroll to position [781, 0]
